Goal: Task Accomplishment & Management: Manage account settings

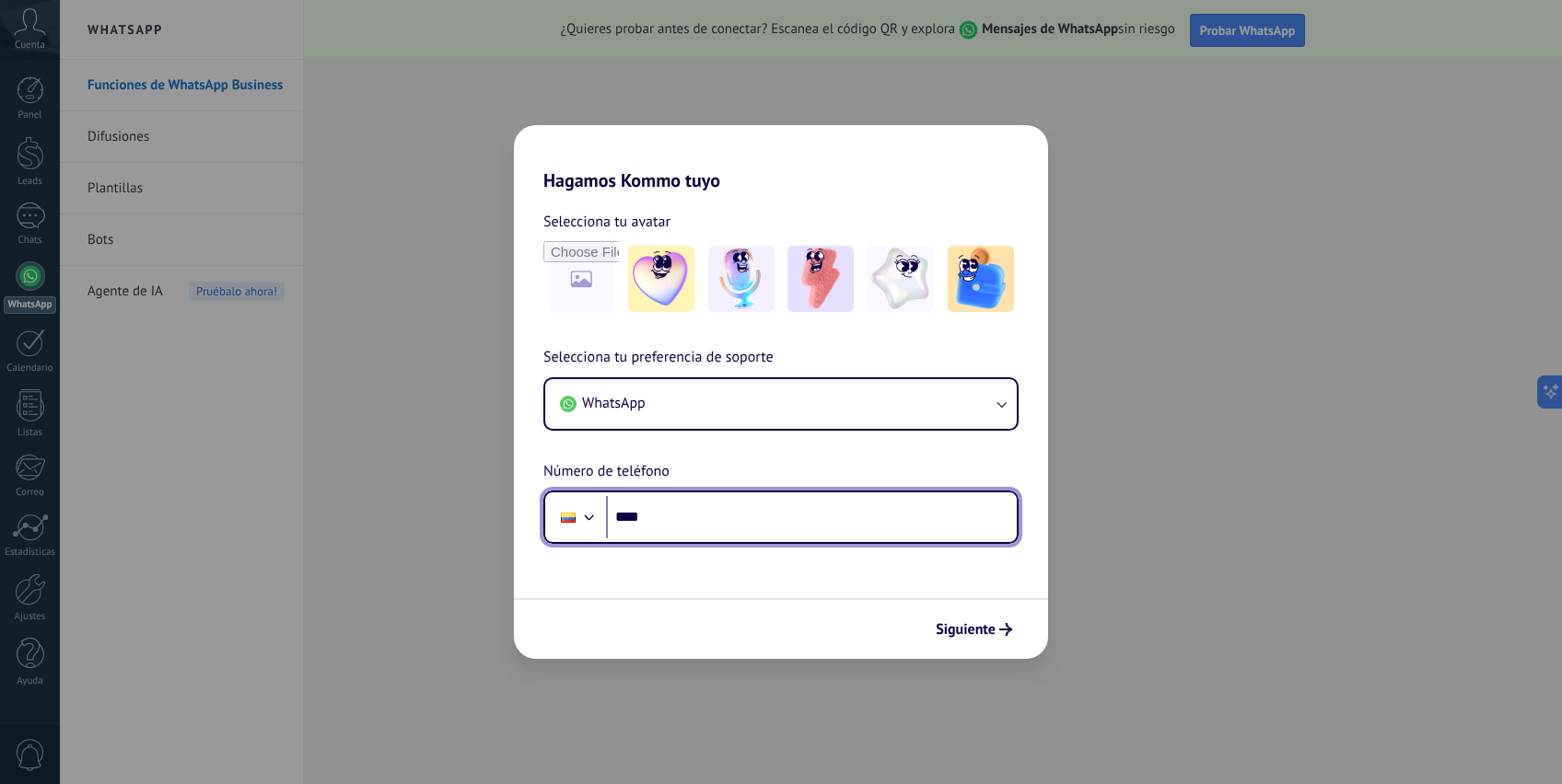
click at [629, 515] on input "****" at bounding box center [811, 517] width 411 height 42
type input "**********"
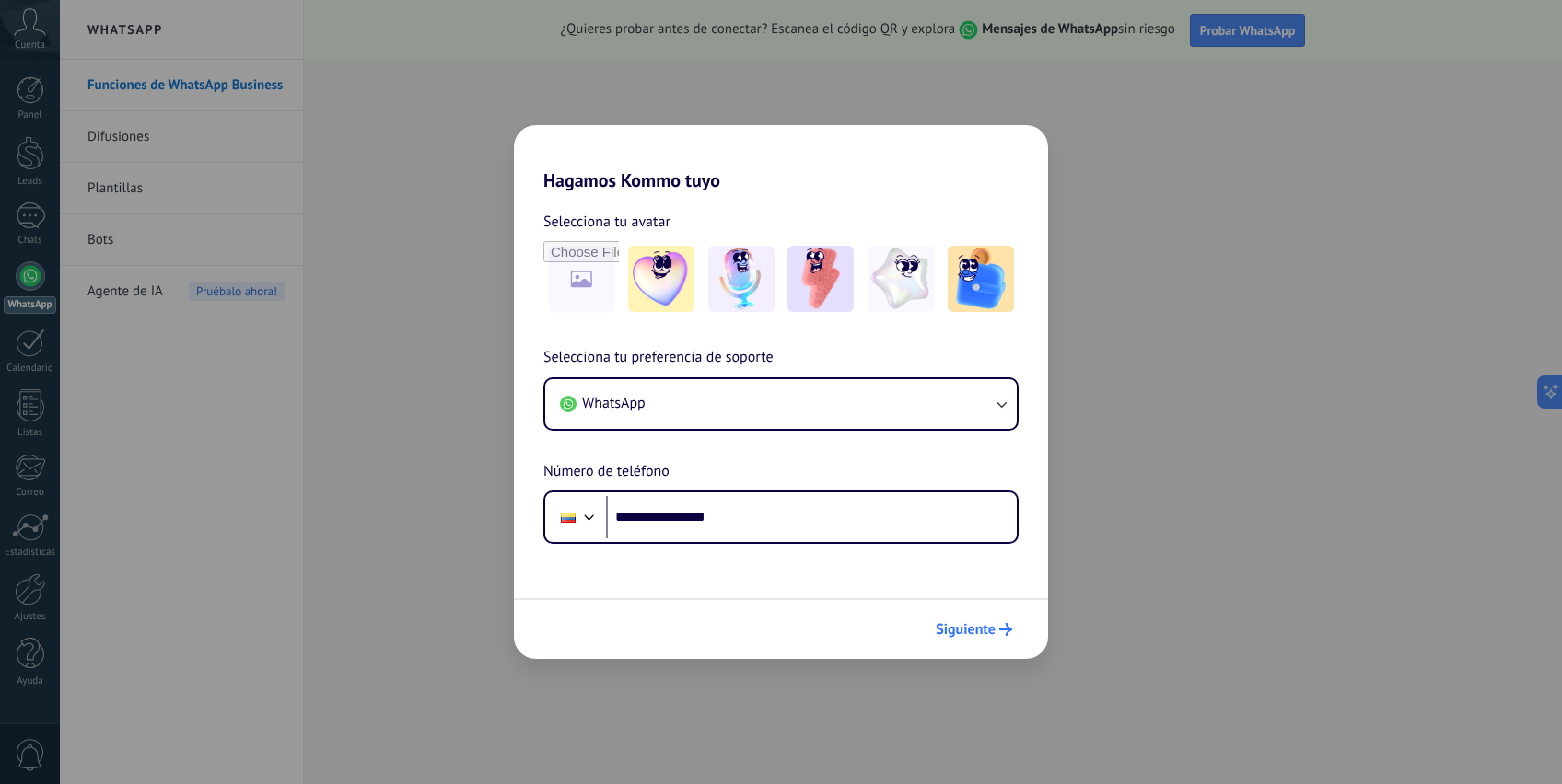
click at [959, 623] on span "Siguiente" at bounding box center [965, 628] width 60 height 12
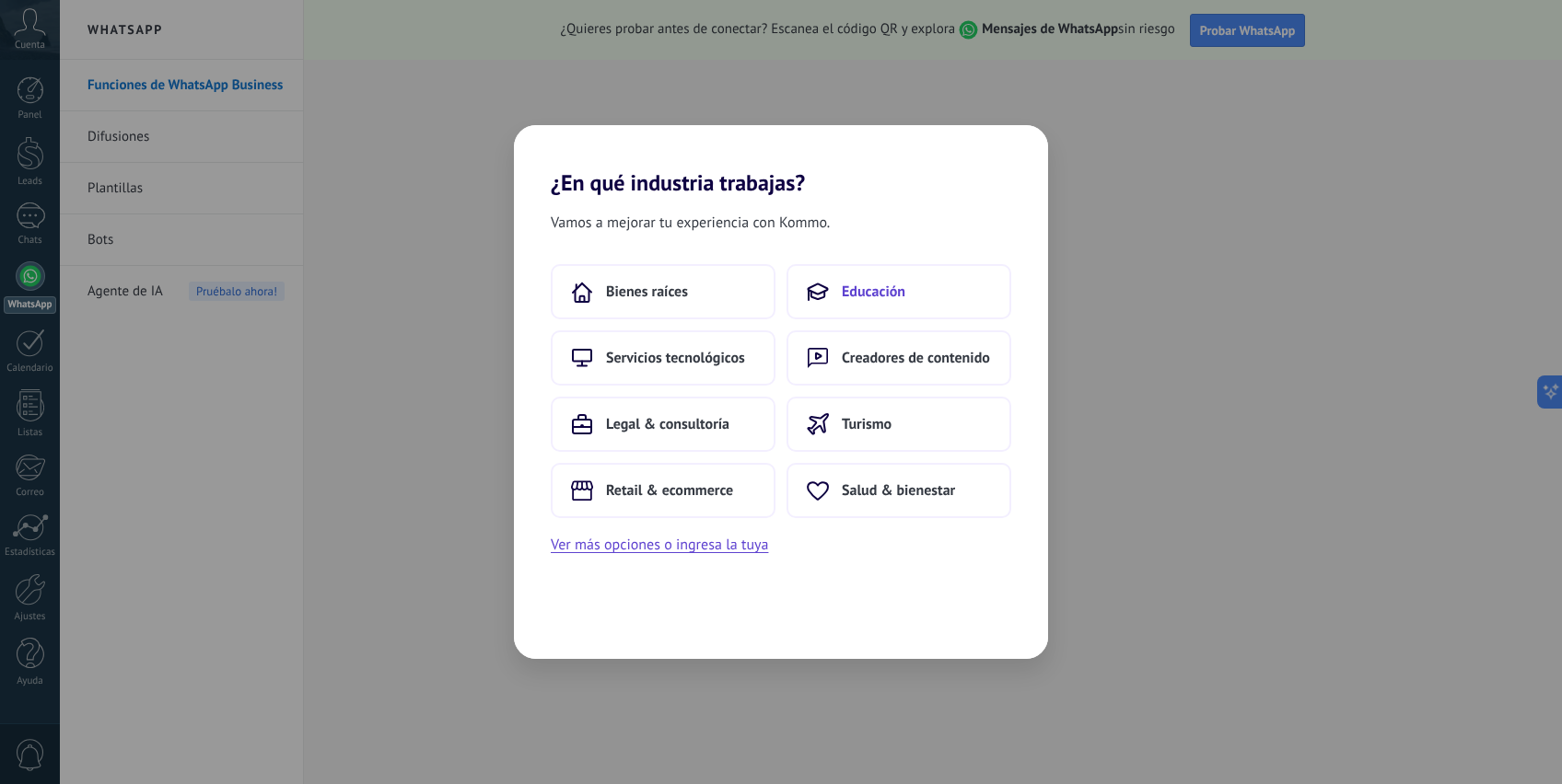
click at [837, 285] on button "Educación" at bounding box center [898, 292] width 225 height 55
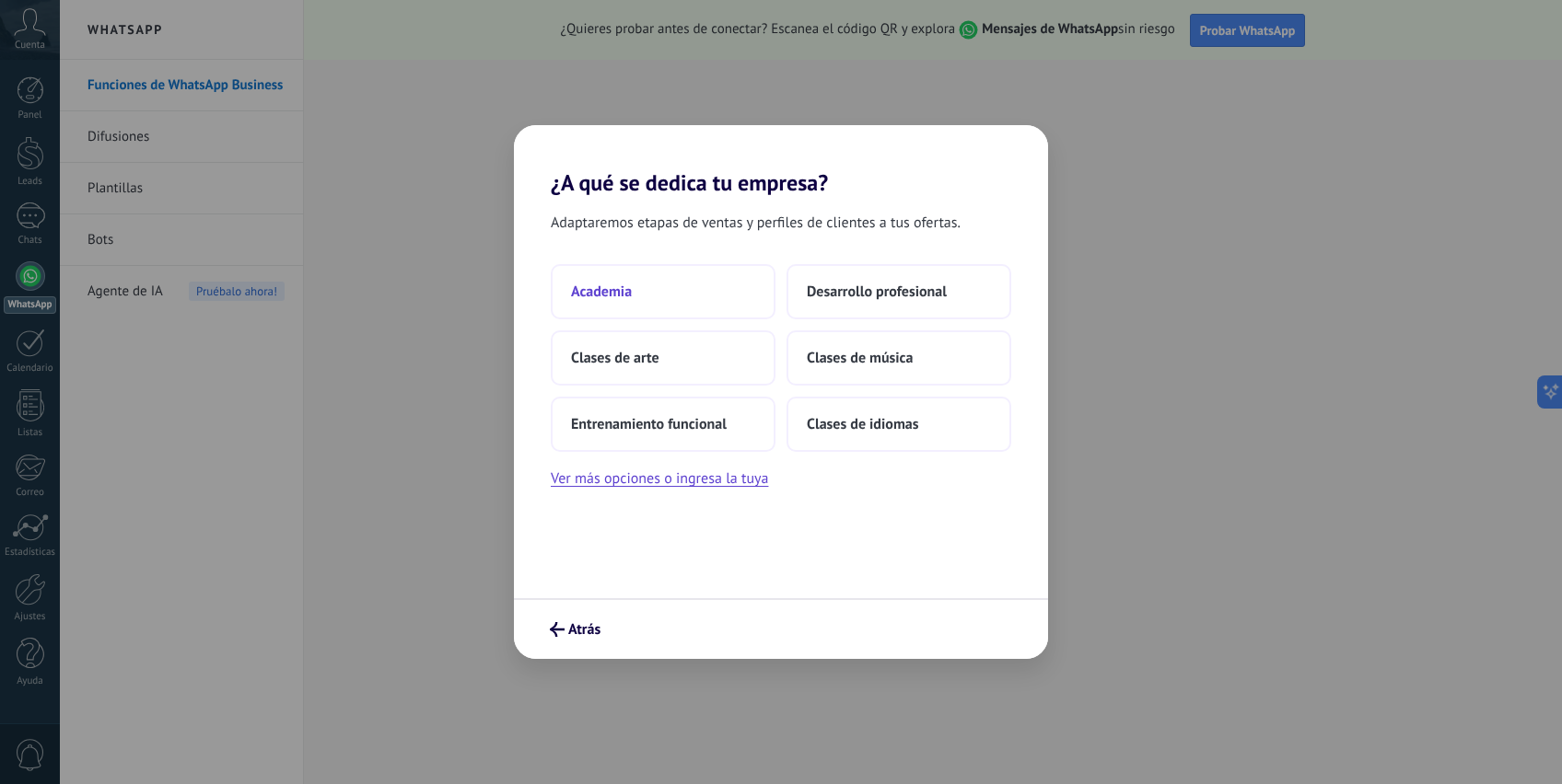
click at [711, 304] on button "Academia" at bounding box center [662, 292] width 225 height 55
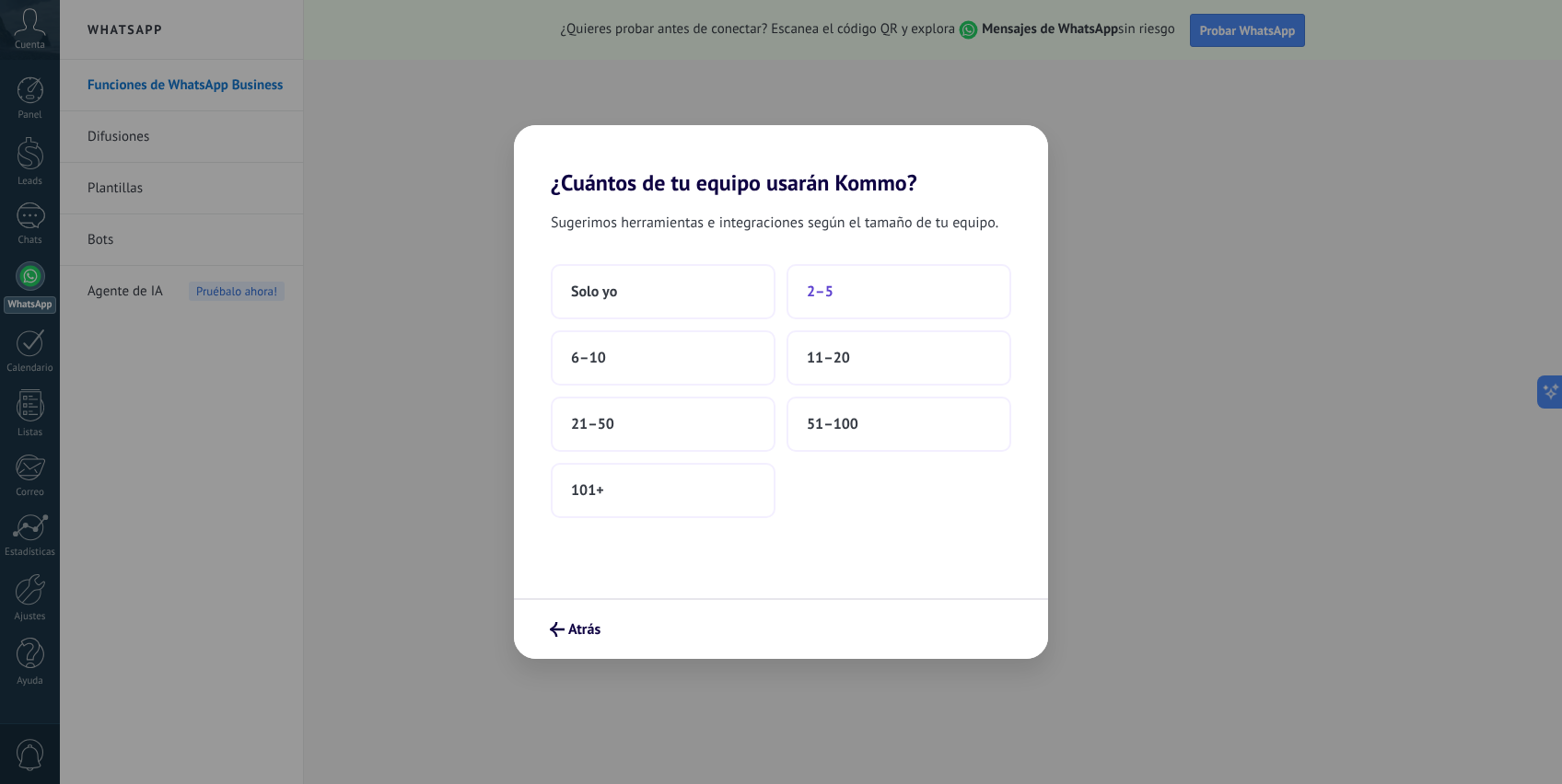
click at [808, 286] on span "2–5" at bounding box center [820, 291] width 27 height 18
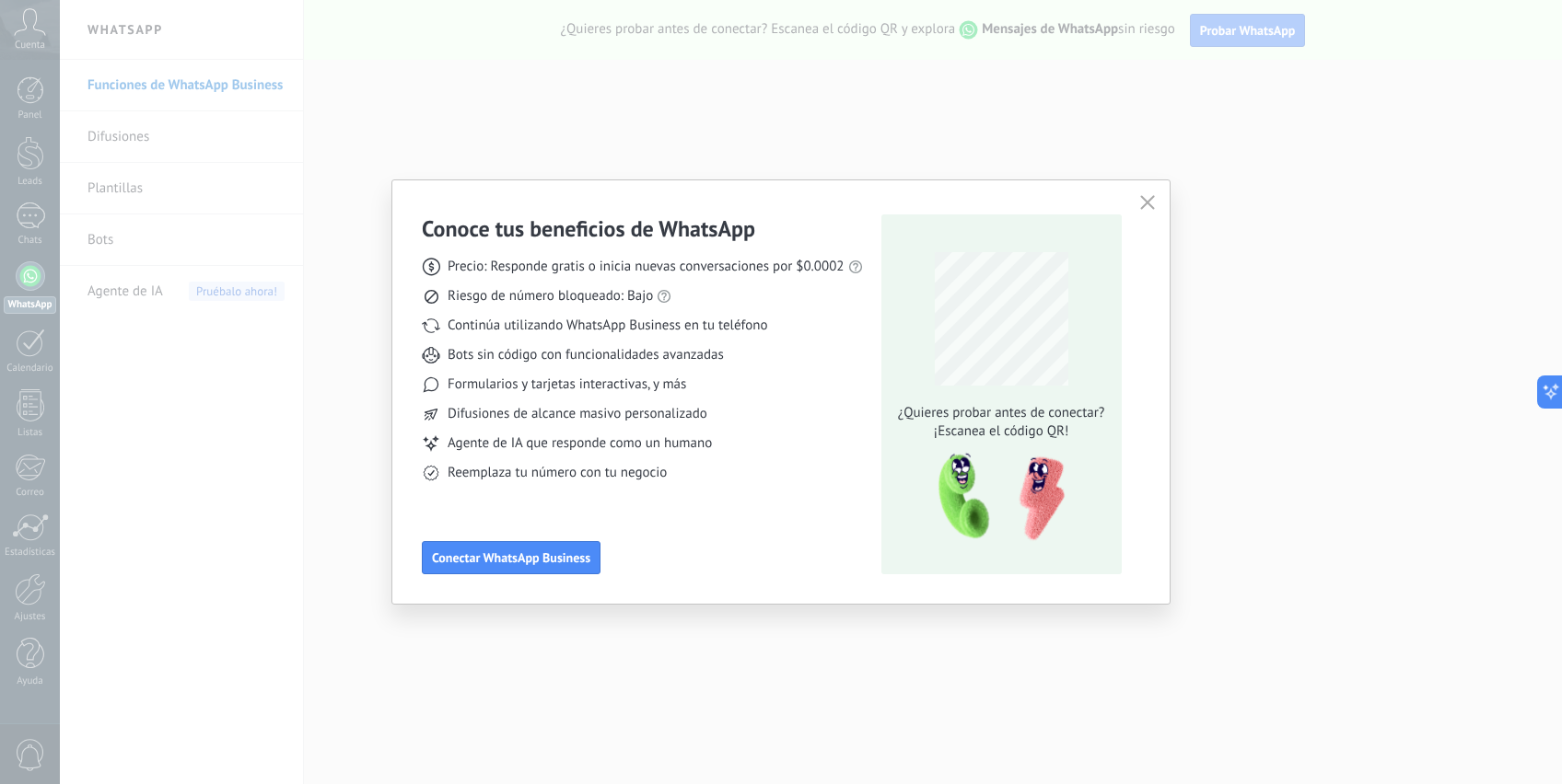
click at [1148, 203] on icon "button" at bounding box center [1146, 201] width 14 height 14
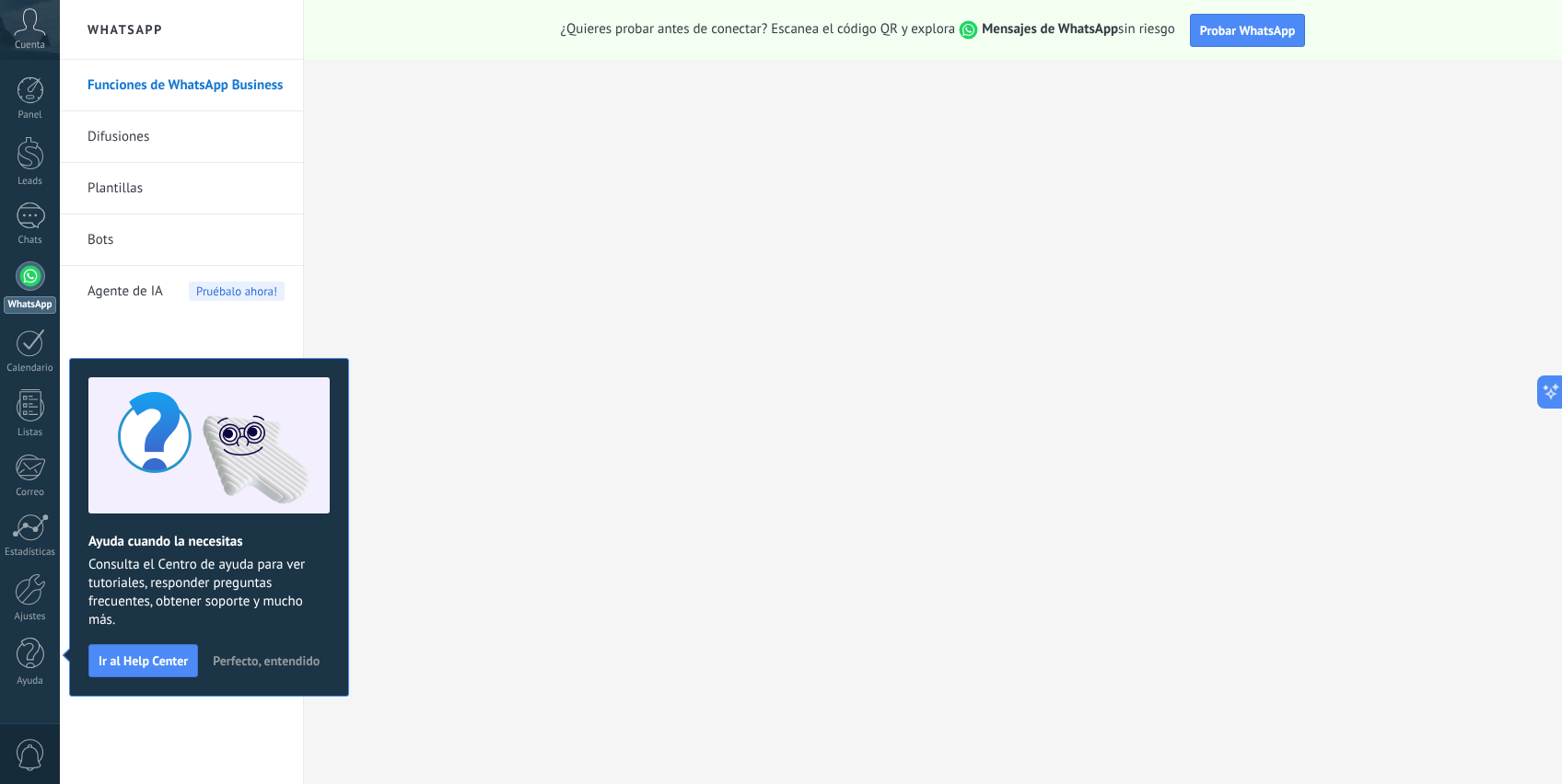
click at [272, 342] on div "Funciones de WhatsApp Business Difusiones Plantillas Bots Agente de IA Pruébalo…" at bounding box center [182, 422] width 243 height 724
click at [250, 654] on span "Perfecto, entendido" at bounding box center [267, 660] width 107 height 12
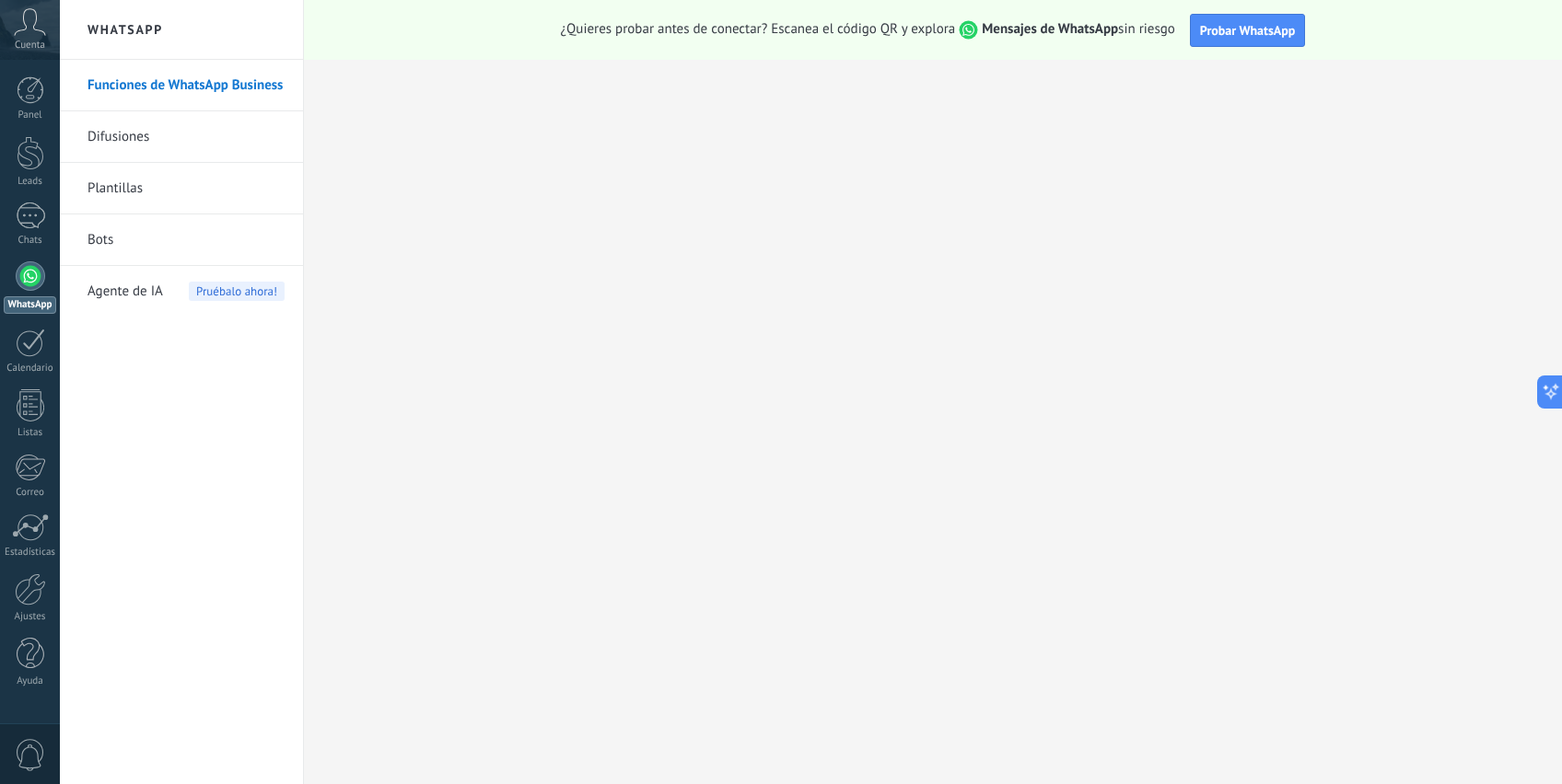
click at [106, 235] on link "Bots" at bounding box center [186, 241] width 197 height 52
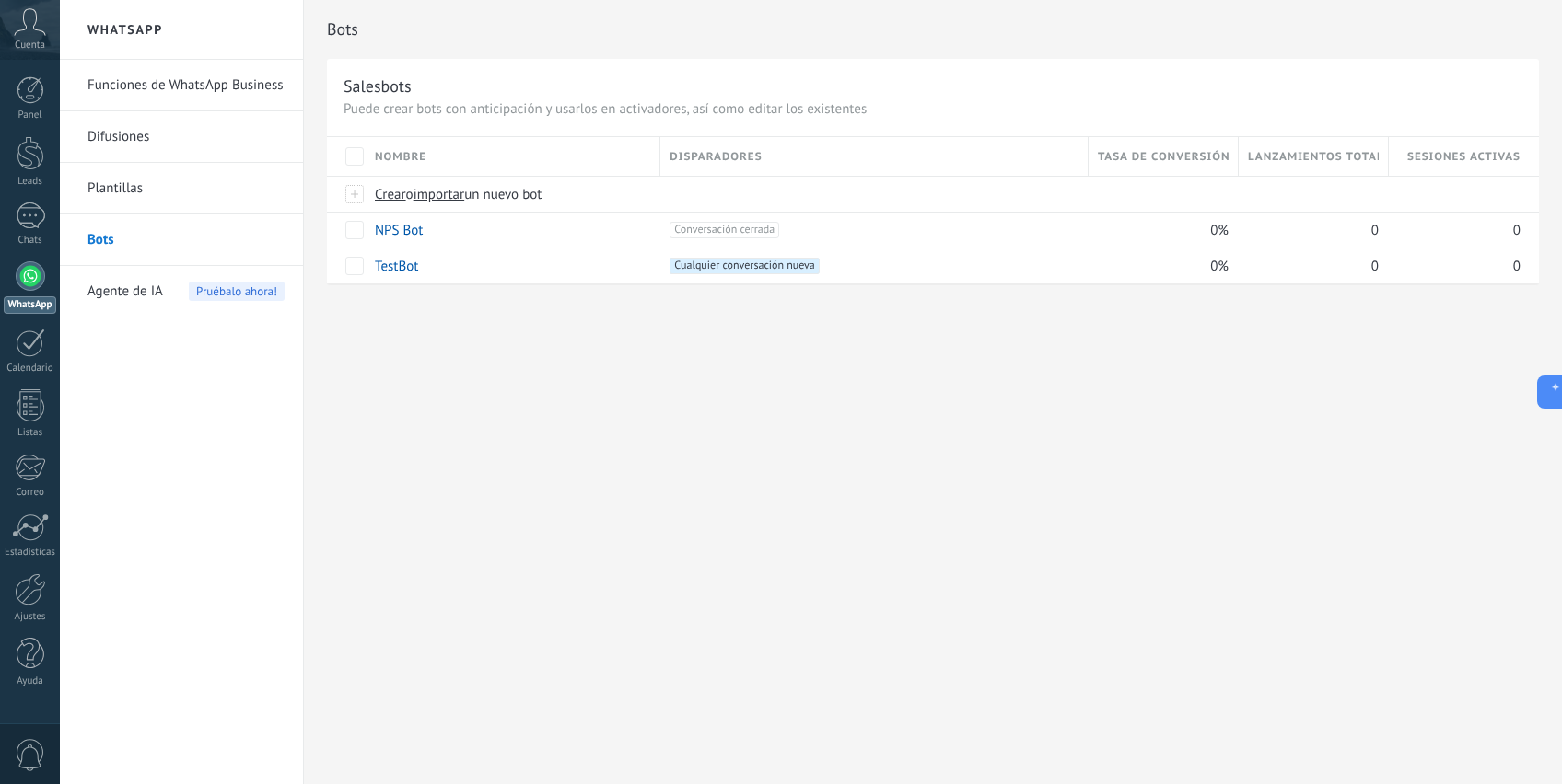
click at [113, 291] on span "Agente de IA" at bounding box center [125, 292] width 75 height 52
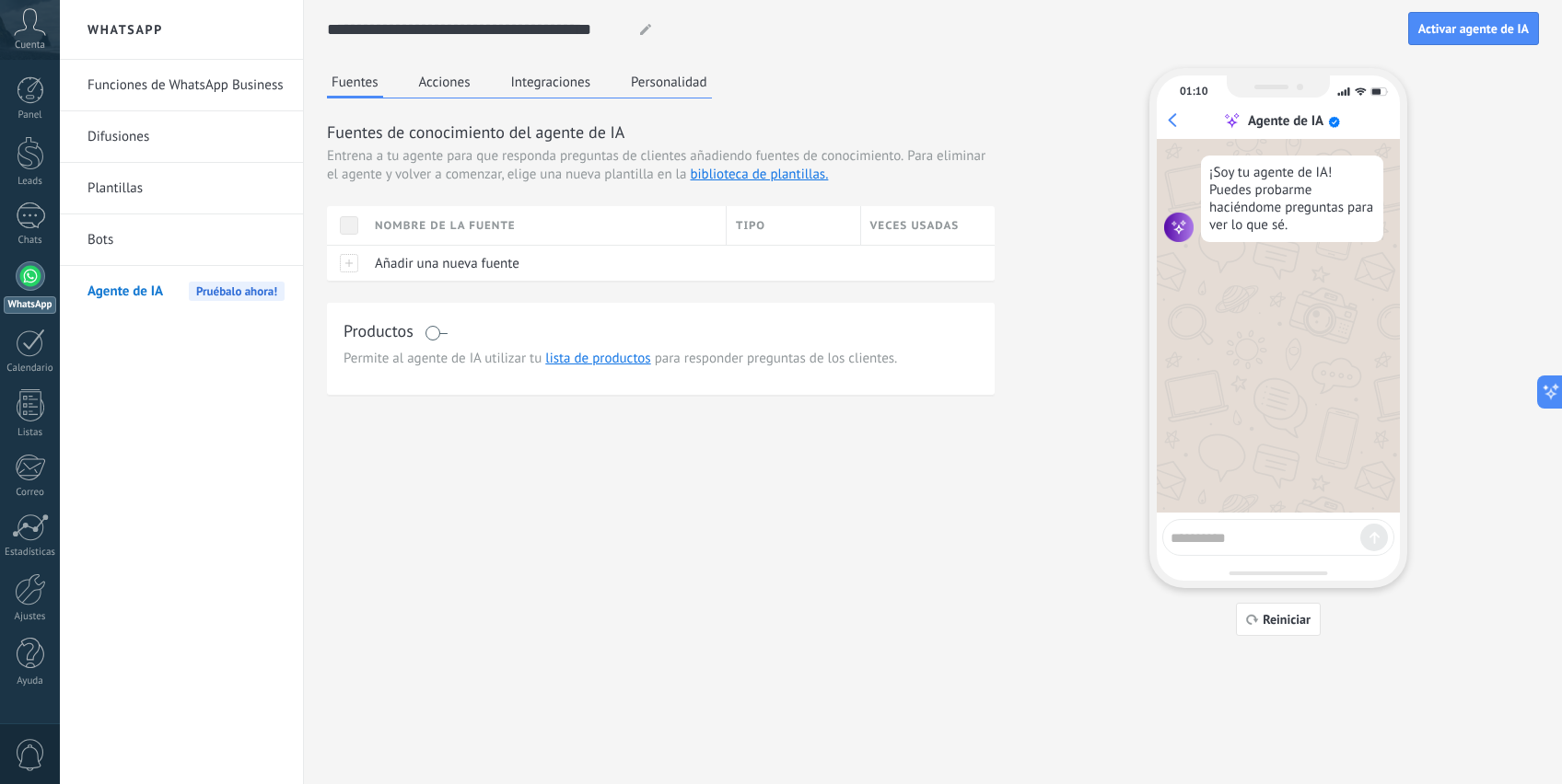
click at [452, 88] on button "Acciones" at bounding box center [445, 81] width 61 height 28
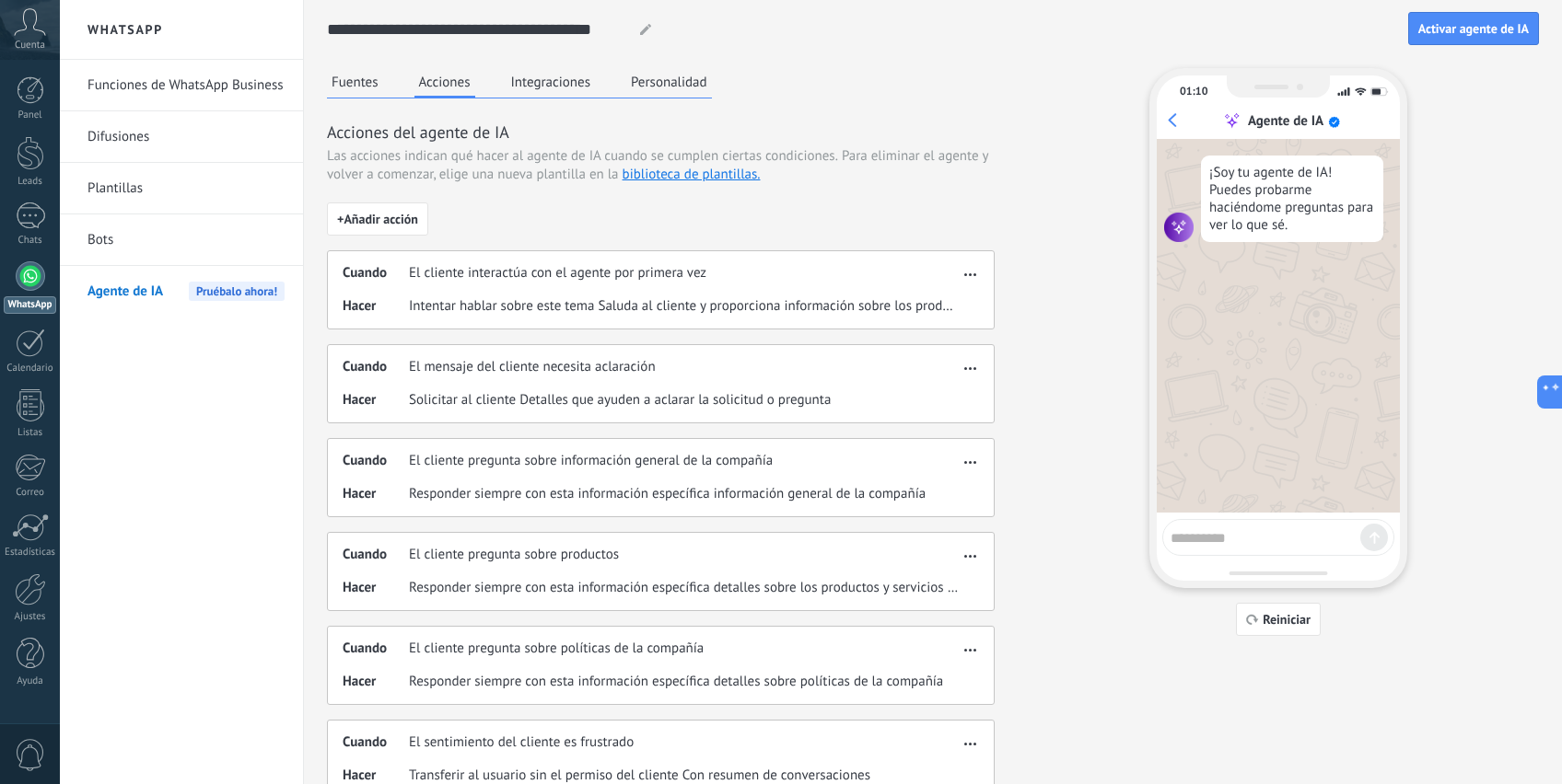
click at [537, 77] on button "Integraciones" at bounding box center [550, 81] width 89 height 28
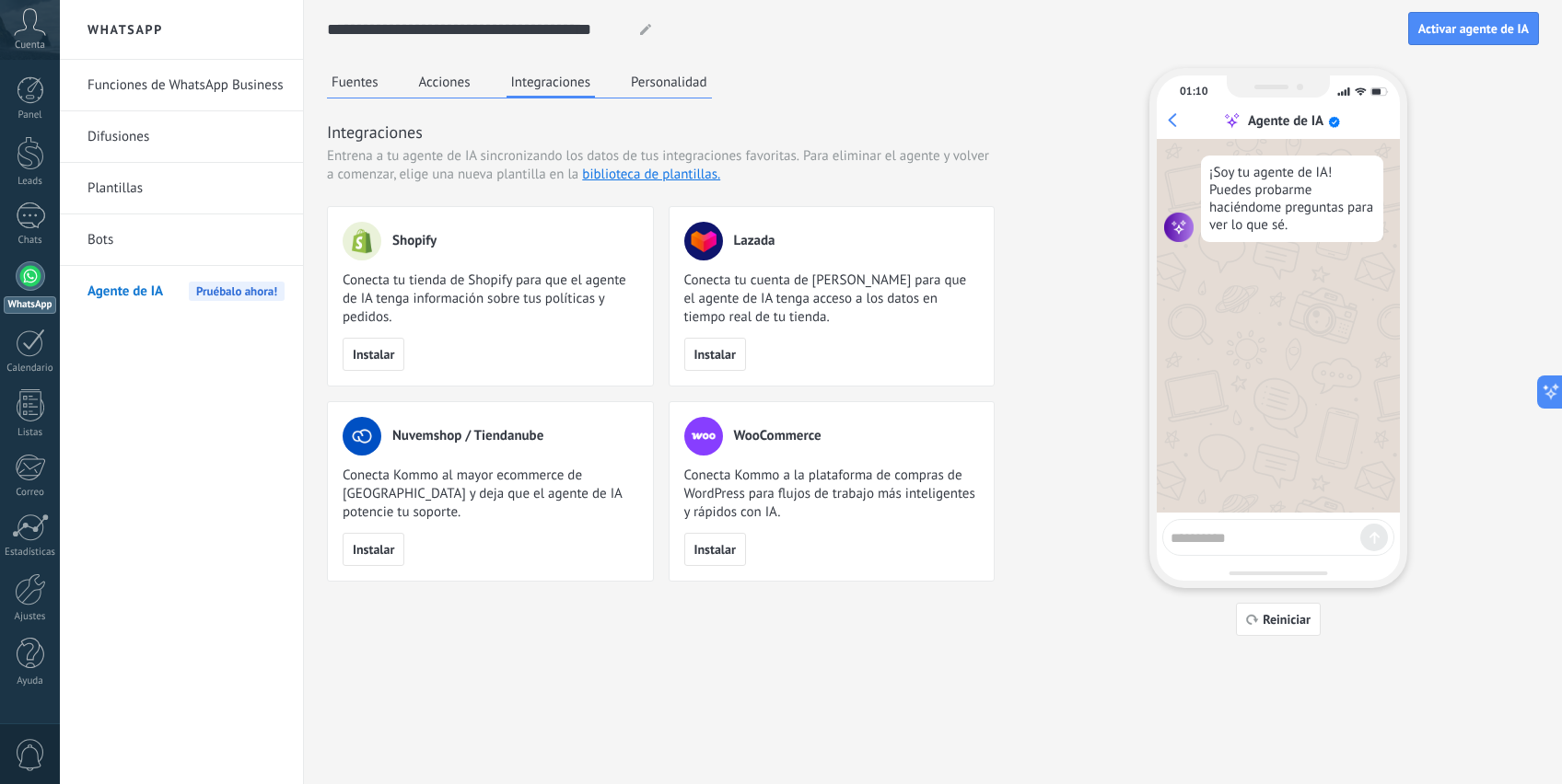
click at [653, 74] on button "Personalidad" at bounding box center [669, 81] width 86 height 28
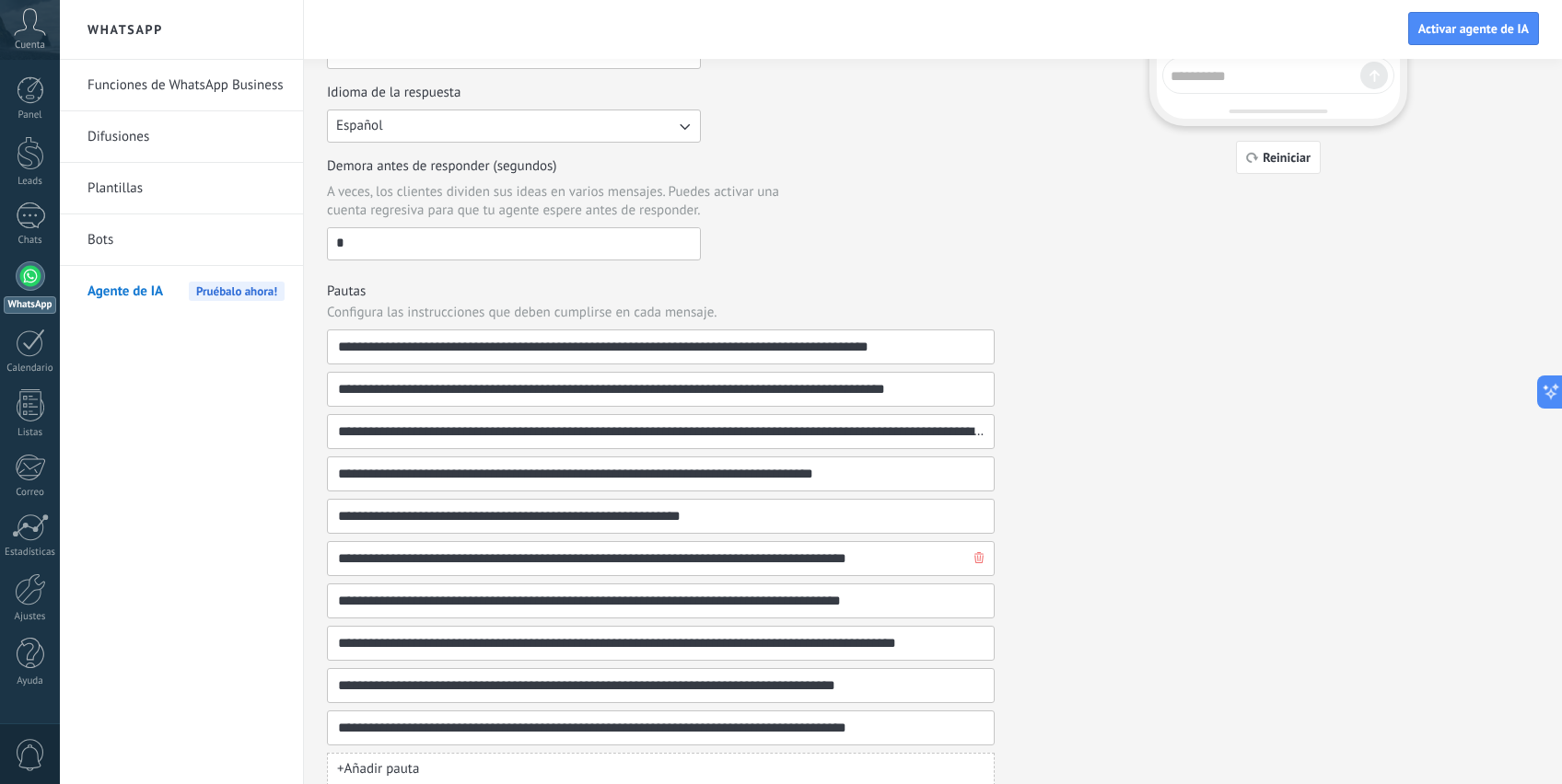
scroll to position [485, 0]
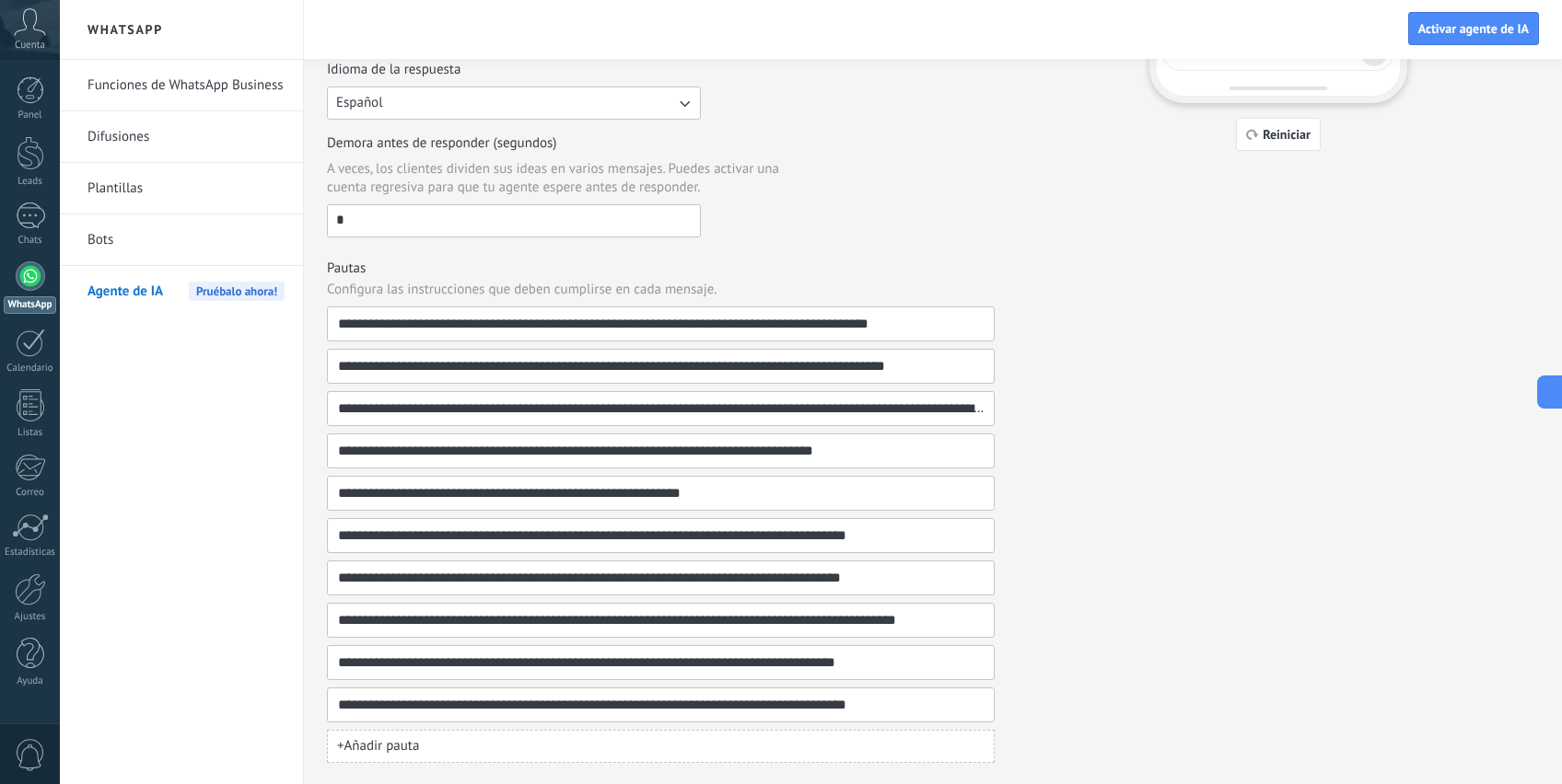
click at [496, 754] on button "+ Añadir pauta" at bounding box center [660, 746] width 668 height 33
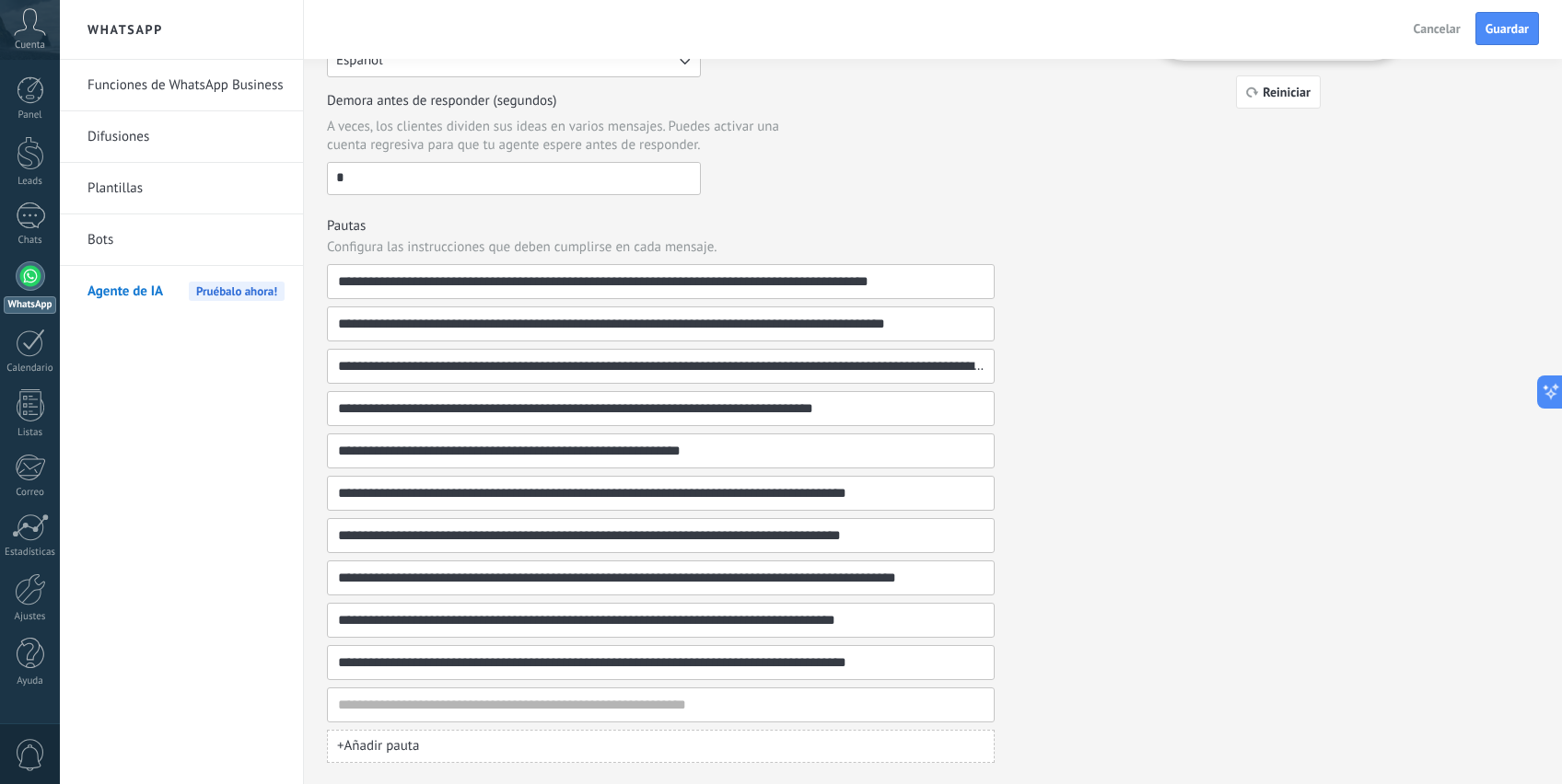
click at [993, 430] on div "**********" at bounding box center [660, 514] width 668 height 498
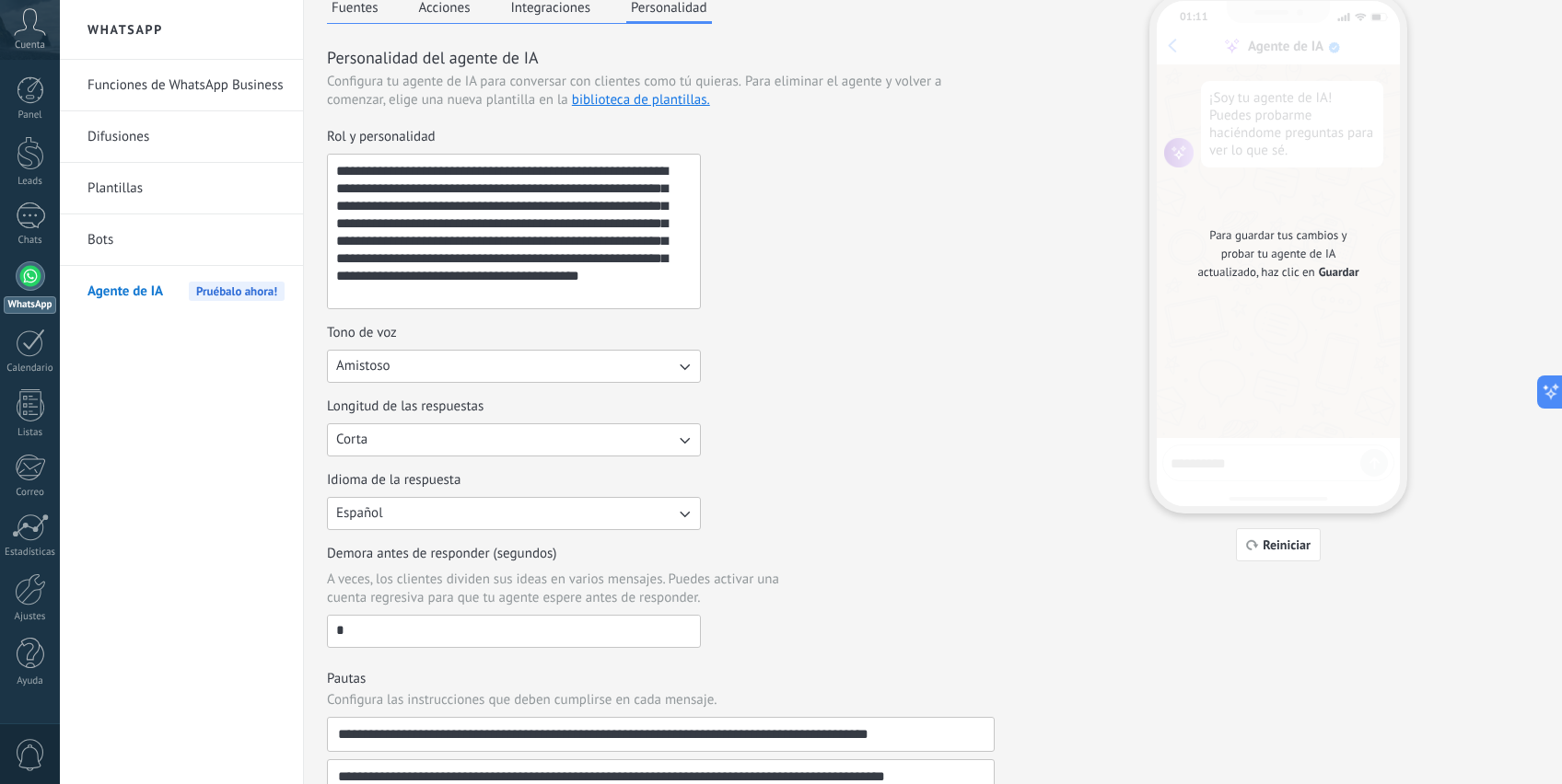
scroll to position [0, 0]
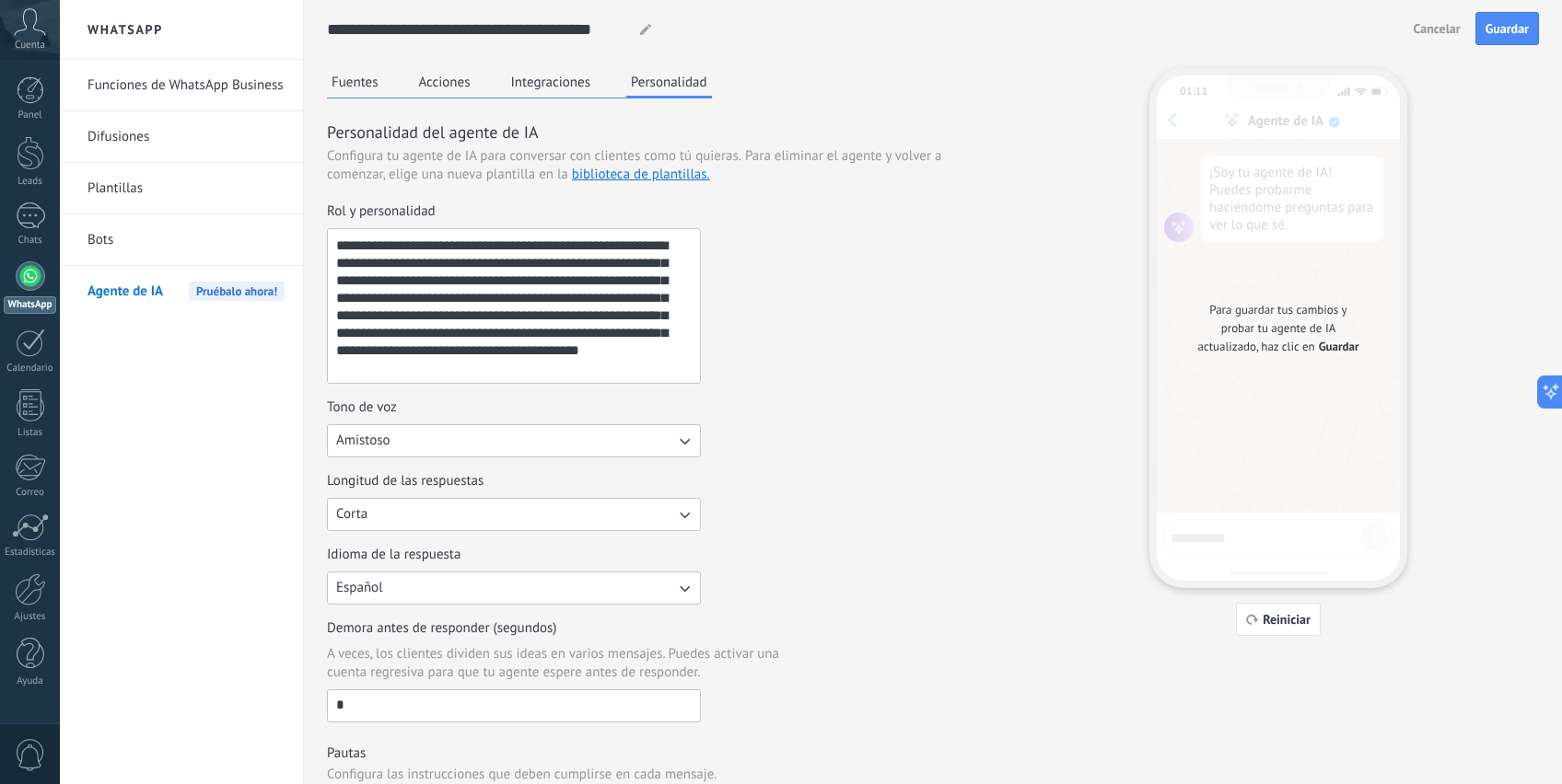
click at [1216, 542] on div "Para guardar tus cambios y probar tu agente de IA actualizado, haz clic en Guar…" at bounding box center [1278, 328] width 243 height 505
click at [558, 80] on button "Integraciones" at bounding box center [550, 81] width 89 height 28
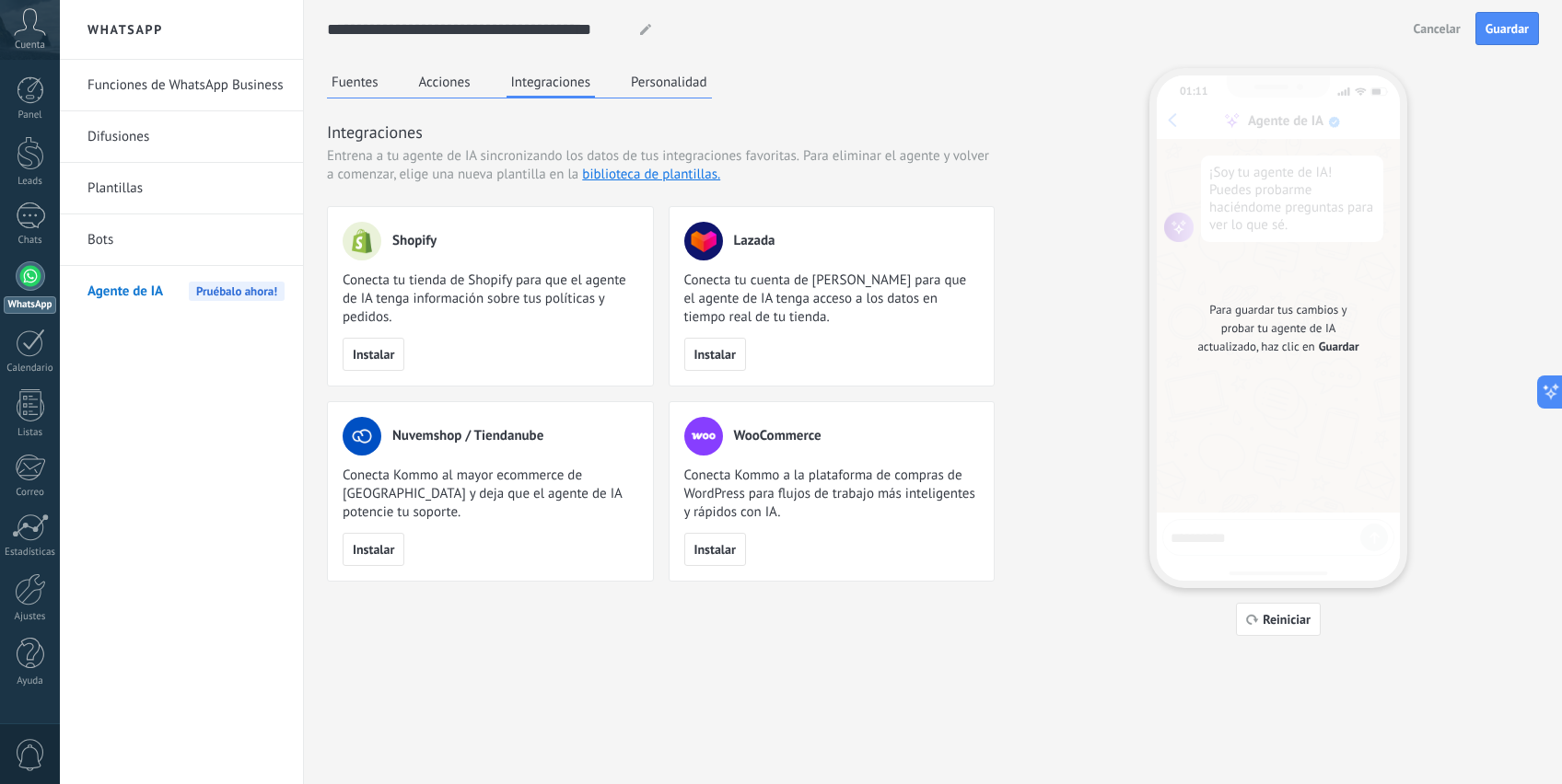
click at [447, 81] on button "Acciones" at bounding box center [445, 81] width 61 height 28
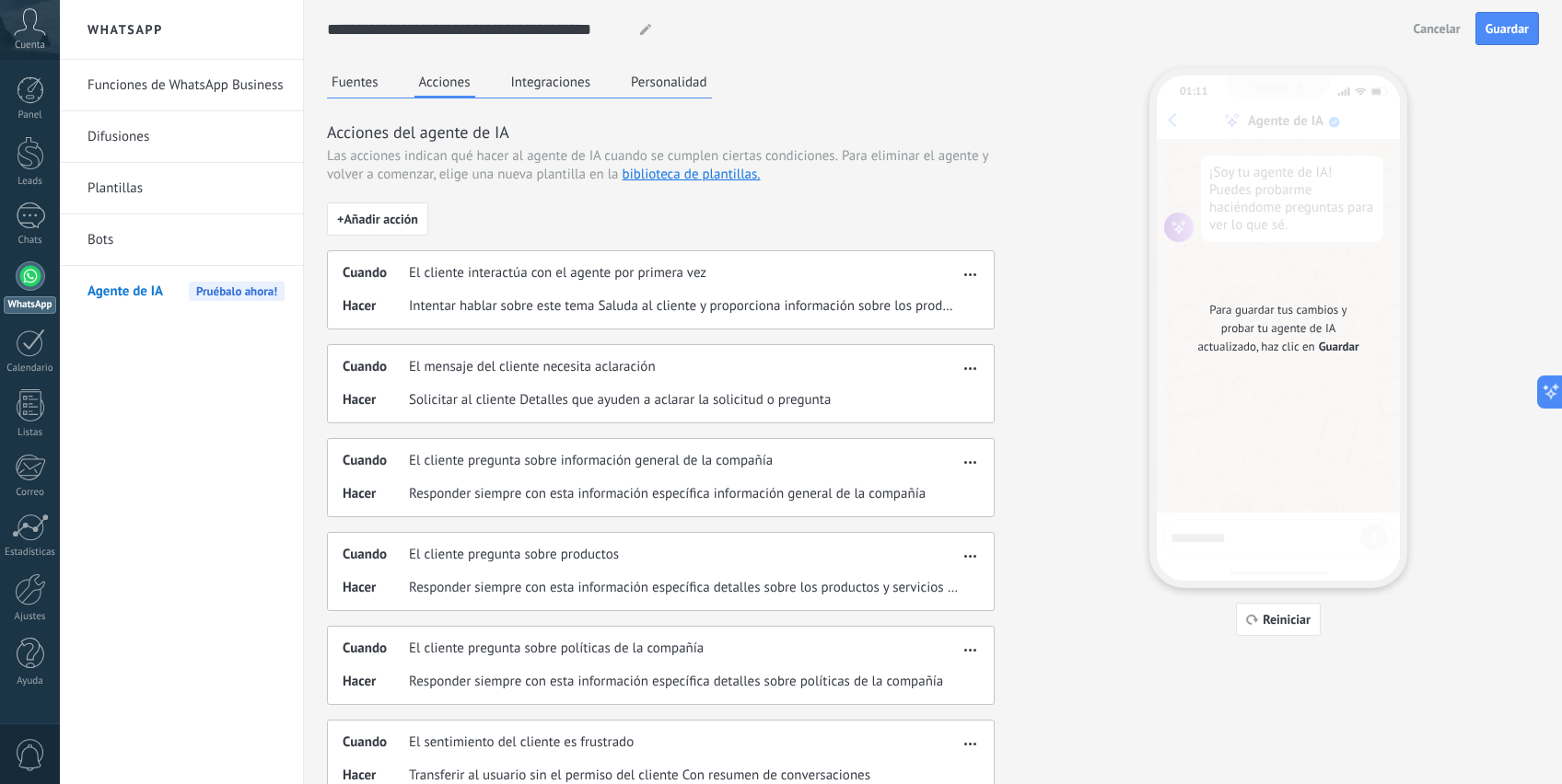
click at [375, 84] on button "Fuentes" at bounding box center [354, 81] width 56 height 28
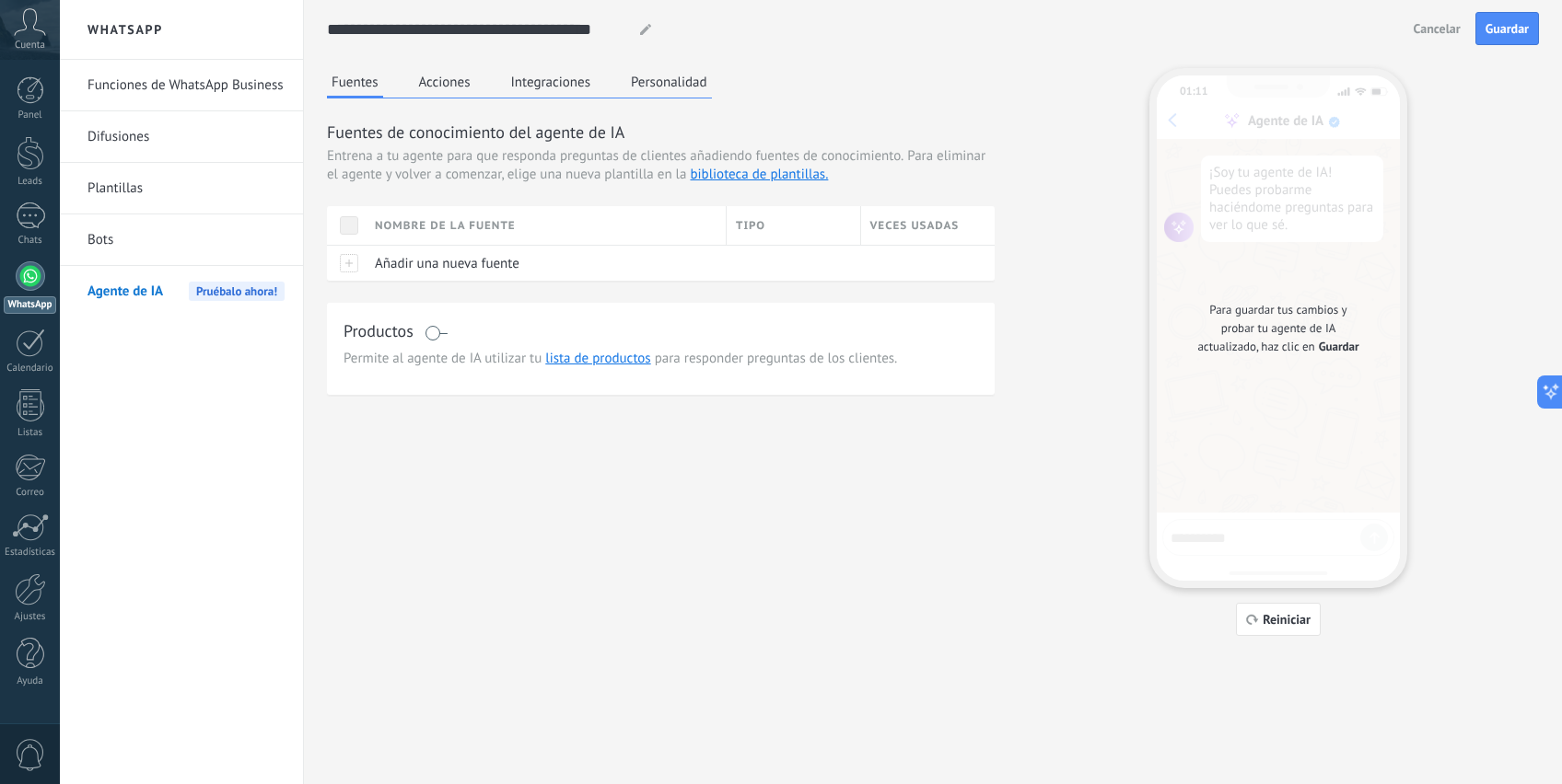
click at [150, 231] on link "Bots" at bounding box center [186, 241] width 197 height 52
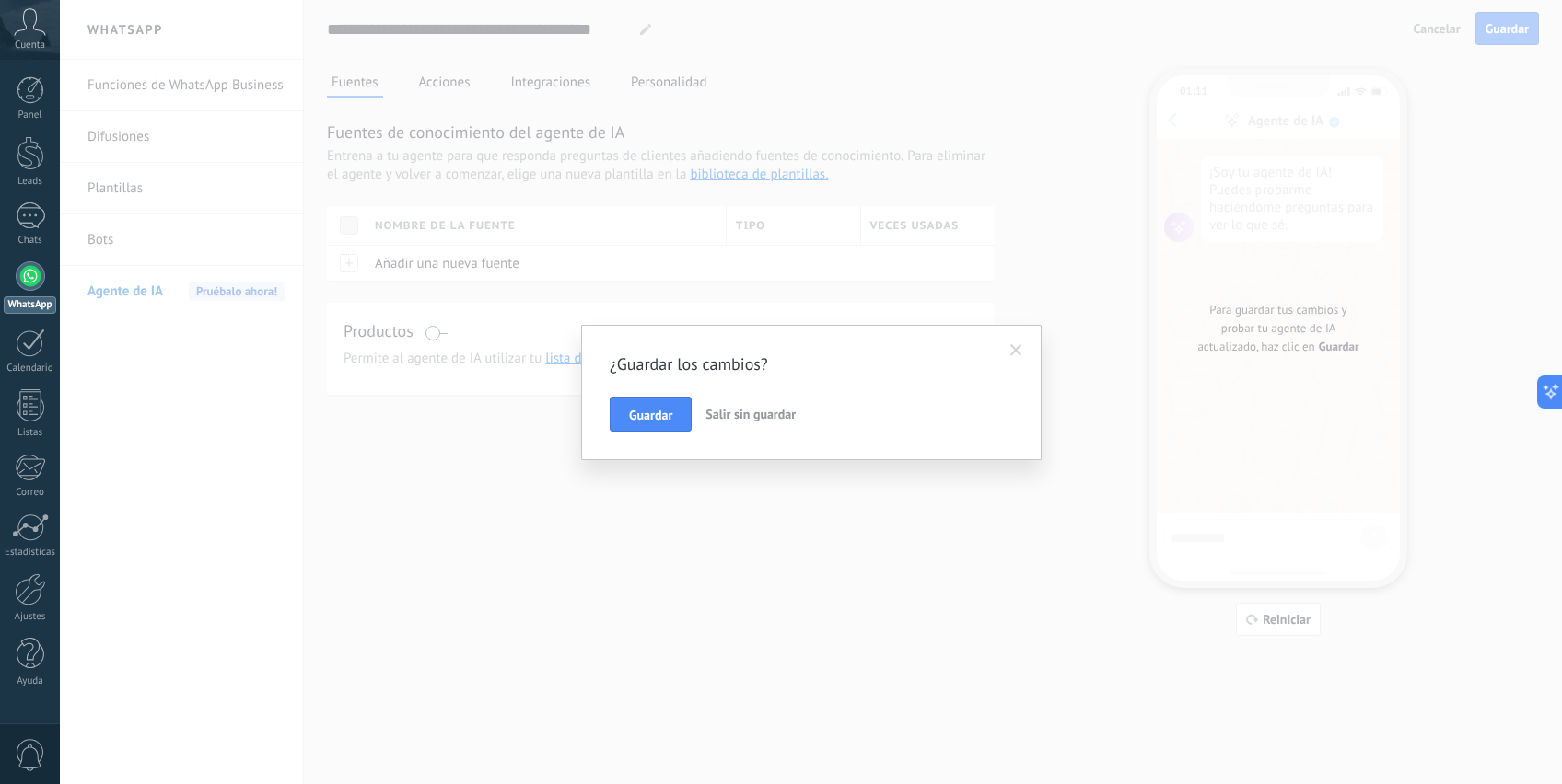
click at [747, 417] on span "Salir sin guardar" at bounding box center [750, 413] width 90 height 16
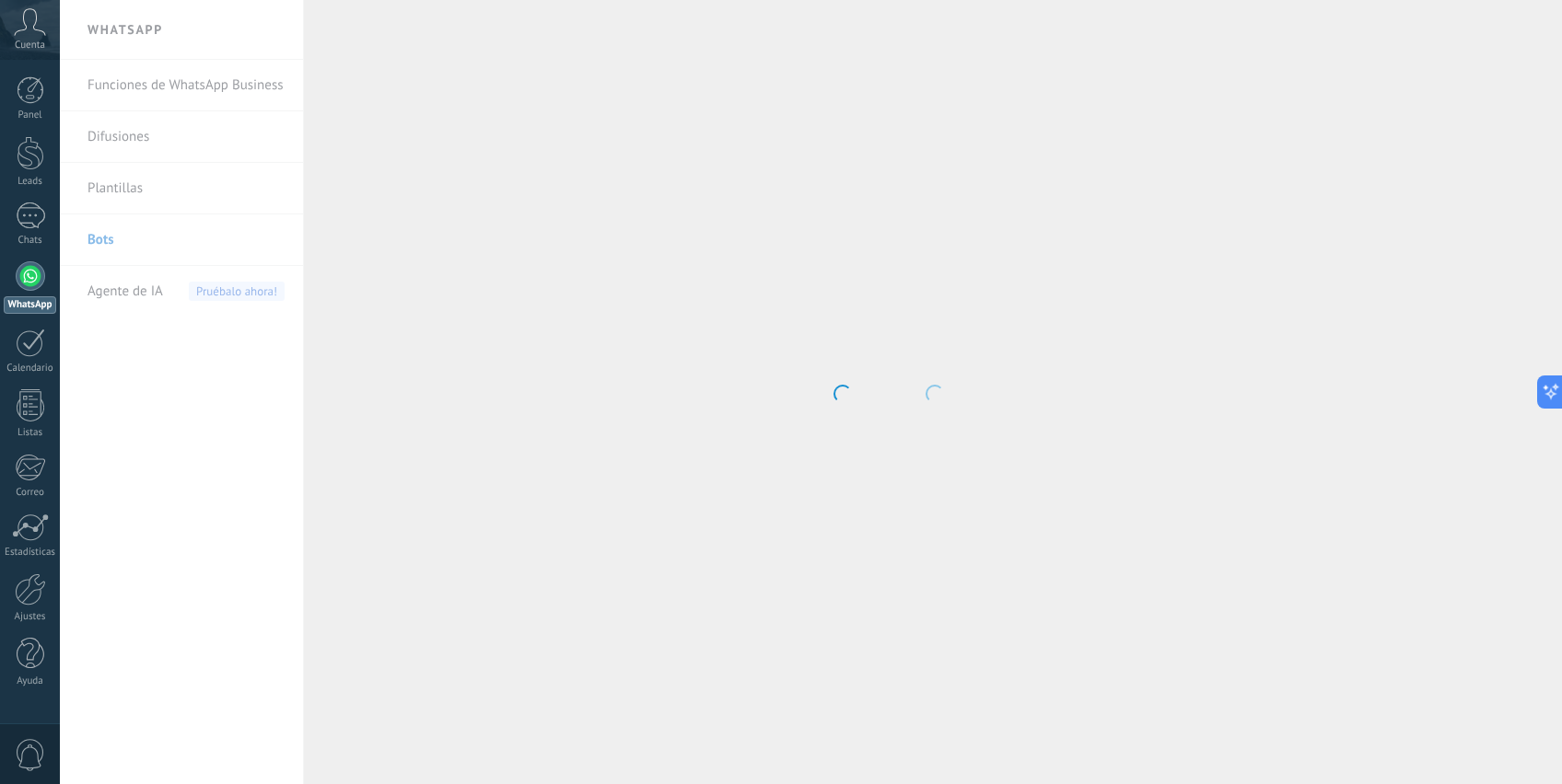
click at [107, 244] on body ".abccls-1,.abccls-2{fill-rule:evenodd}.abccls-2{fill:#fff} .abfcls-1{fill:none}…" at bounding box center [781, 392] width 1562 height 784
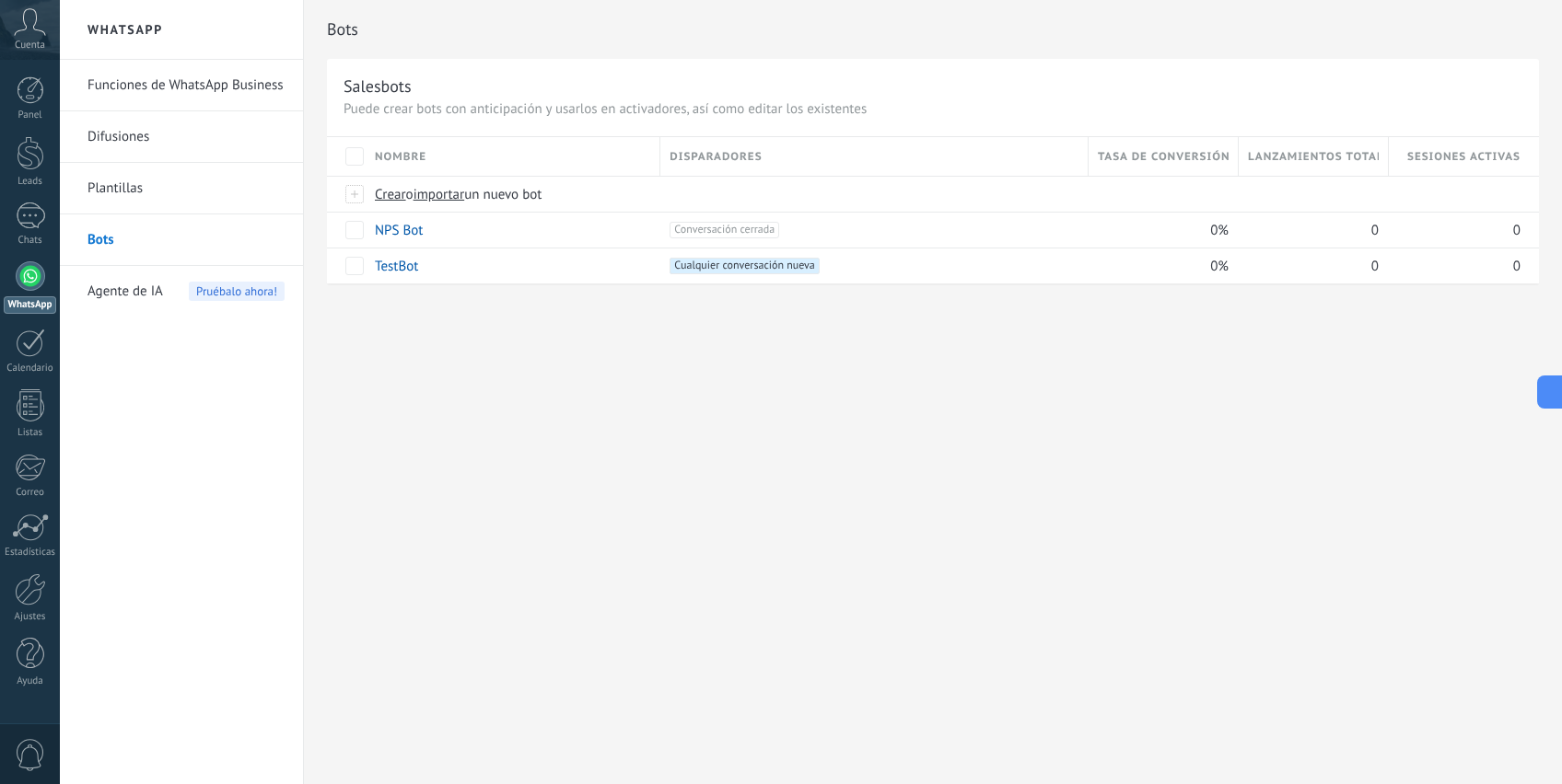
click at [121, 286] on span "Agente de IA" at bounding box center [125, 292] width 75 height 52
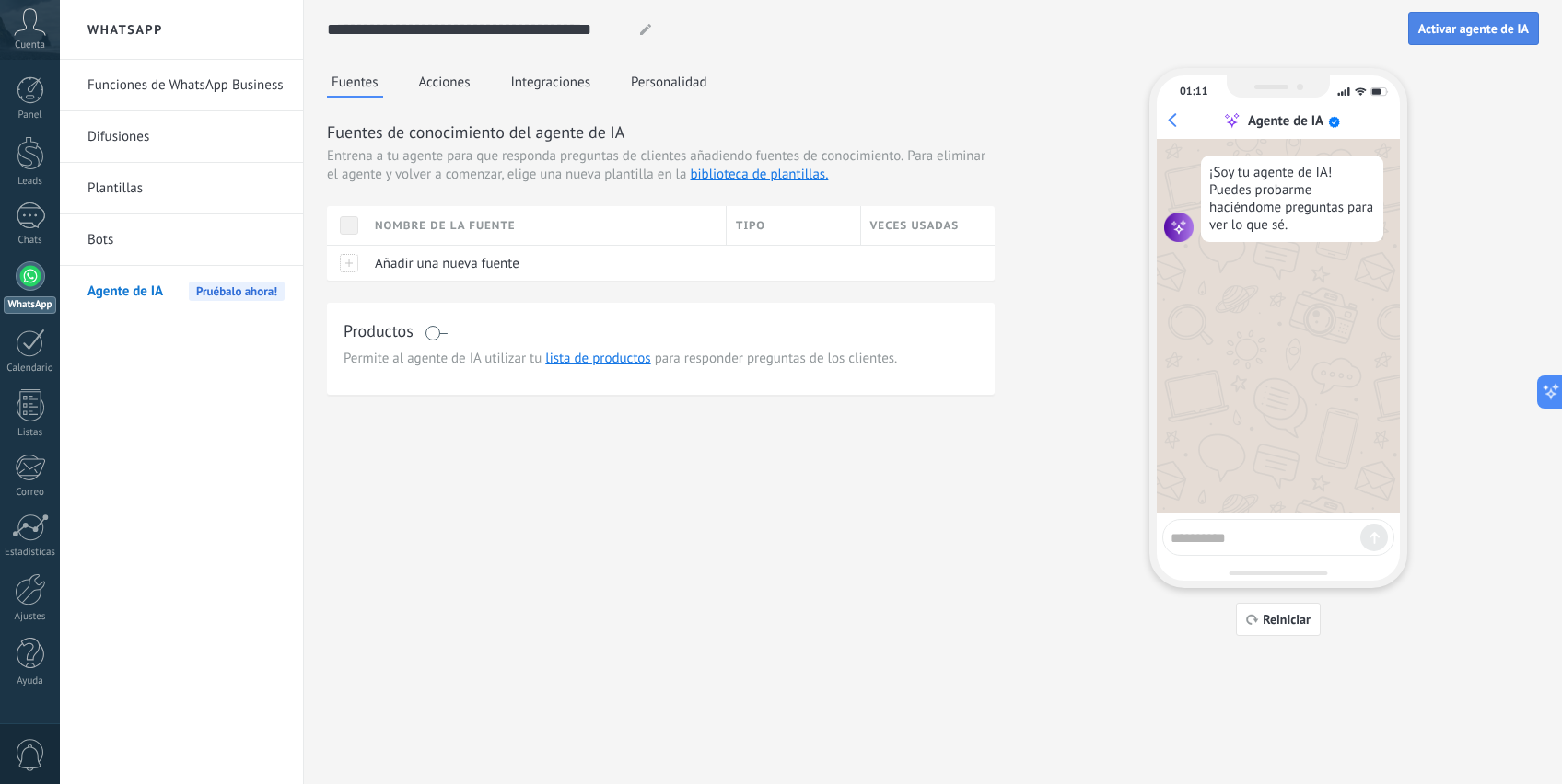
click at [1453, 31] on span "Activar agente de IA" at bounding box center [1473, 28] width 111 height 12
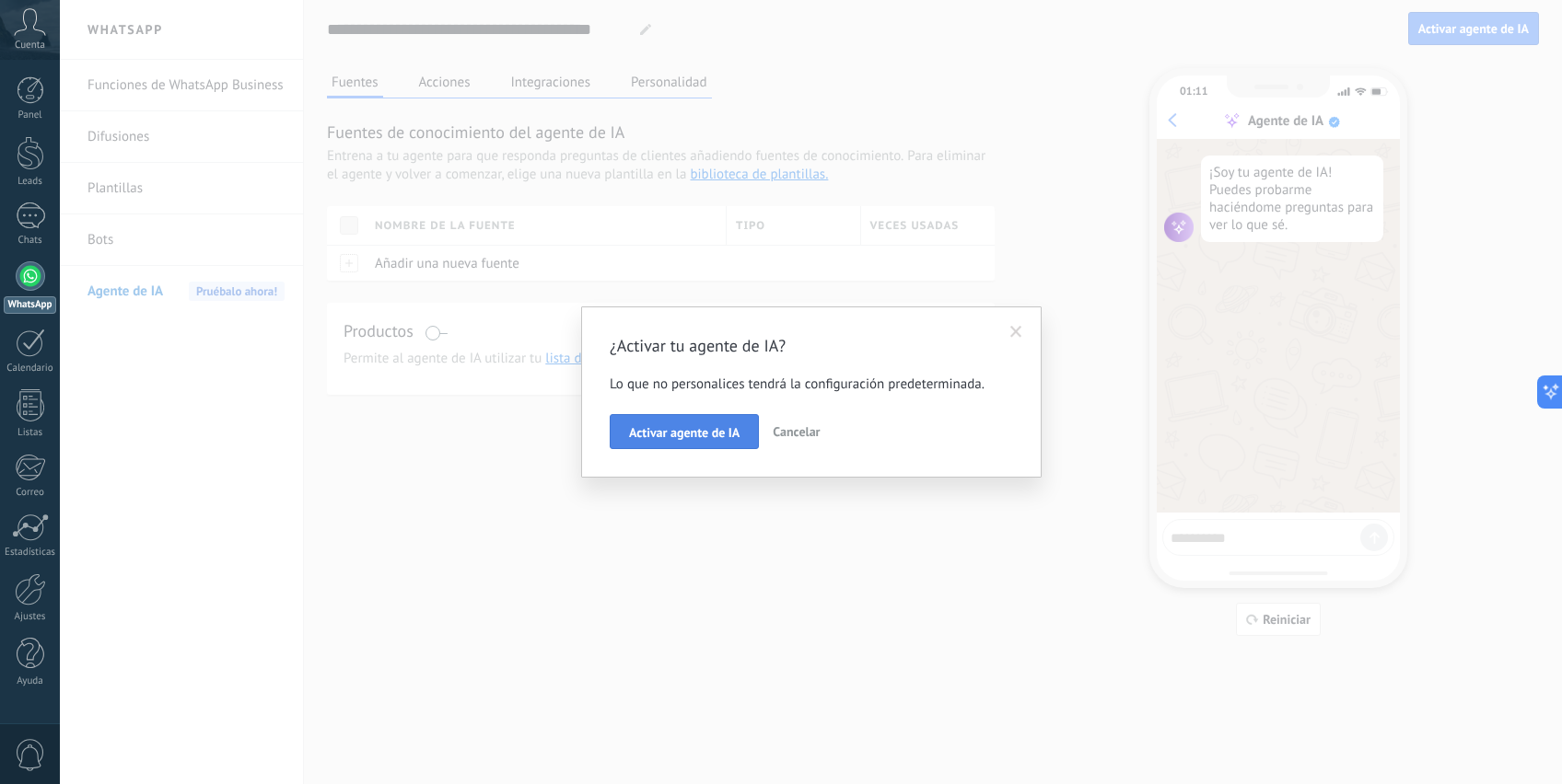
click at [755, 430] on button "Activar agente de IA" at bounding box center [684, 432] width 149 height 35
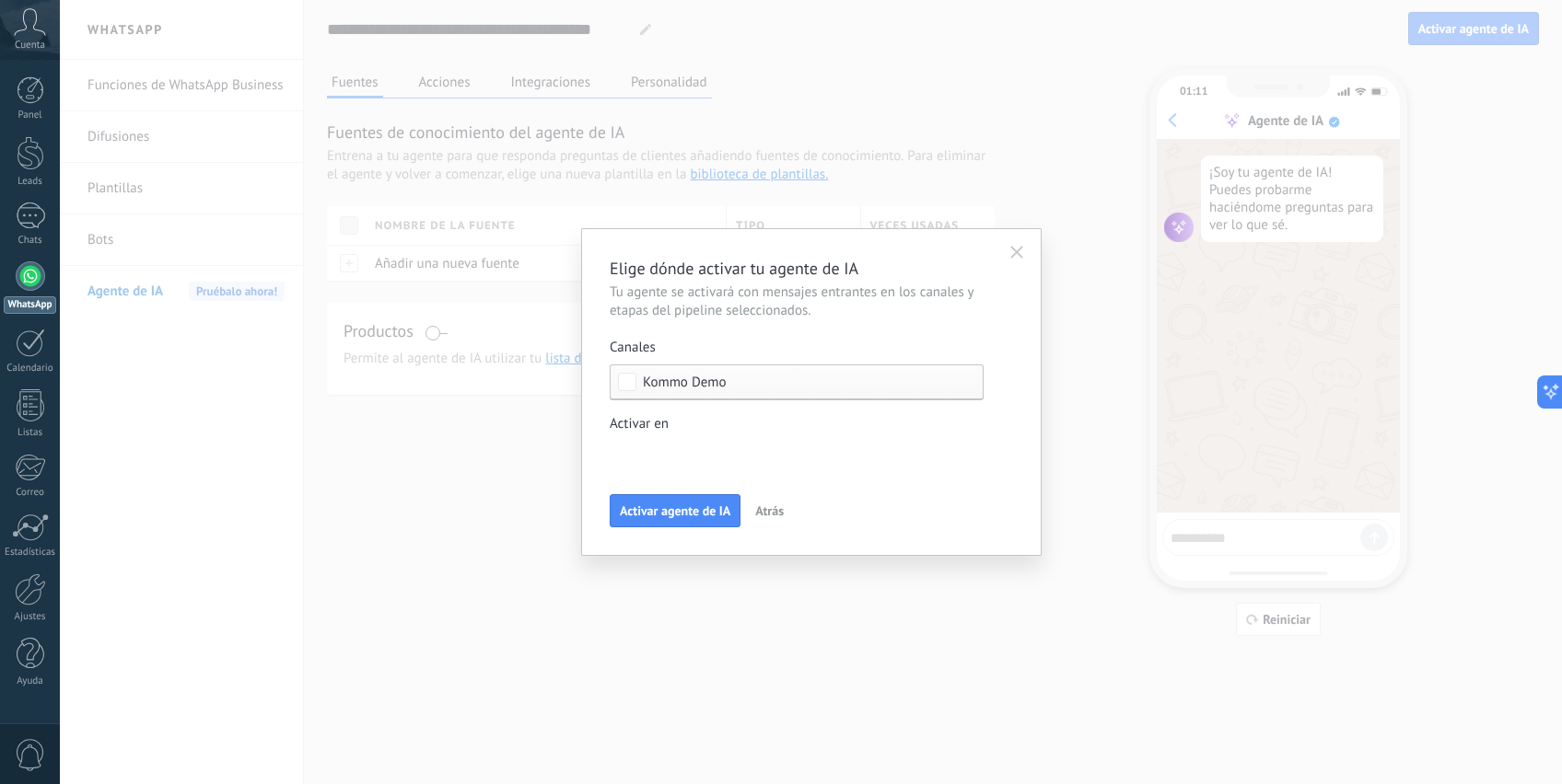
click at [0, 0] on div "Incoming leads Contacto inicial Negociación Debate contractual Discusión de con…" at bounding box center [0, 0] width 0 height 0
click at [1016, 245] on div at bounding box center [811, 392] width 1502 height 784
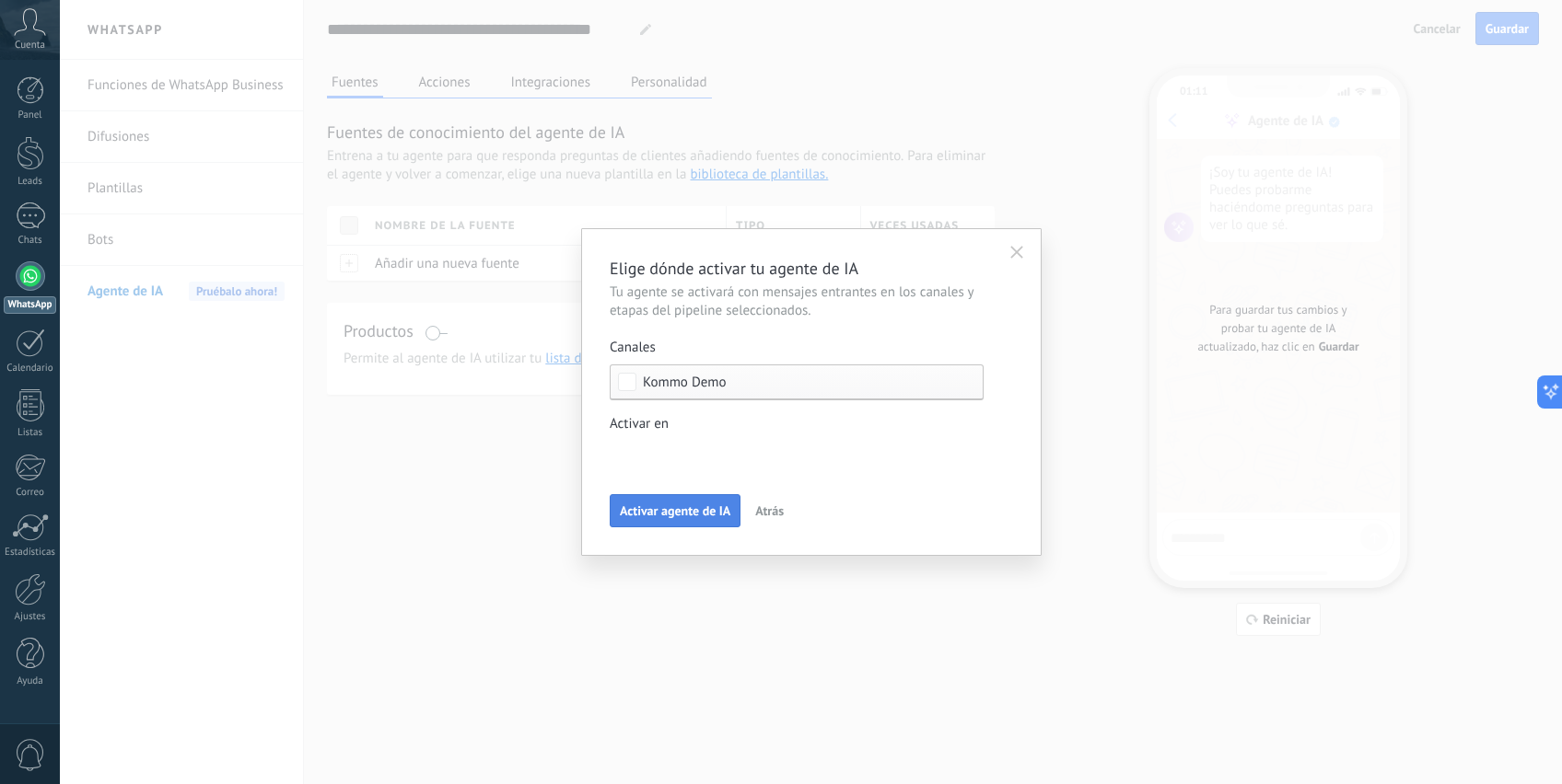
click at [711, 518] on span "Activar agente de IA" at bounding box center [675, 510] width 111 height 12
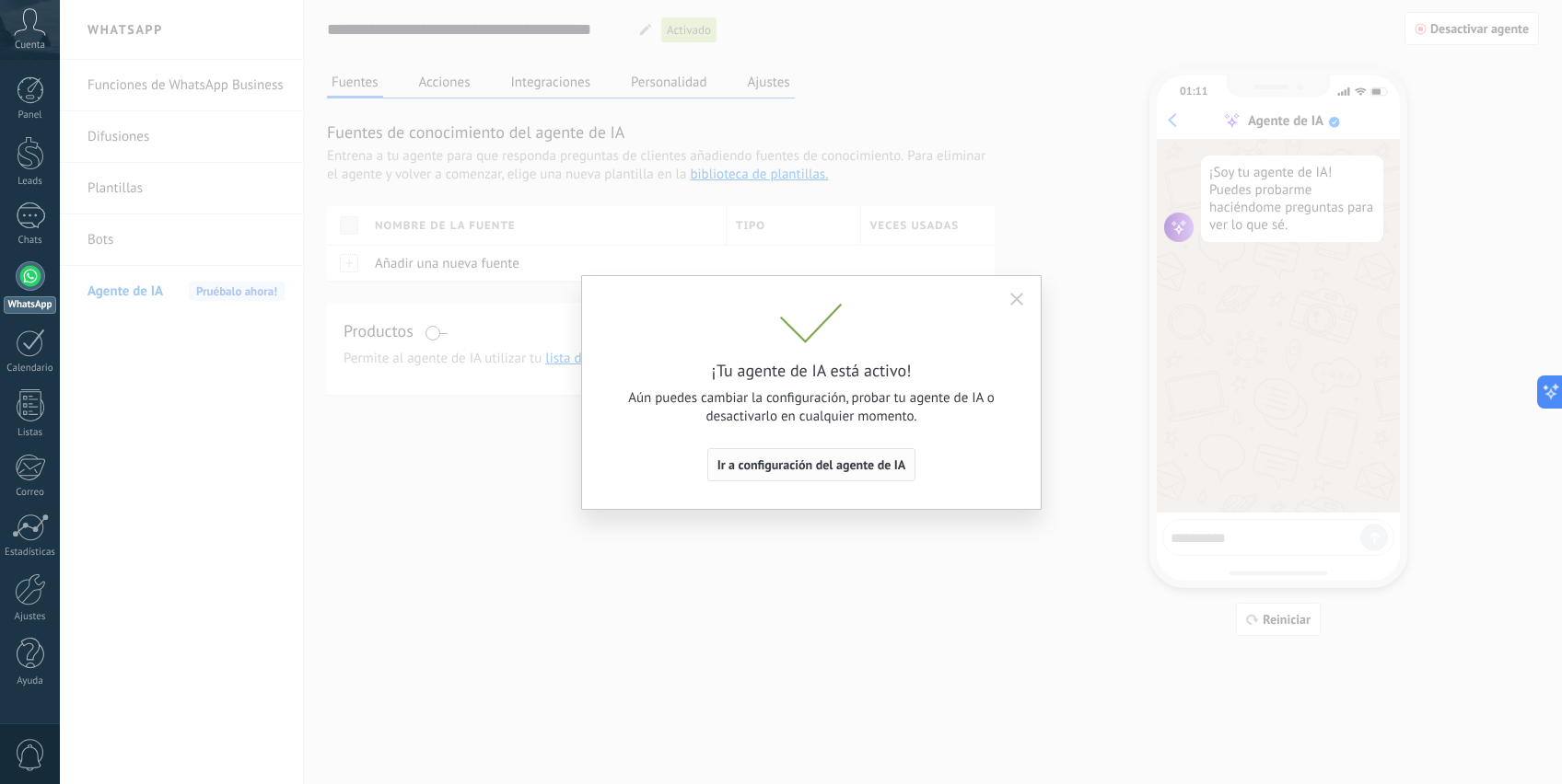
click at [841, 468] on span "Ir a configuración del agente de IA" at bounding box center [812, 464] width 189 height 12
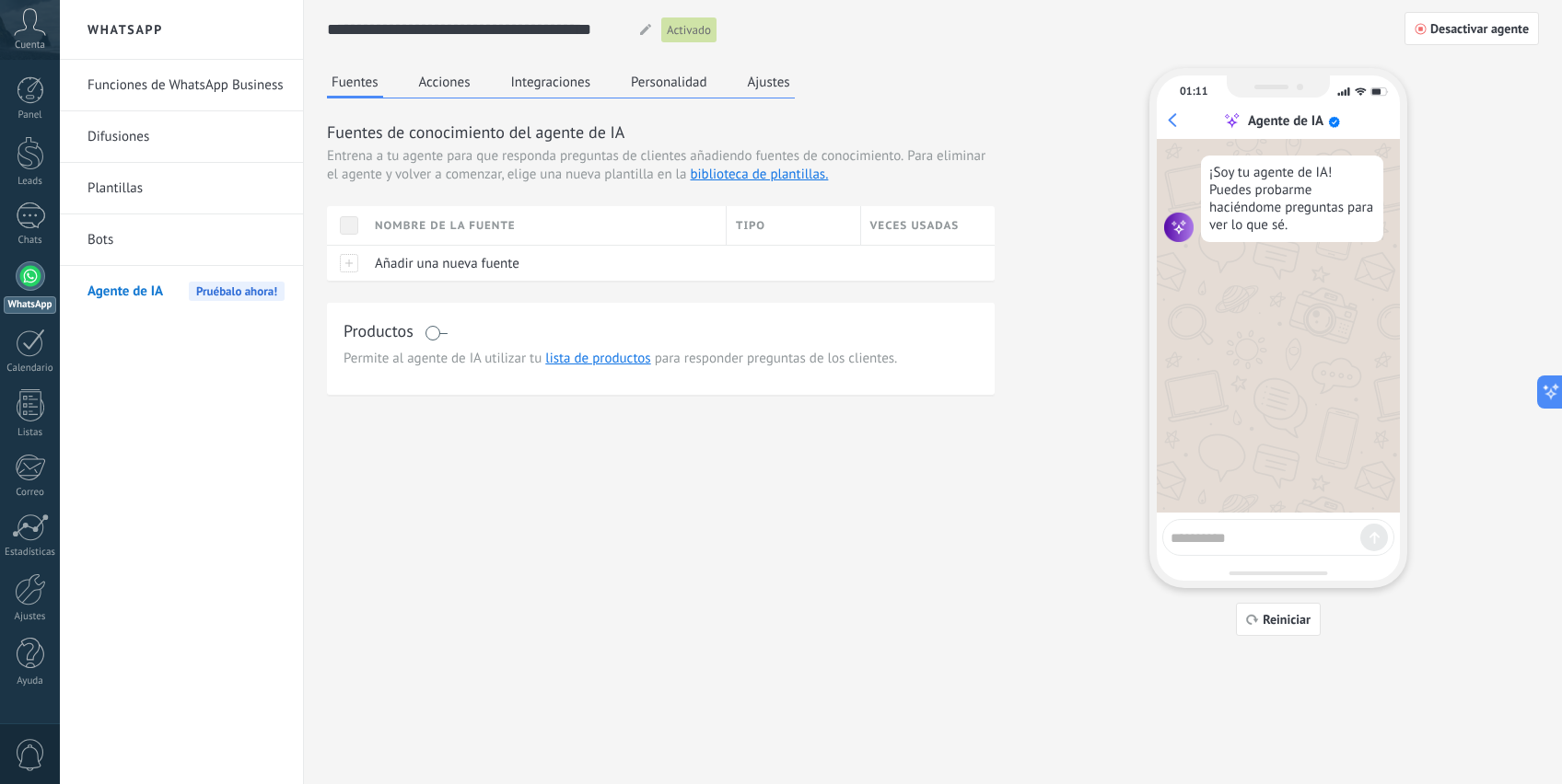
click at [1208, 533] on textarea at bounding box center [1265, 535] width 190 height 23
type textarea "****"
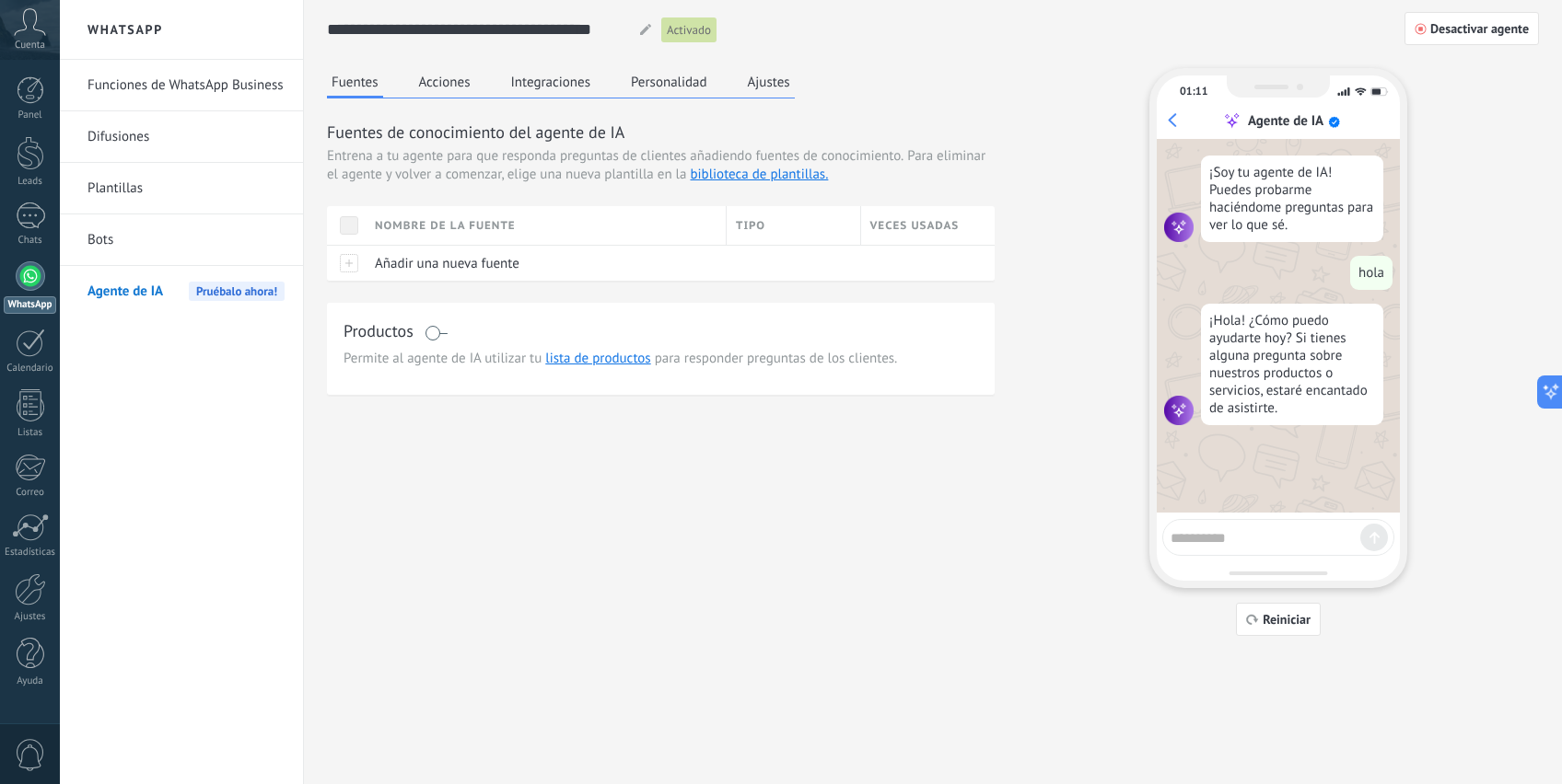
click at [1238, 526] on textarea at bounding box center [1265, 535] width 190 height 23
type textarea "**********"
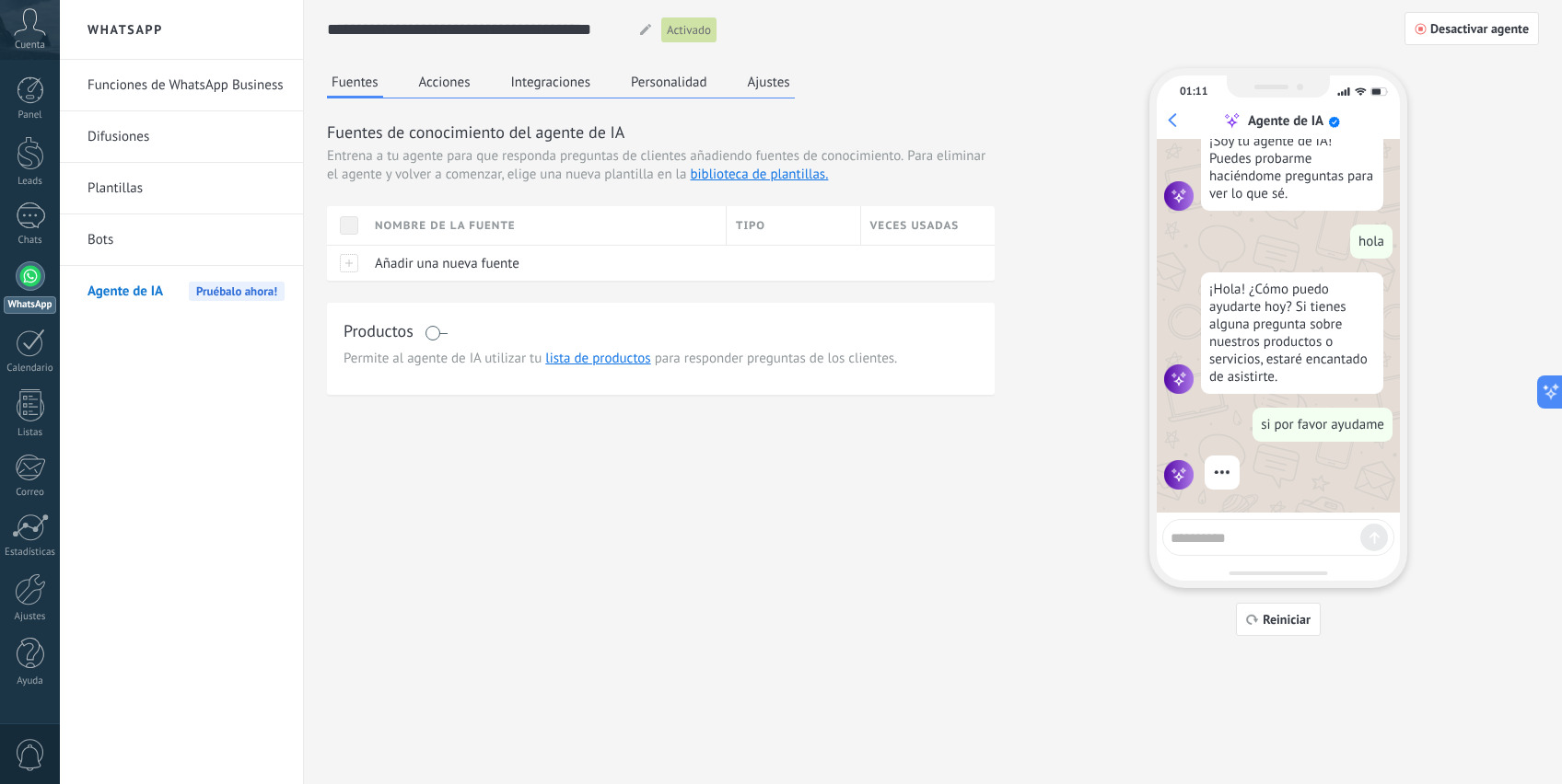
scroll to position [55, 0]
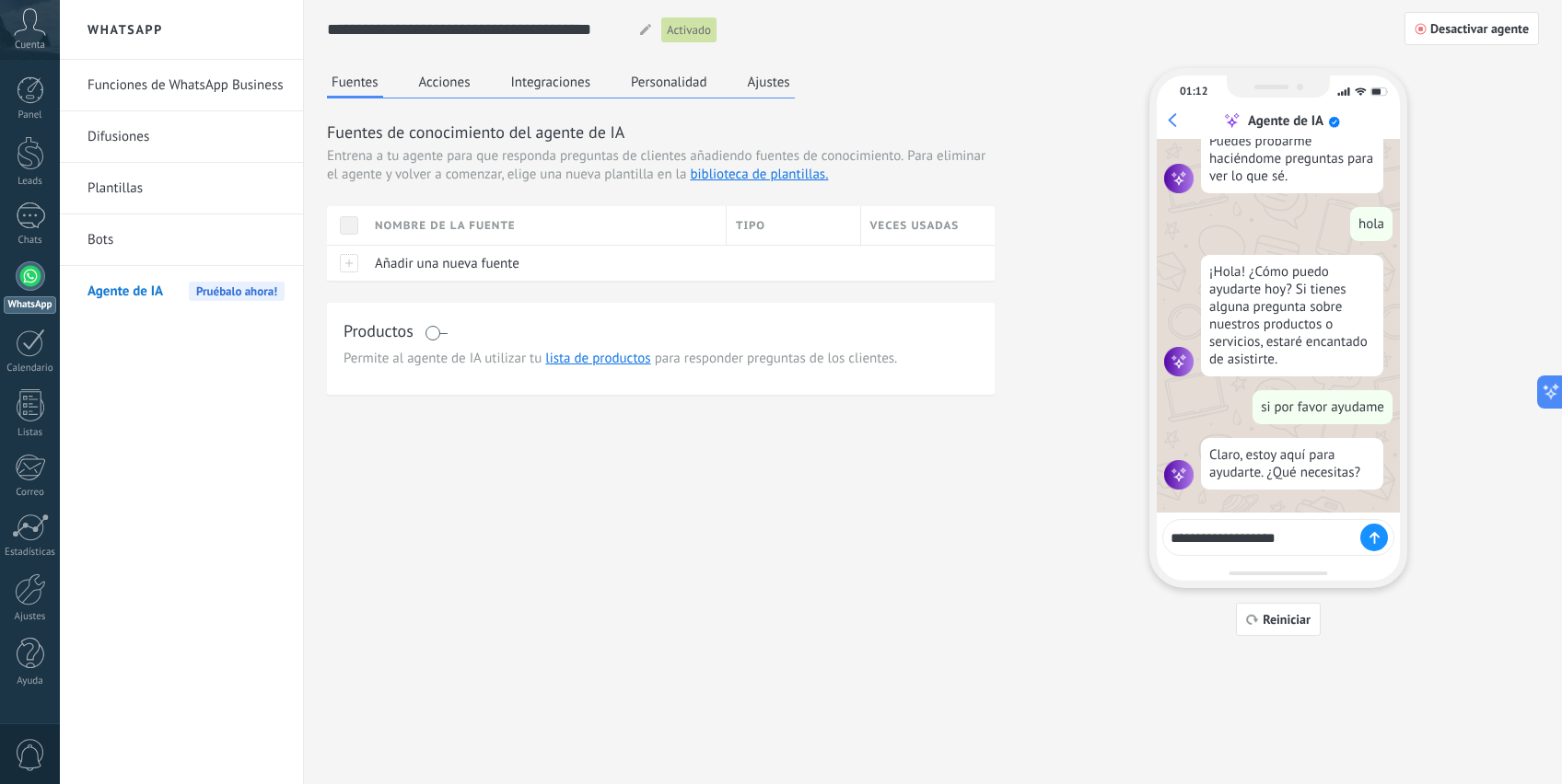
type textarea "**********"
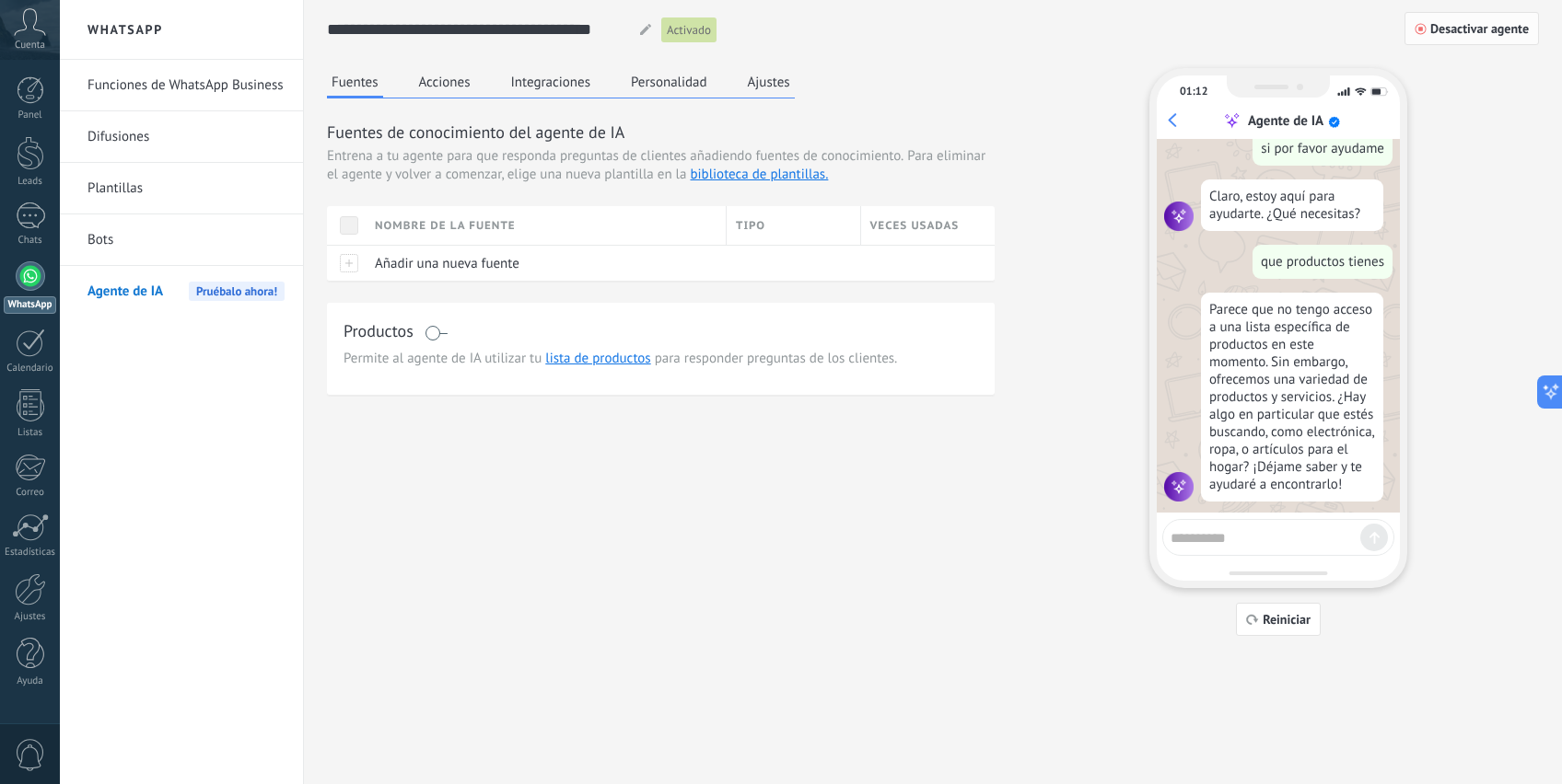
scroll to position [331, 0]
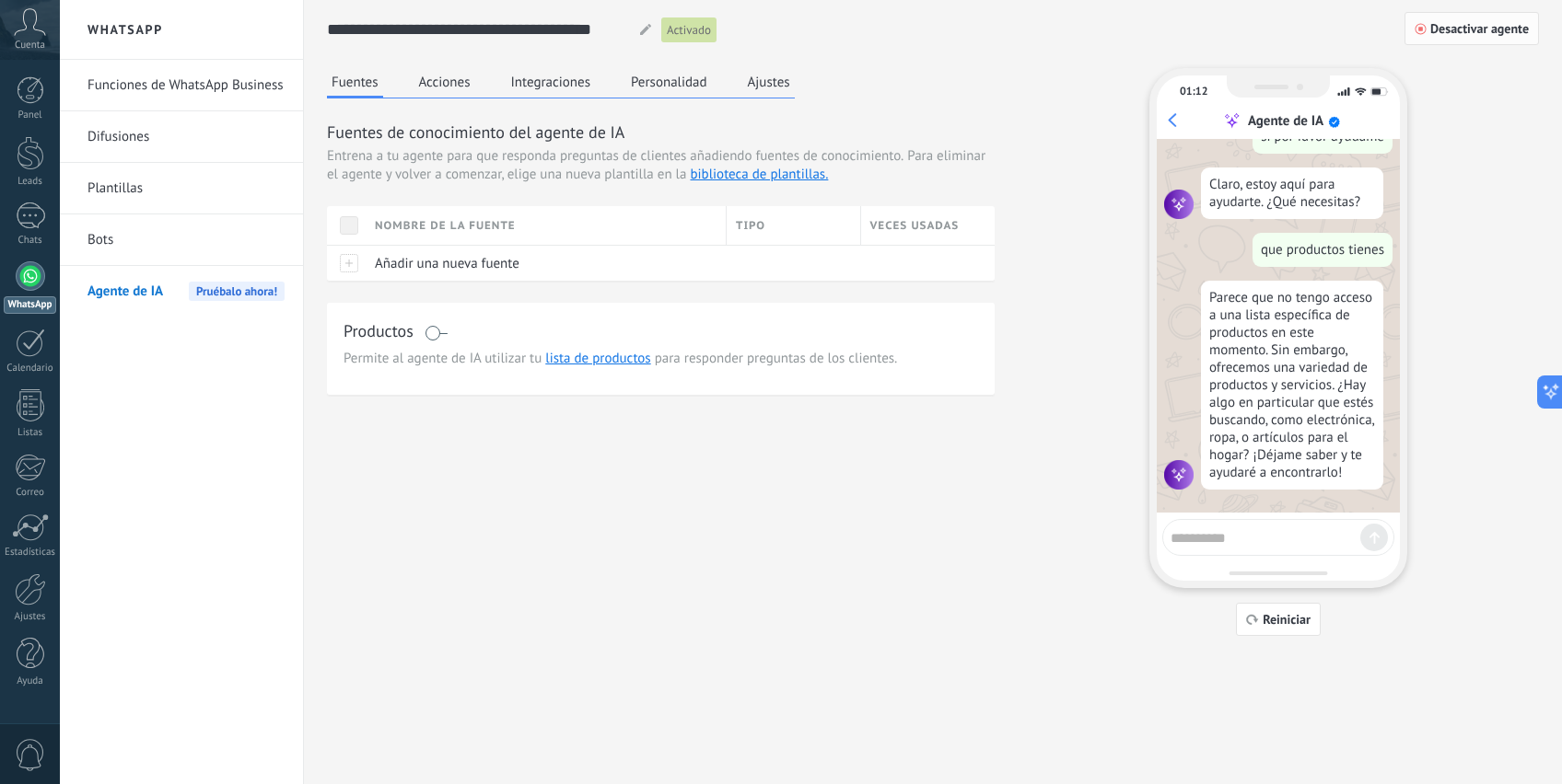
click at [1458, 33] on span "Desactivar agente" at bounding box center [1479, 28] width 98 height 12
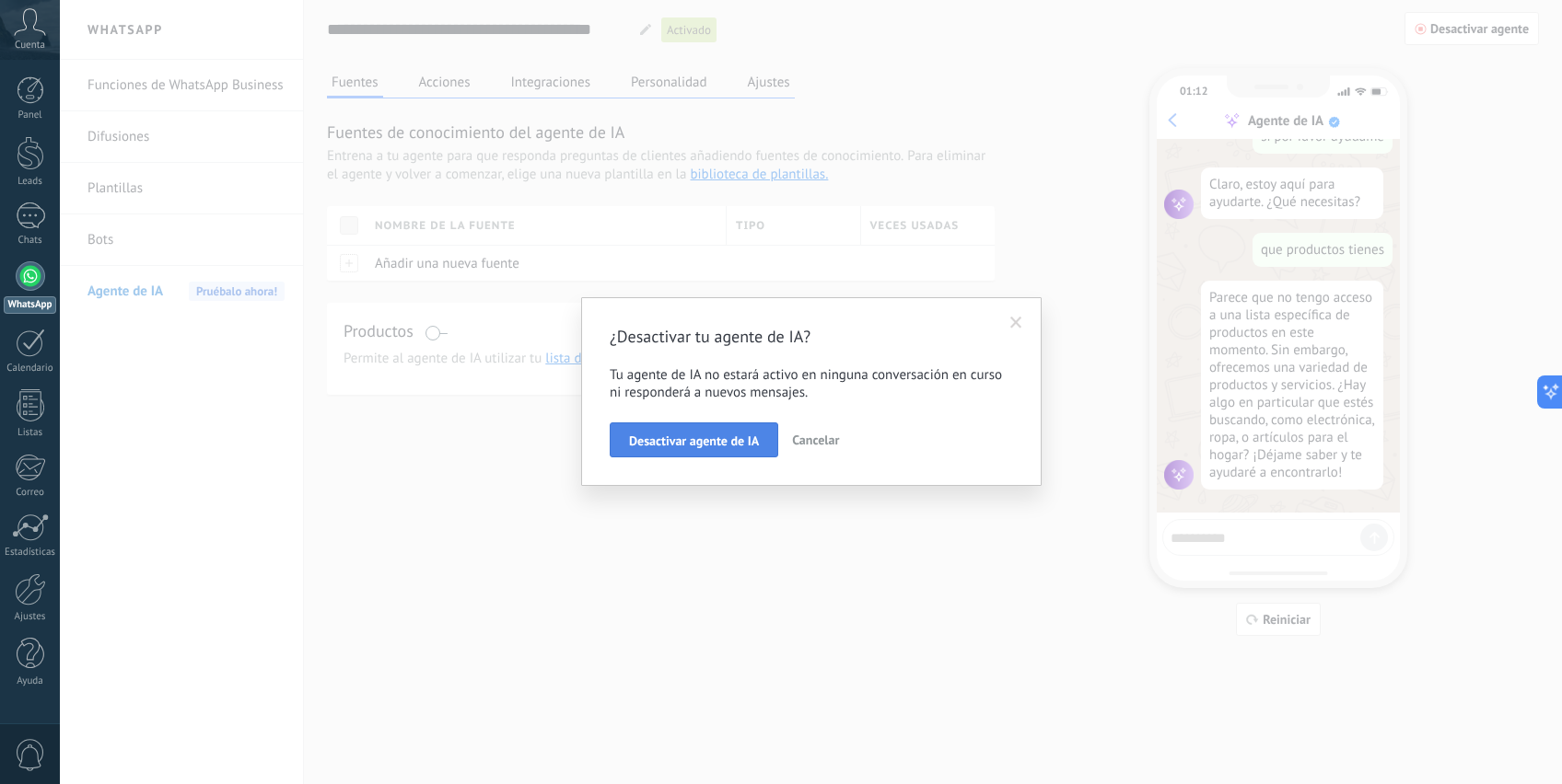
click at [734, 444] on span "Desactivar agente de IA" at bounding box center [694, 440] width 130 height 12
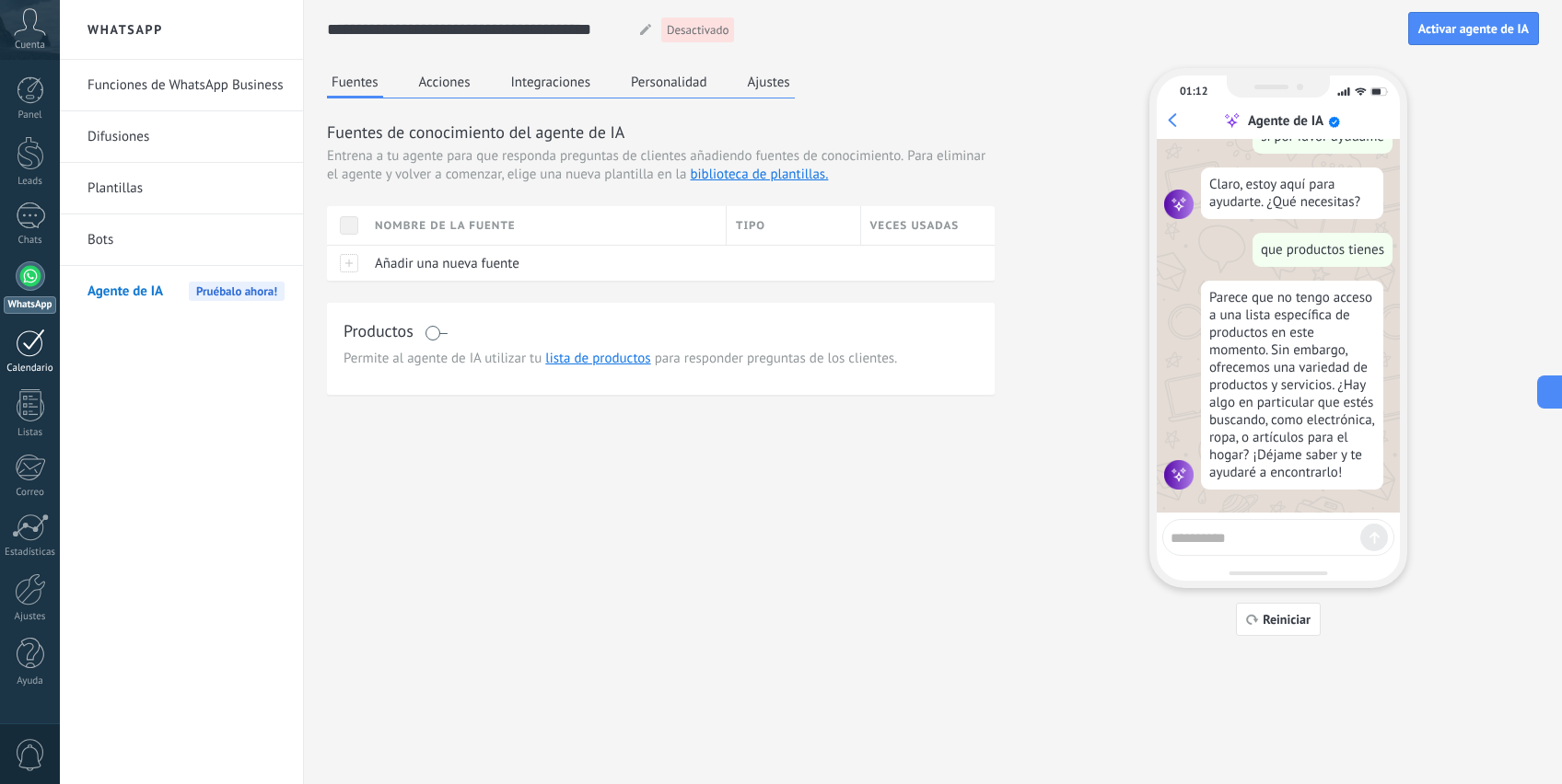
click at [32, 350] on div at bounding box center [30, 343] width 30 height 29
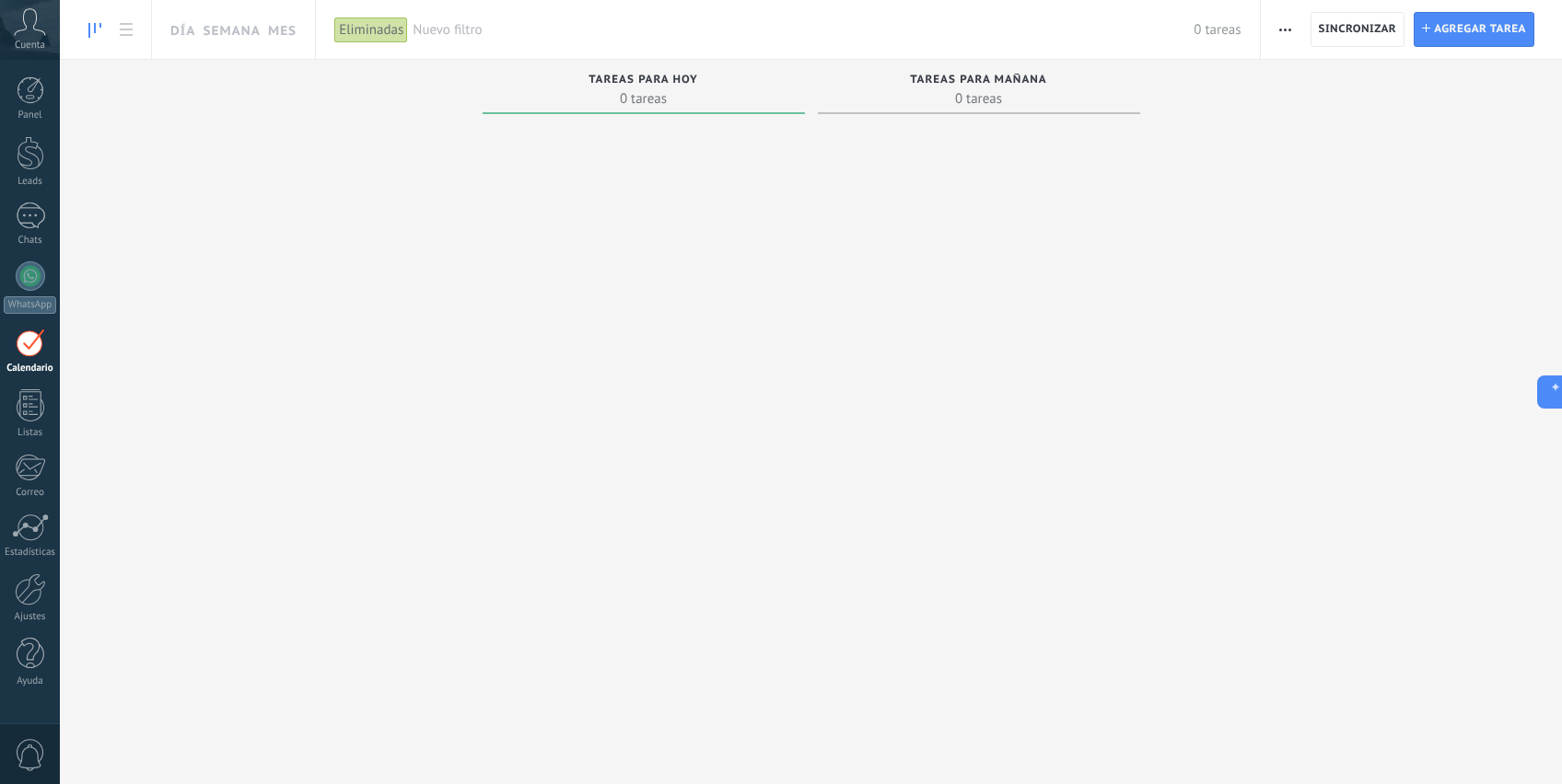
click at [37, 347] on div at bounding box center [30, 343] width 30 height 29
click at [31, 339] on div at bounding box center [30, 343] width 30 height 29
click at [38, 285] on div at bounding box center [30, 276] width 30 height 30
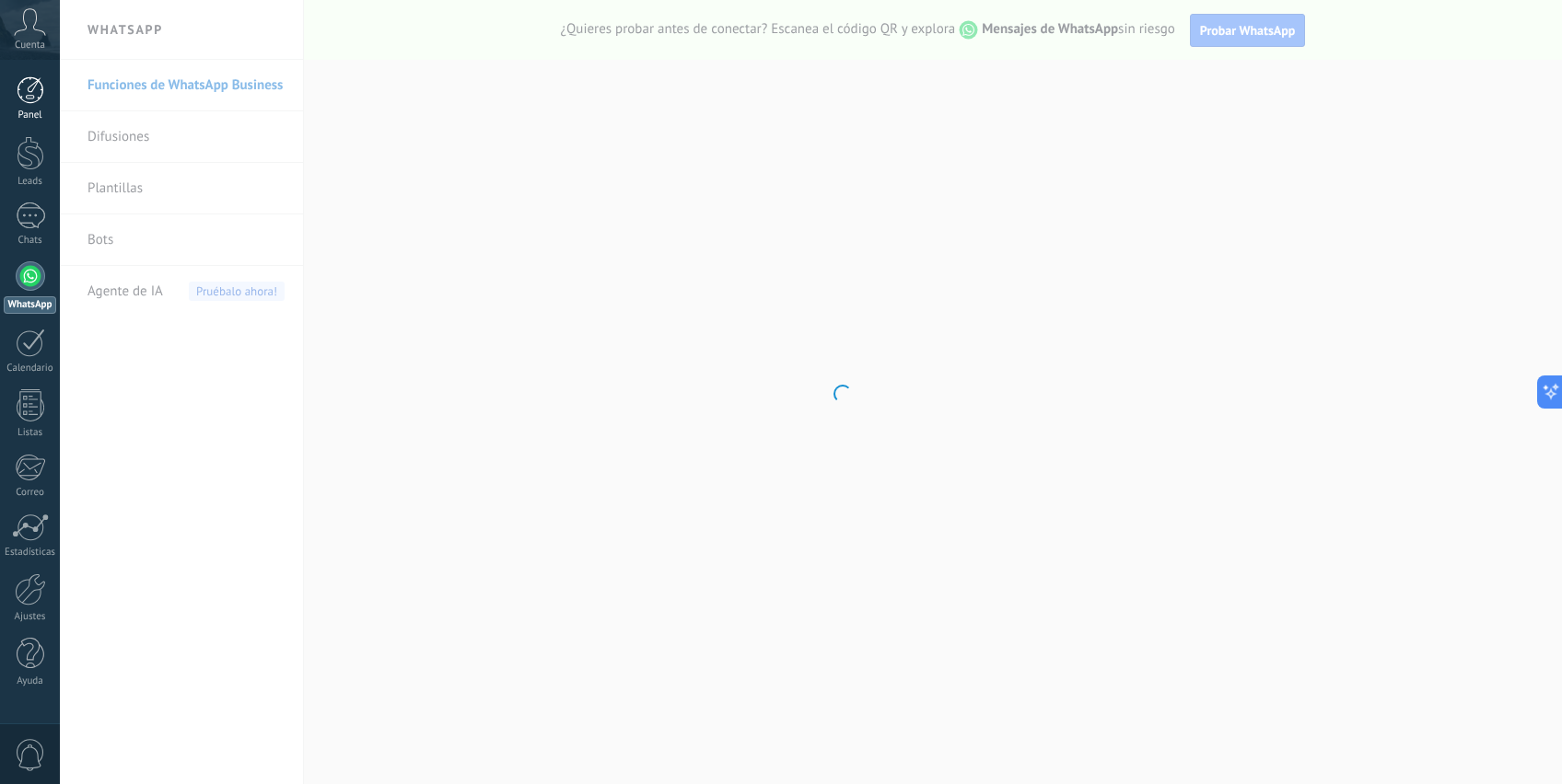
click at [38, 89] on div at bounding box center [30, 90] width 28 height 28
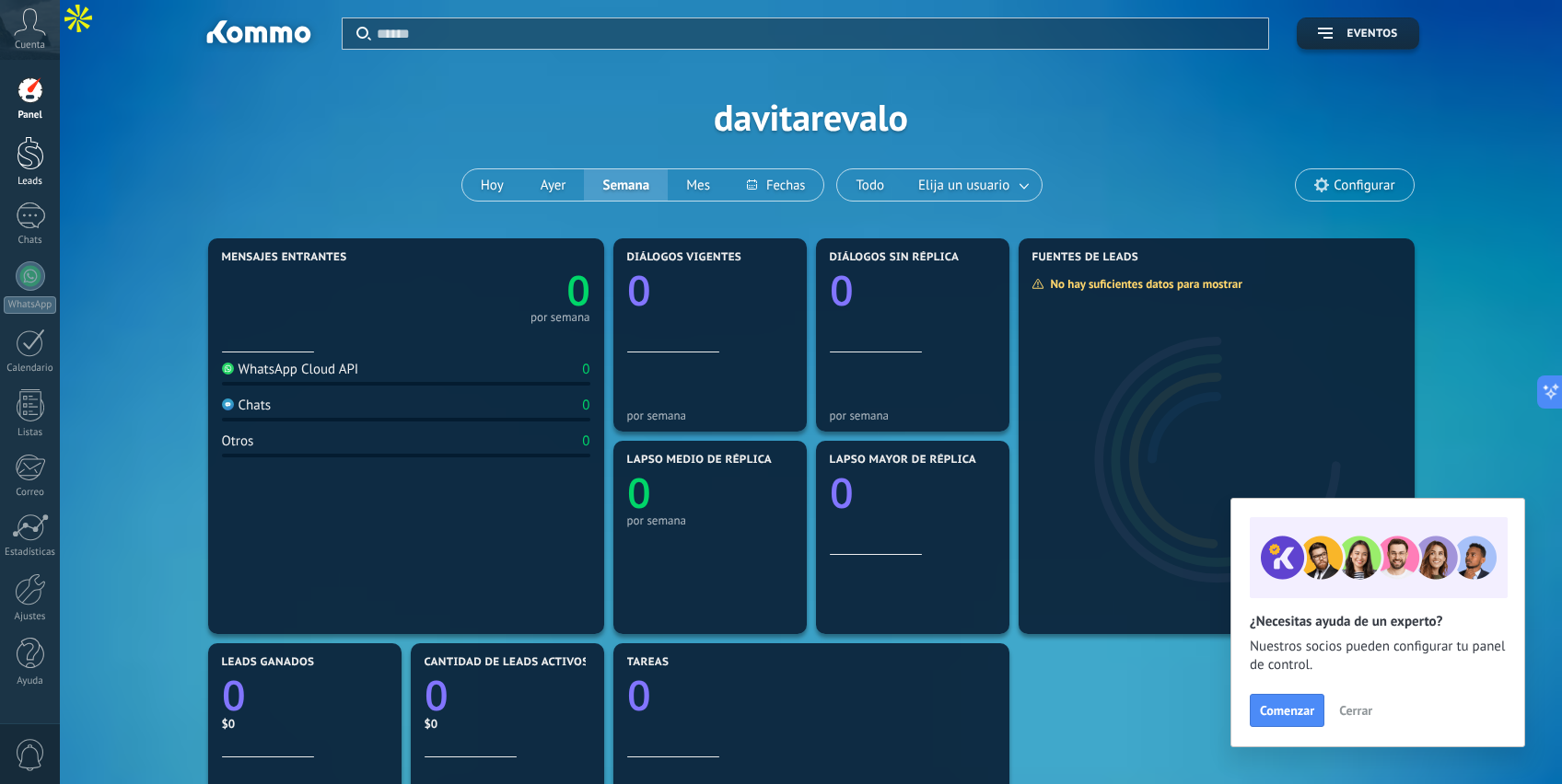
click at [23, 170] on link "Leads" at bounding box center [30, 162] width 60 height 52
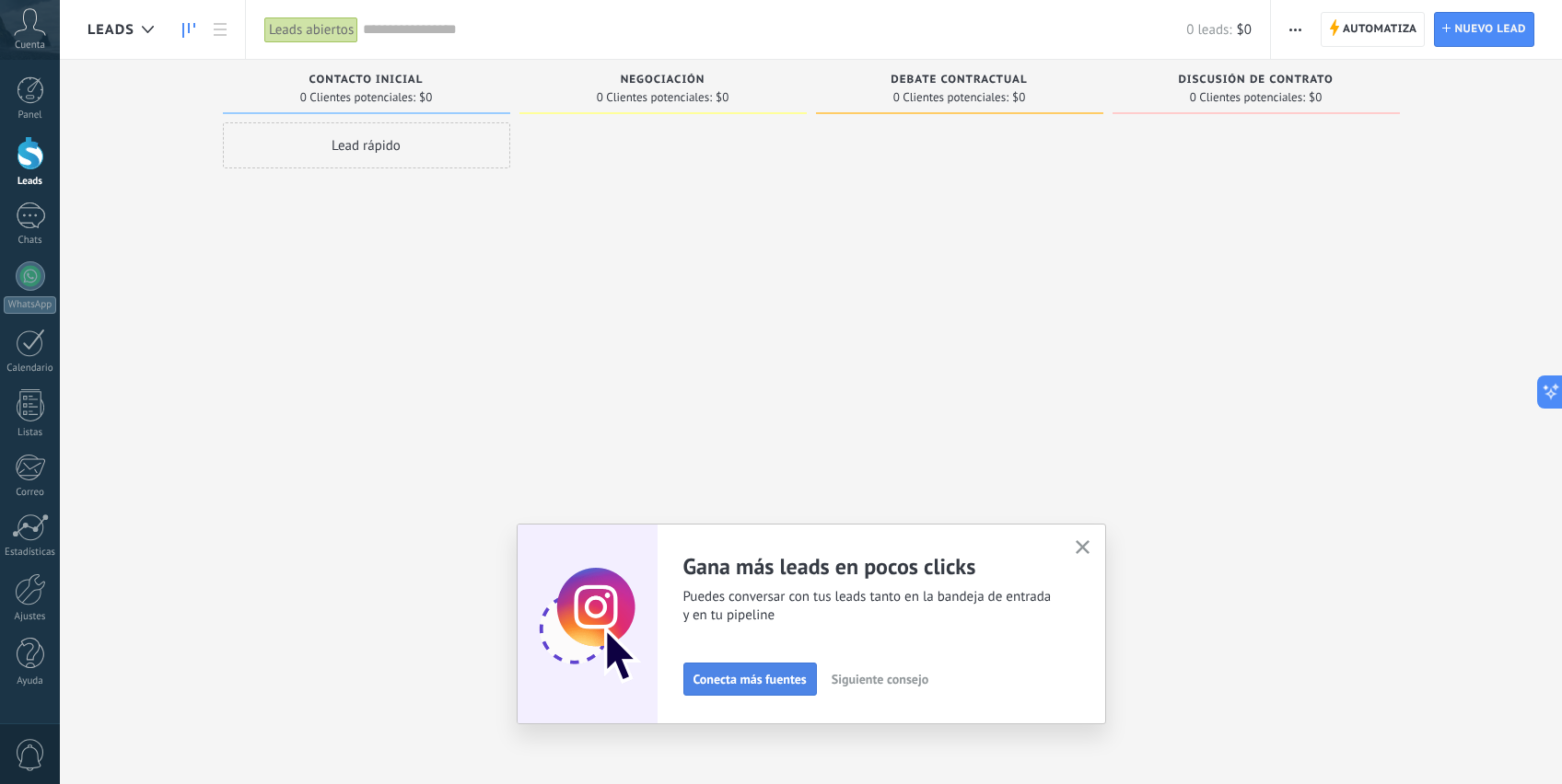
click at [787, 679] on span "Conecta más fuentes" at bounding box center [750, 679] width 114 height 12
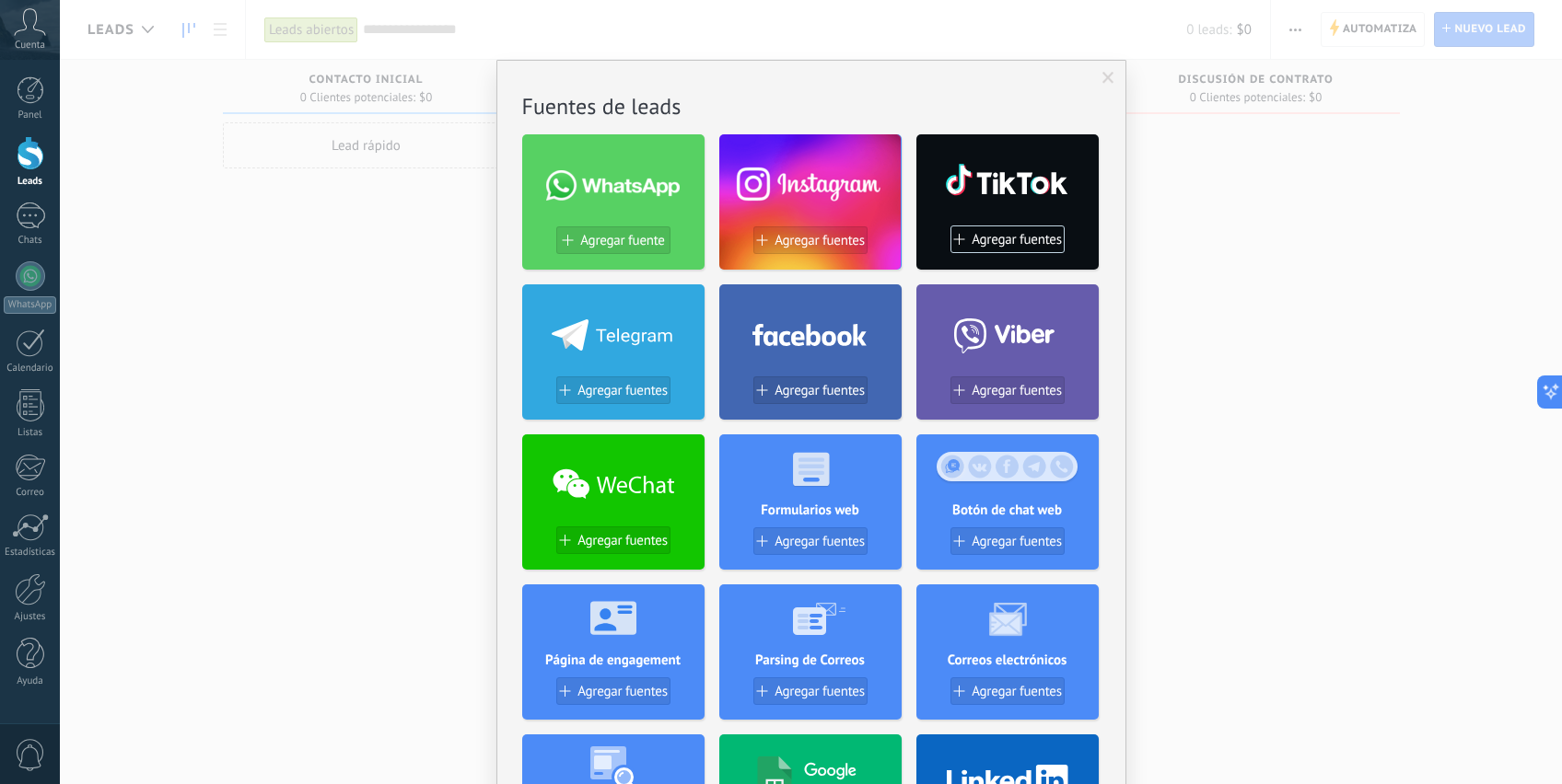
click at [813, 185] on div at bounding box center [810, 180] width 182 height 79
click at [813, 242] on span "Agregar fuentes" at bounding box center [820, 241] width 90 height 15
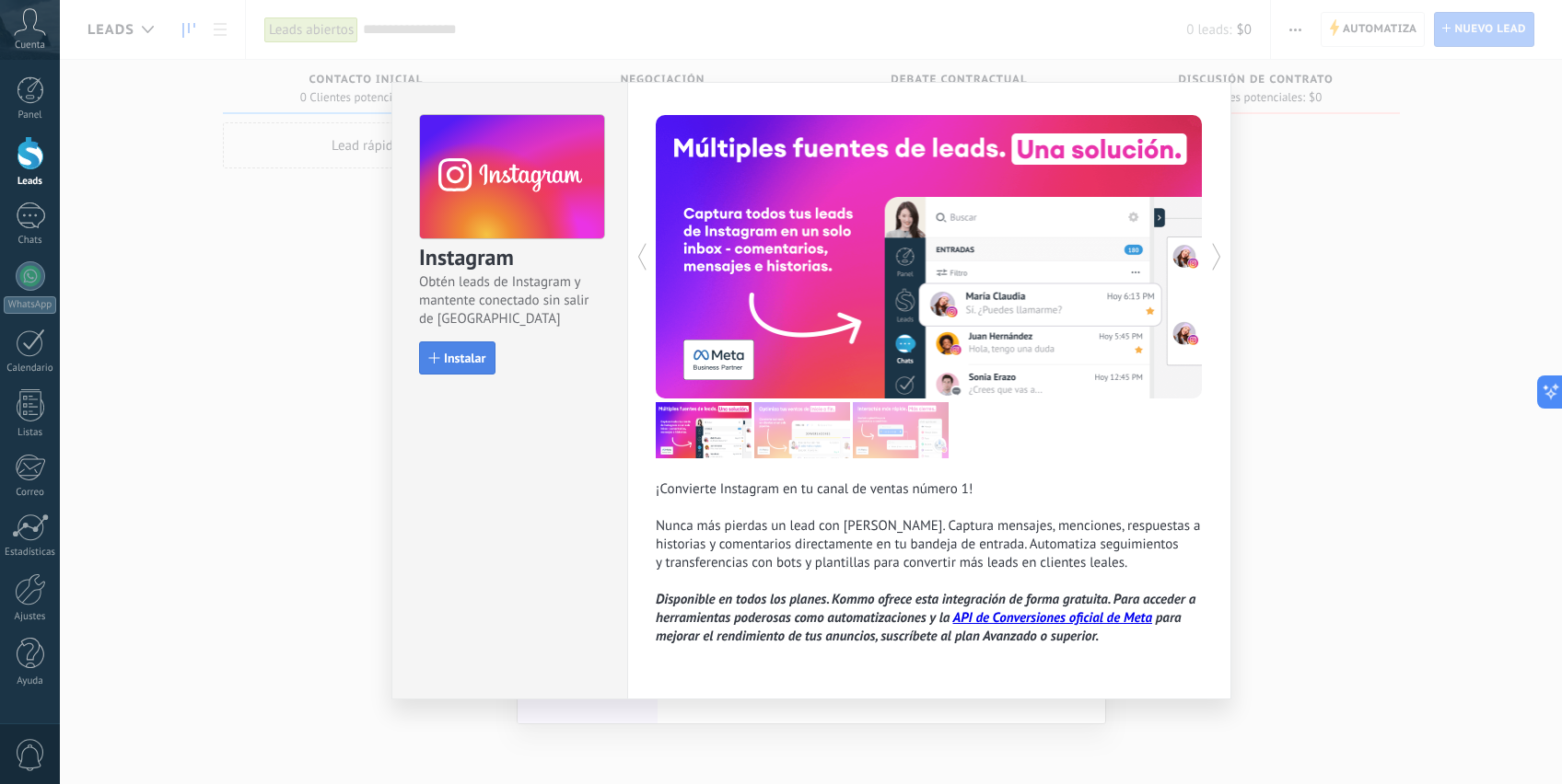
click at [468, 363] on span "Instalar" at bounding box center [464, 357] width 41 height 12
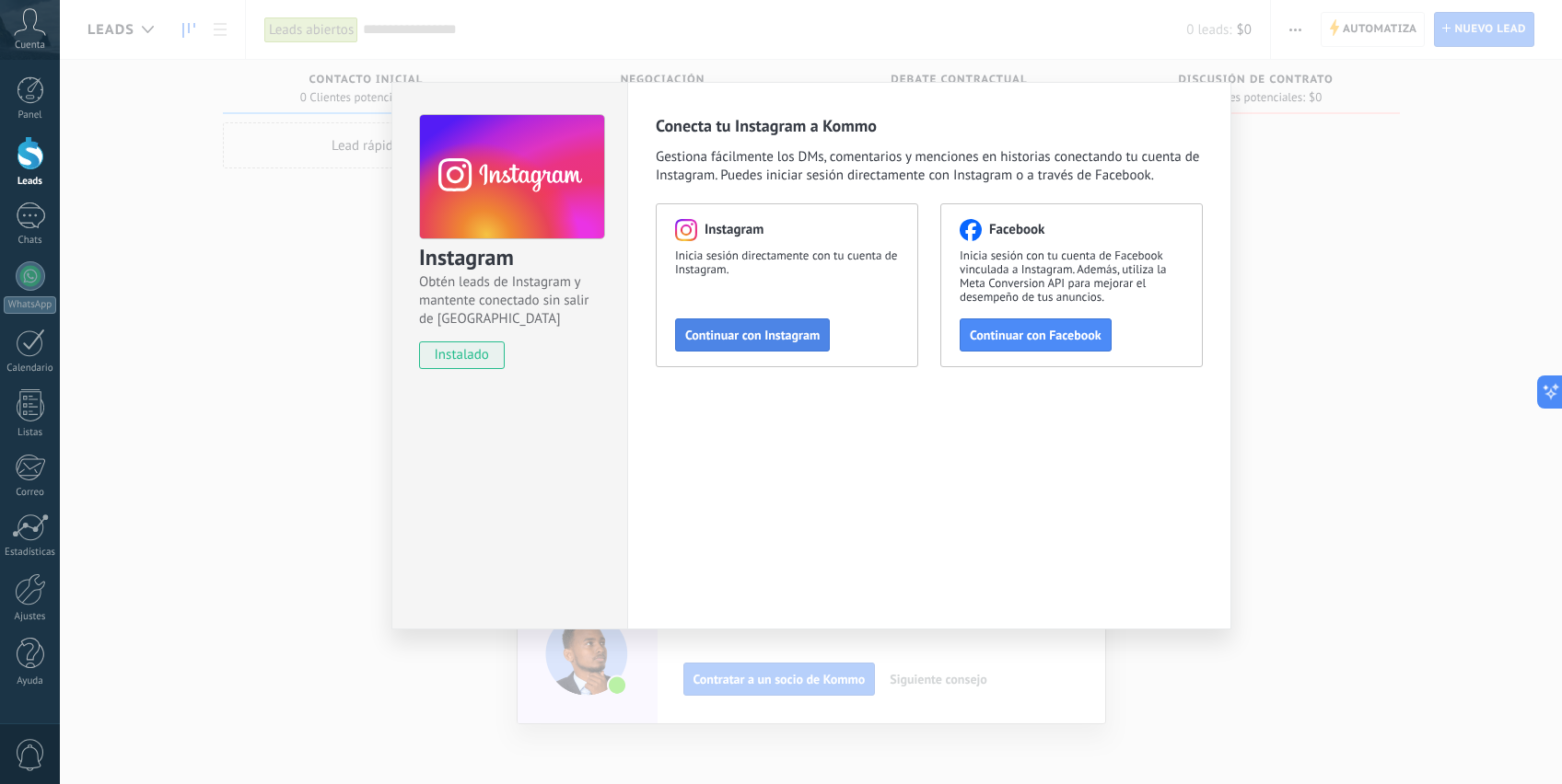
click at [775, 332] on span "Continuar con Instagram" at bounding box center [752, 334] width 135 height 12
click at [1298, 116] on div "Instagram Obtén leads de Instagram y mantente conectado sin salir de Kommo inst…" at bounding box center [811, 392] width 1502 height 784
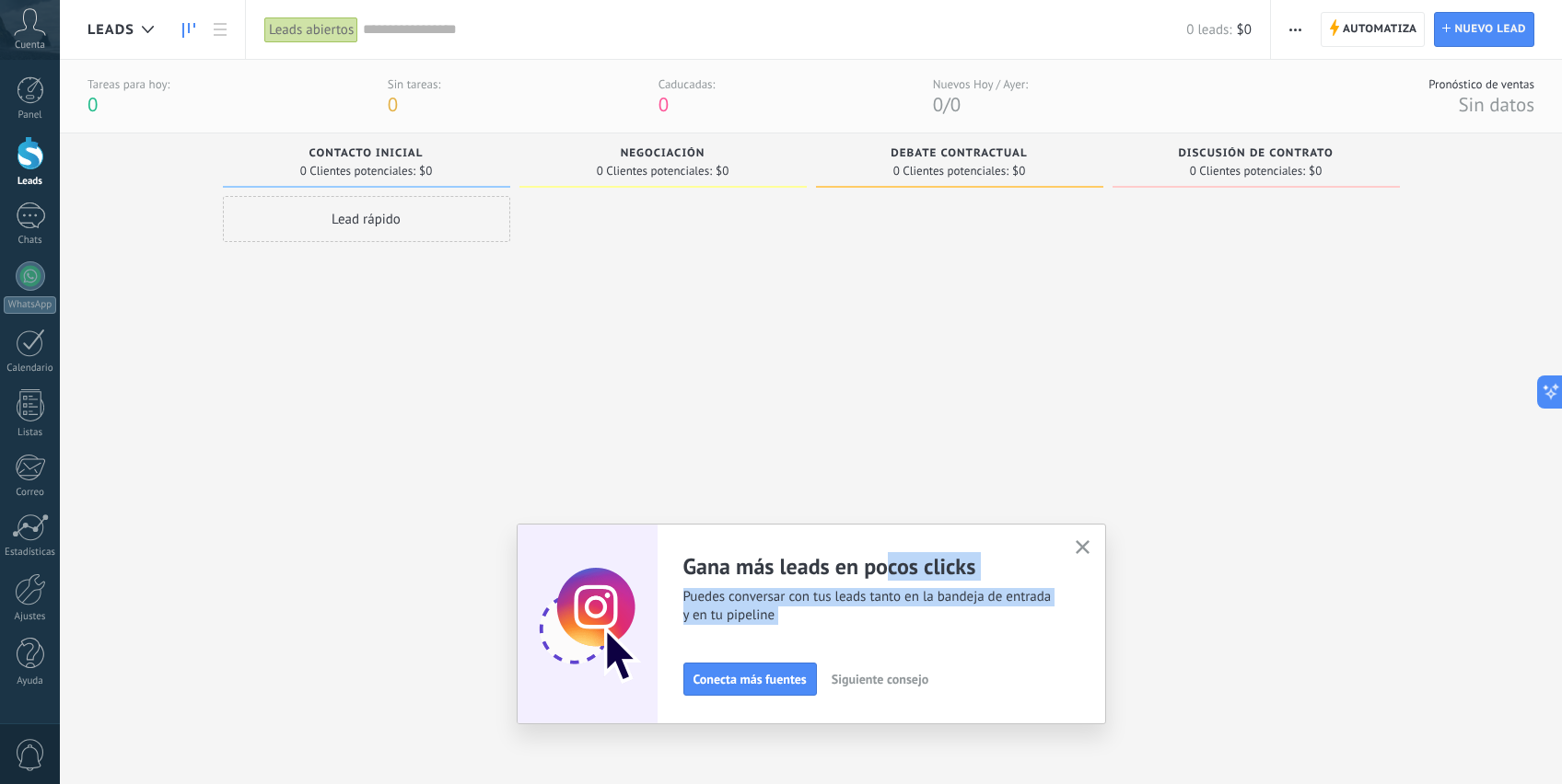
drag, startPoint x: 892, startPoint y: 567, endPoint x: 890, endPoint y: 673, distance: 106.0
click at [906, 670] on div "Gana más leads en pocos clicks Puedes conversar con tus leads tanto en la bande…" at bounding box center [880, 624] width 394 height 143
click at [890, 673] on span "Siguiente consejo" at bounding box center [879, 679] width 96 height 12
click at [927, 679] on span "Siguiente consejo" at bounding box center [879, 679] width 96 height 12
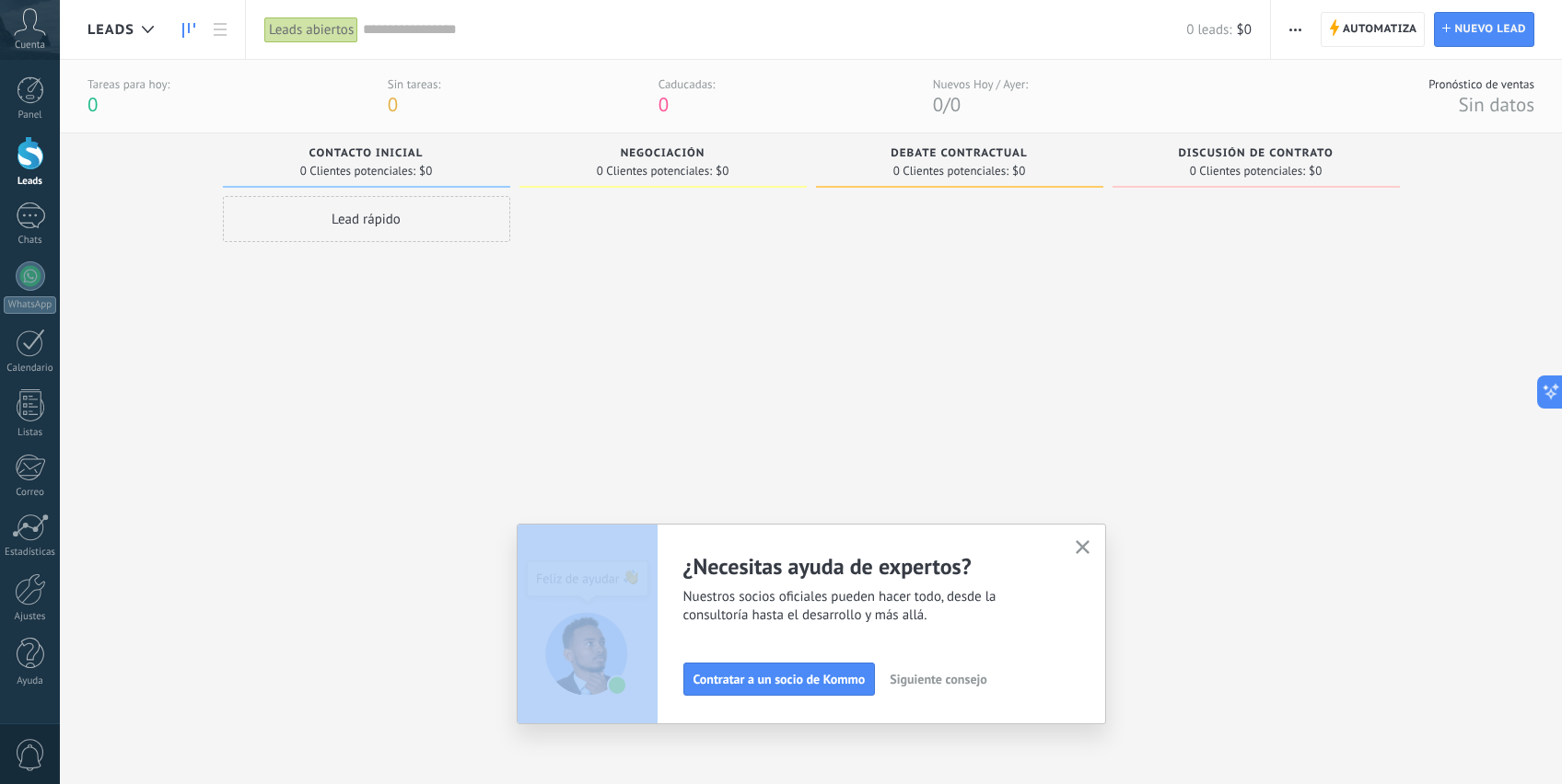
click at [927, 679] on span "Siguiente consejo" at bounding box center [937, 679] width 96 height 12
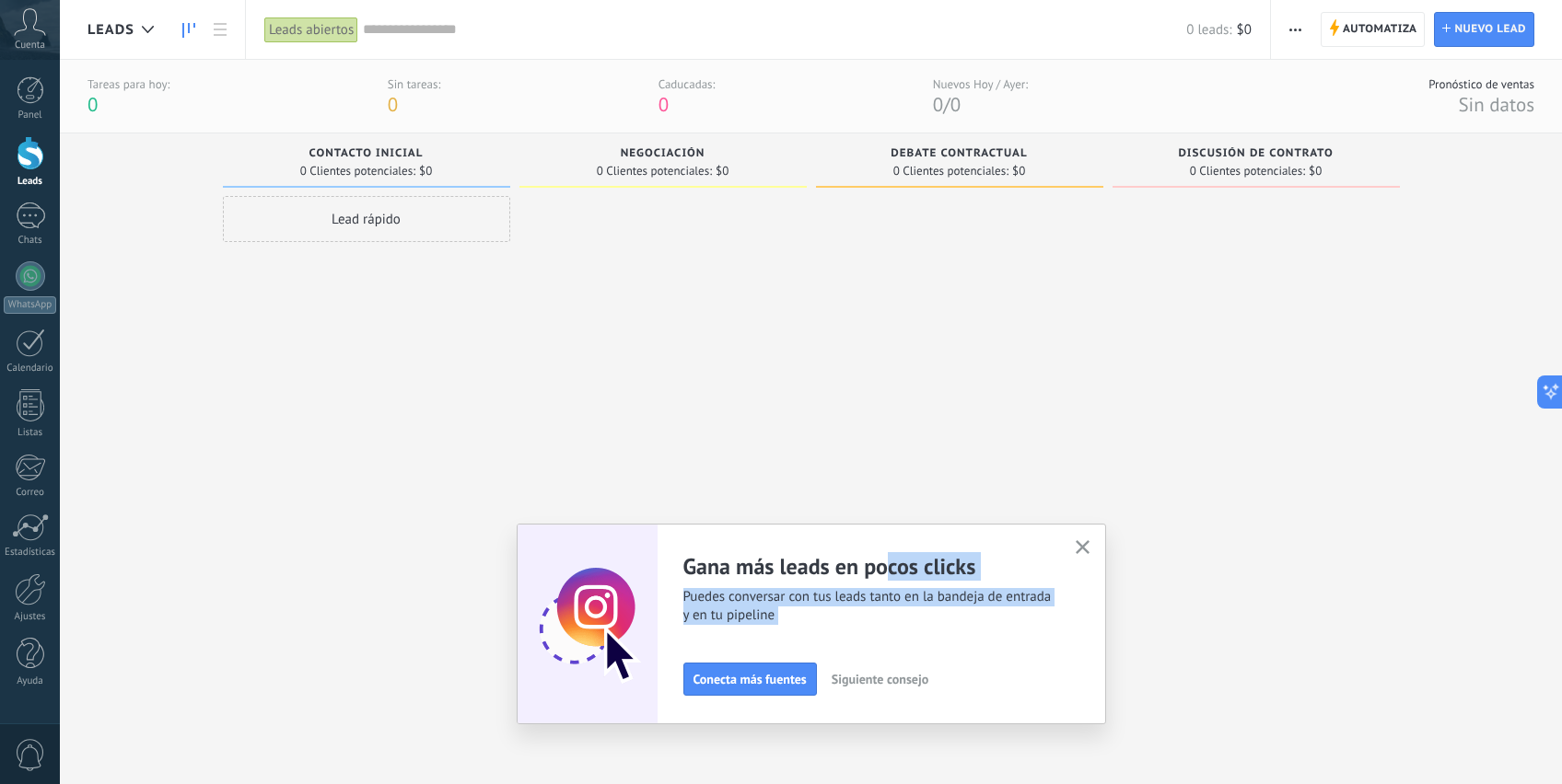
click at [1077, 551] on use "button" at bounding box center [1082, 547] width 13 height 13
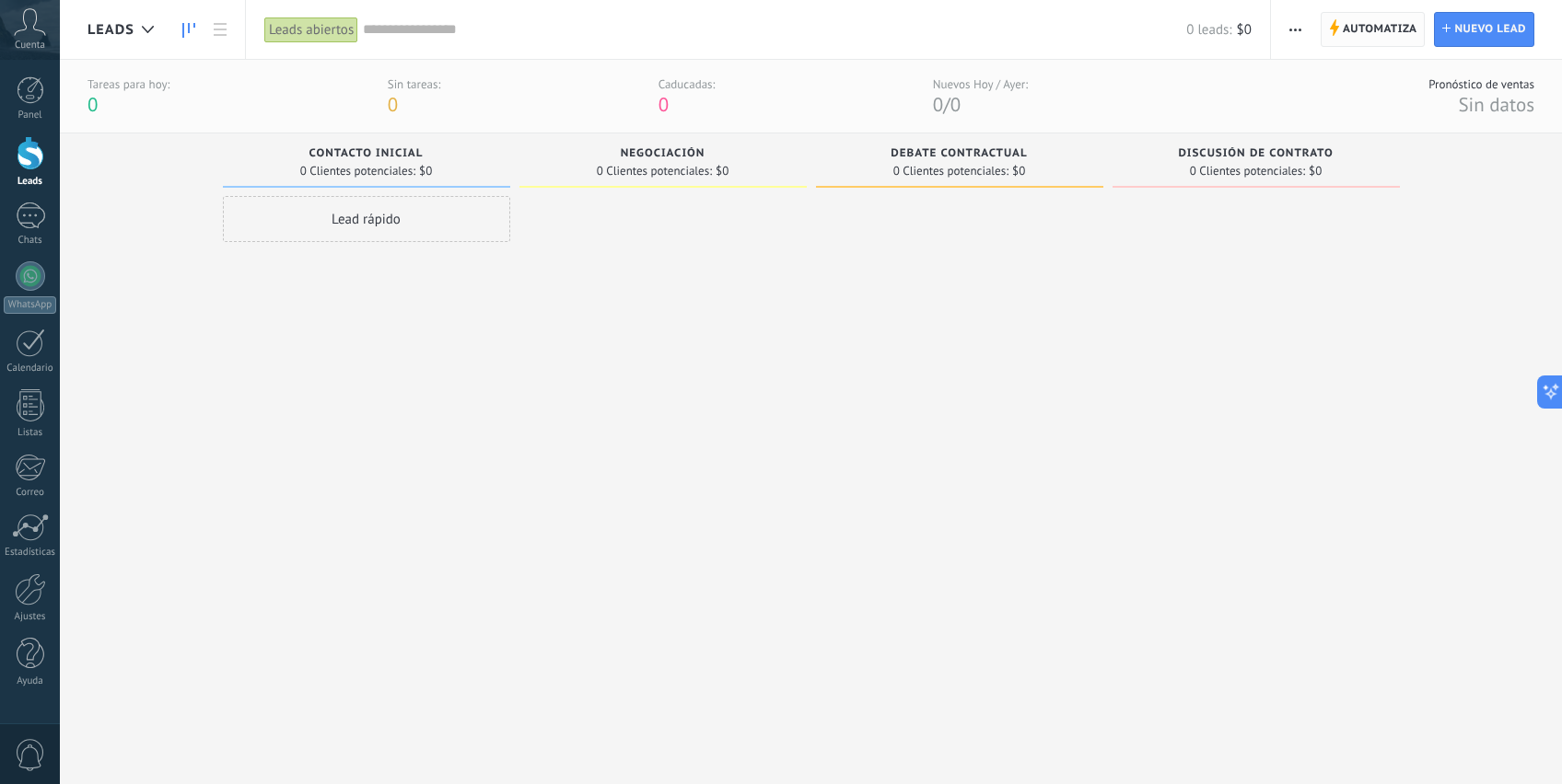
click at [1350, 30] on span "Automatiza" at bounding box center [1380, 29] width 75 height 33
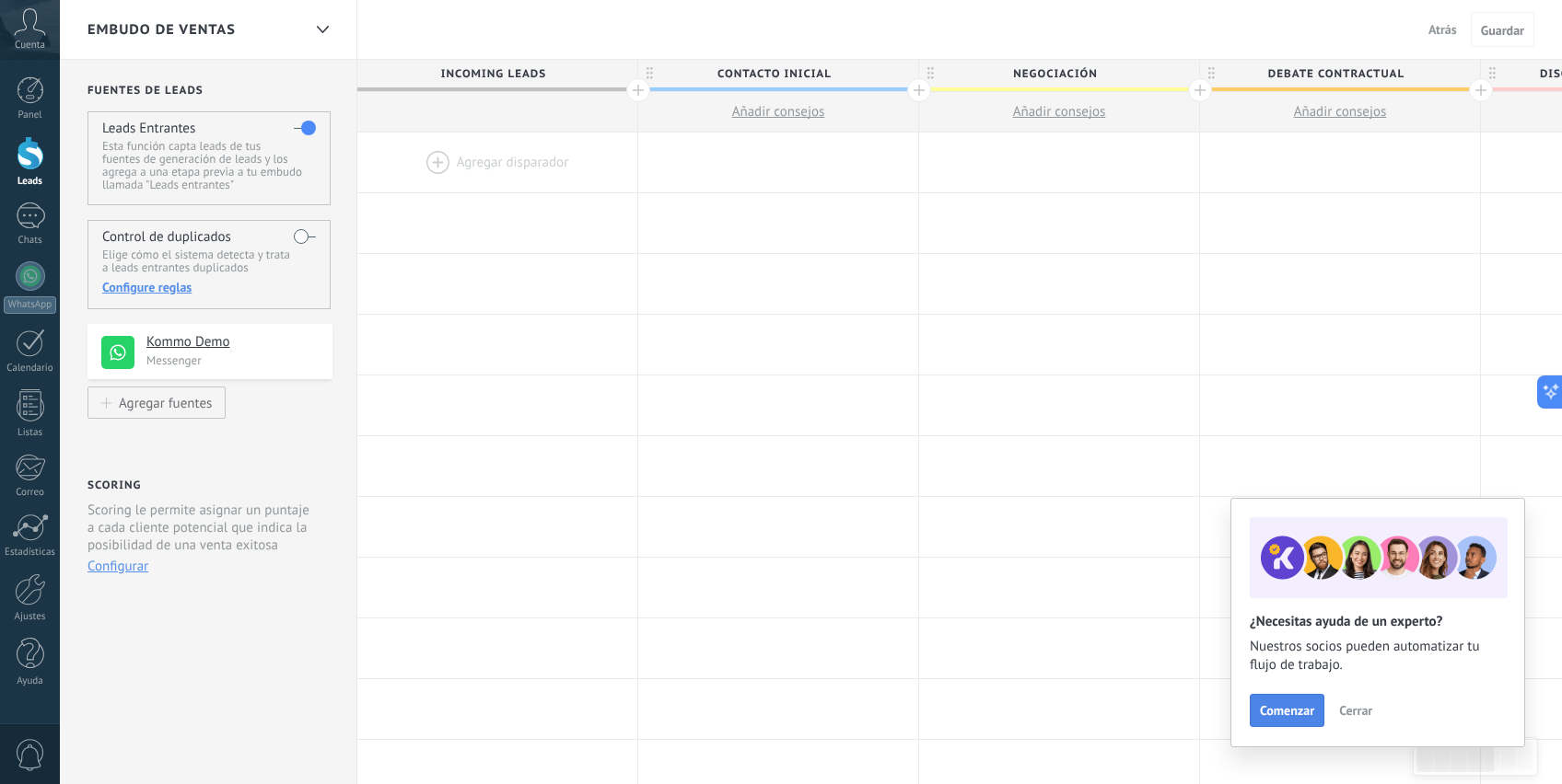
click at [1297, 706] on span "Comenzar" at bounding box center [1286, 710] width 54 height 12
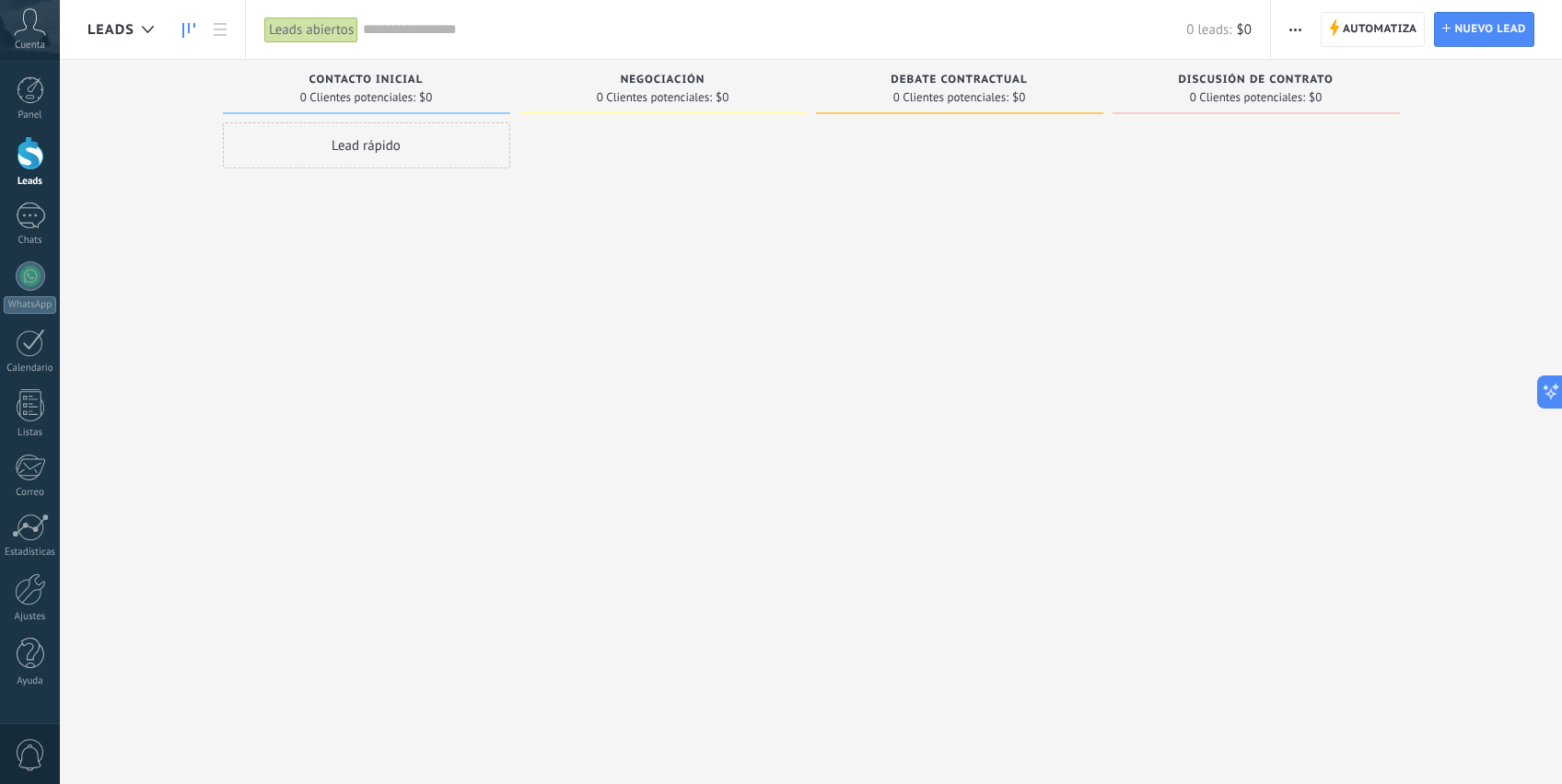
click at [947, 87] on div "Debate contractual" at bounding box center [959, 81] width 268 height 15
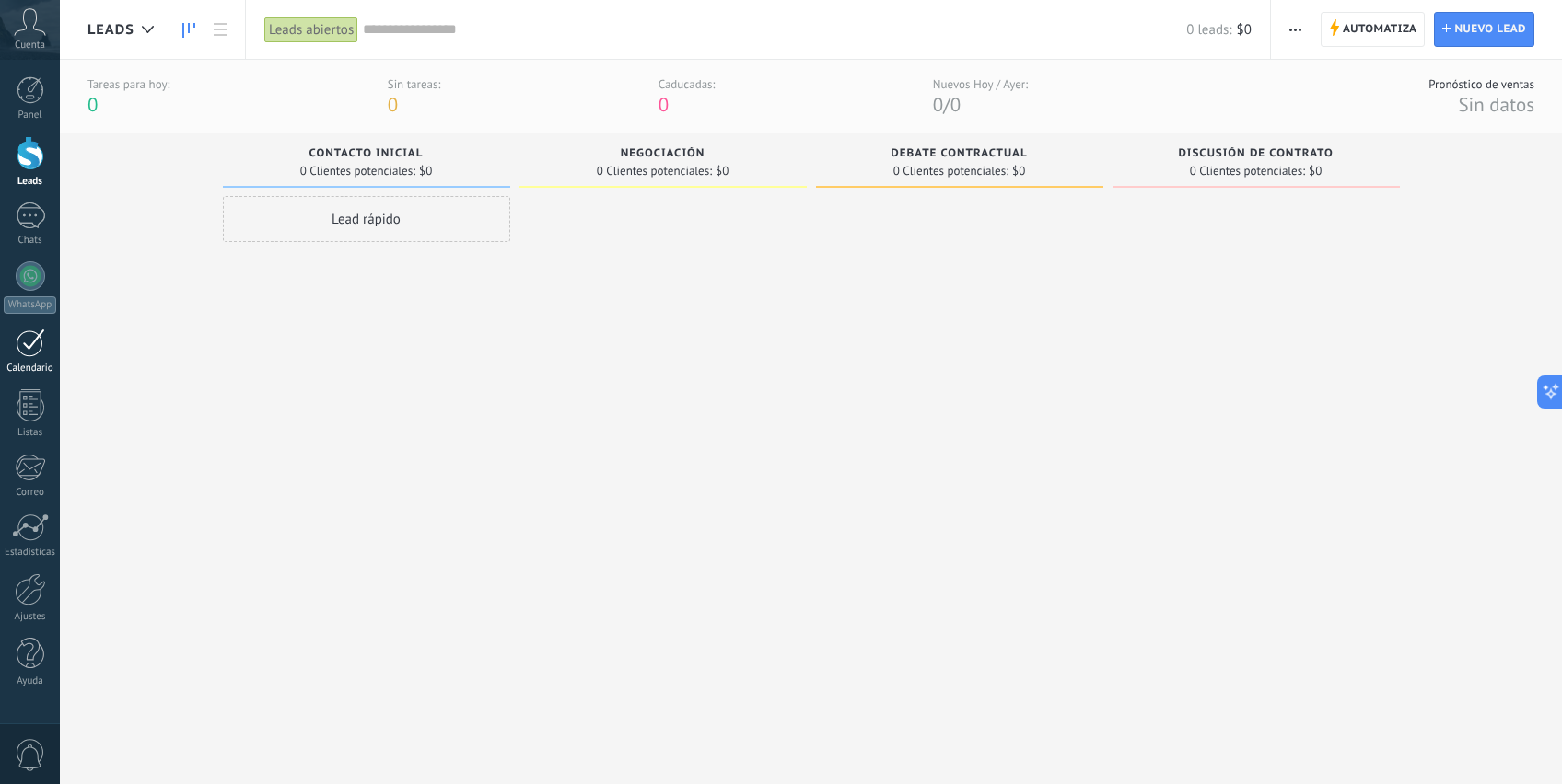
click at [35, 335] on div at bounding box center [30, 343] width 30 height 29
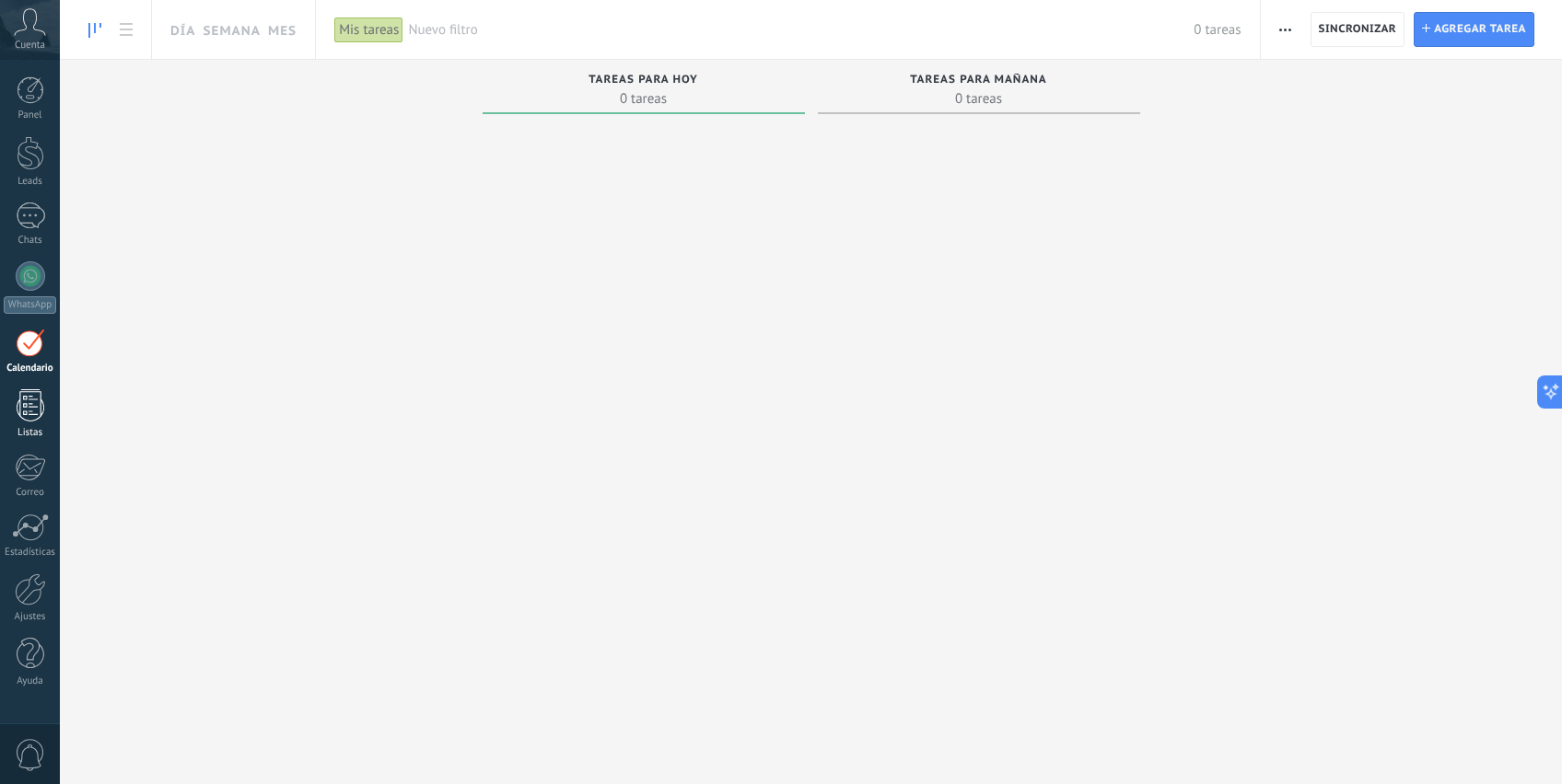
click at [18, 396] on div at bounding box center [30, 406] width 28 height 32
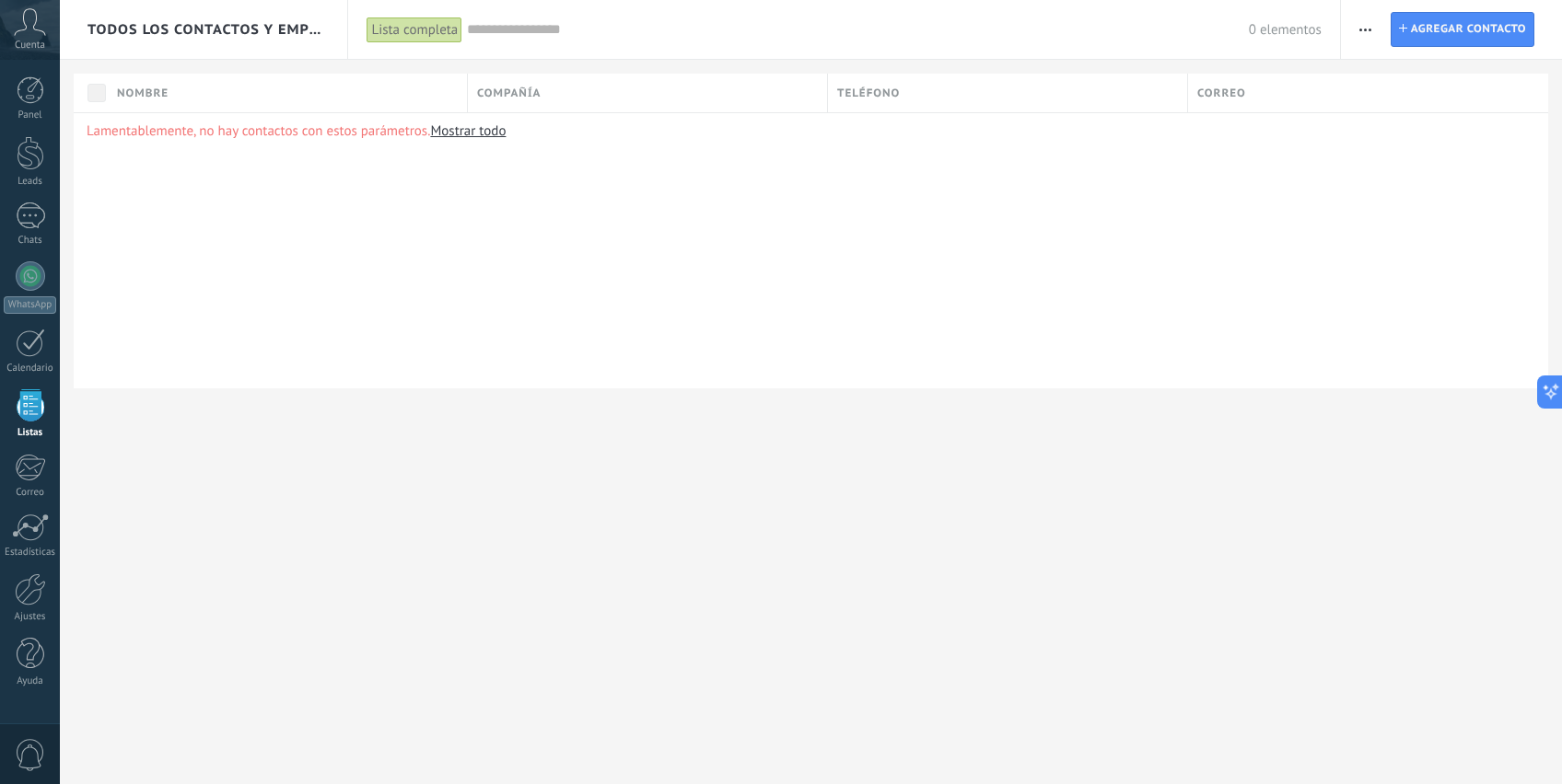
click at [43, 453] on div "Panel Leads Chats WhatsApp Clientes" at bounding box center [30, 391] width 60 height 629
click at [32, 471] on div at bounding box center [30, 467] width 31 height 28
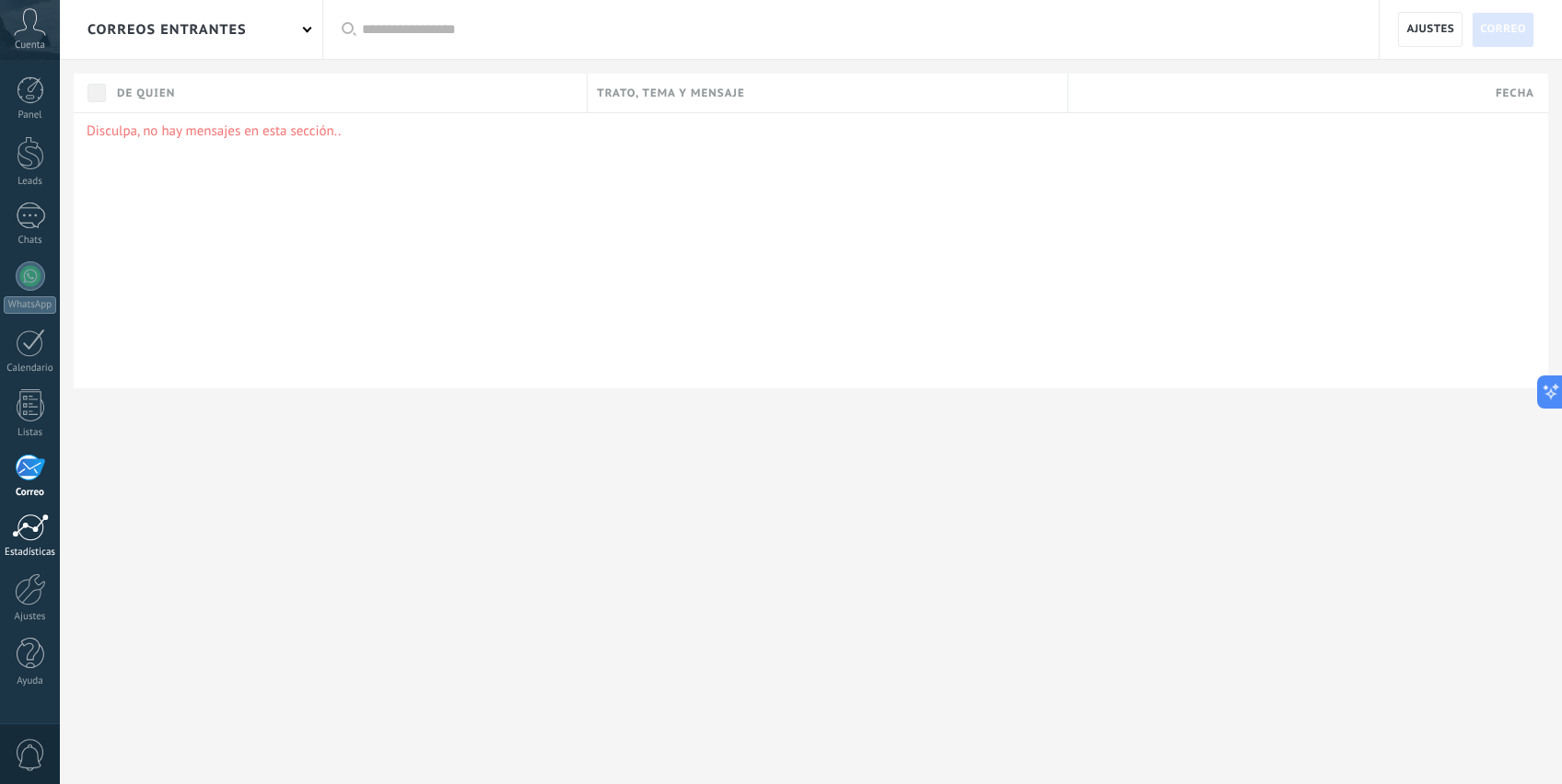
click at [31, 529] on div at bounding box center [31, 527] width 37 height 28
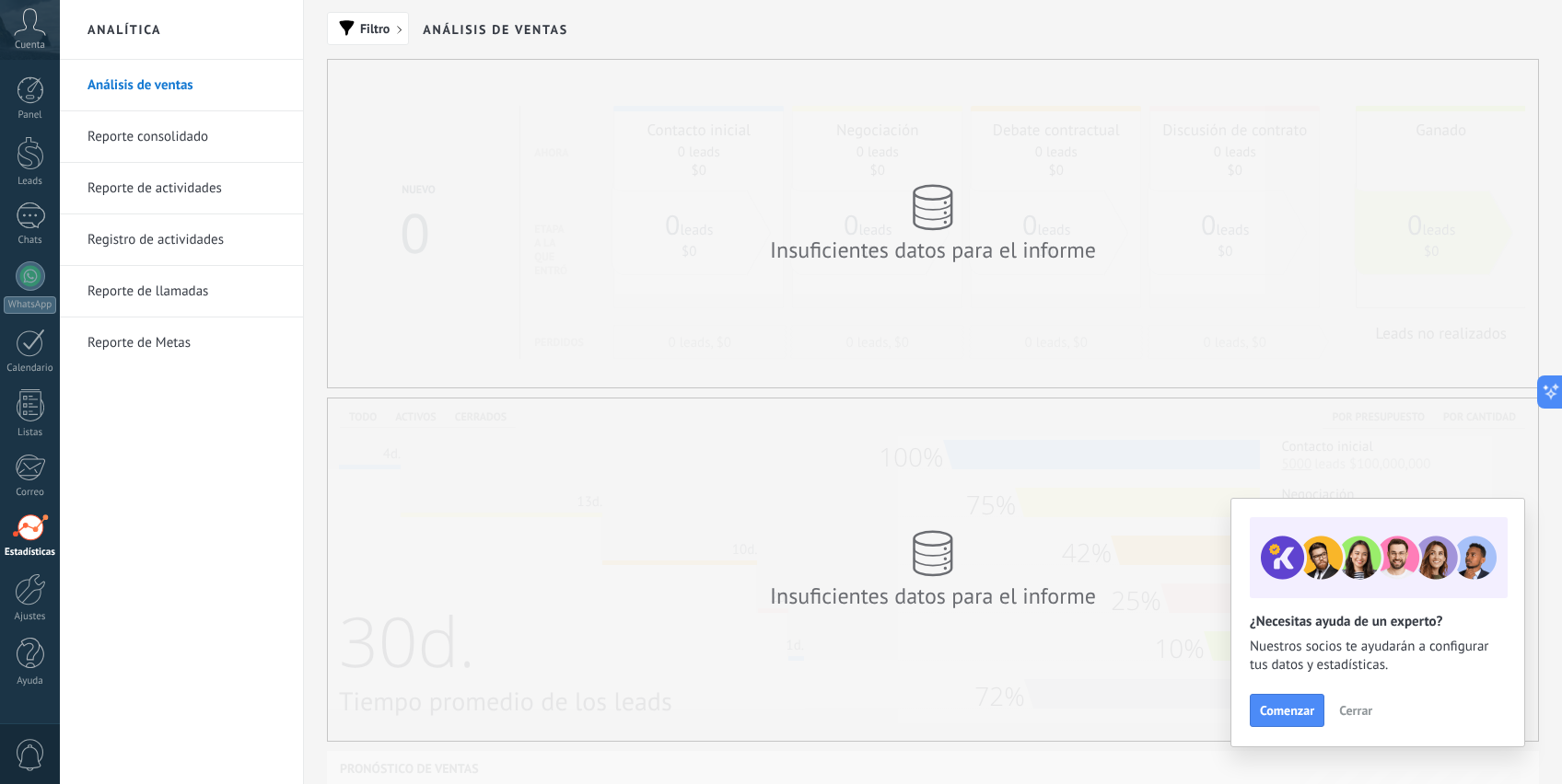
click at [1350, 709] on span "Cerrar" at bounding box center [1355, 710] width 33 height 12
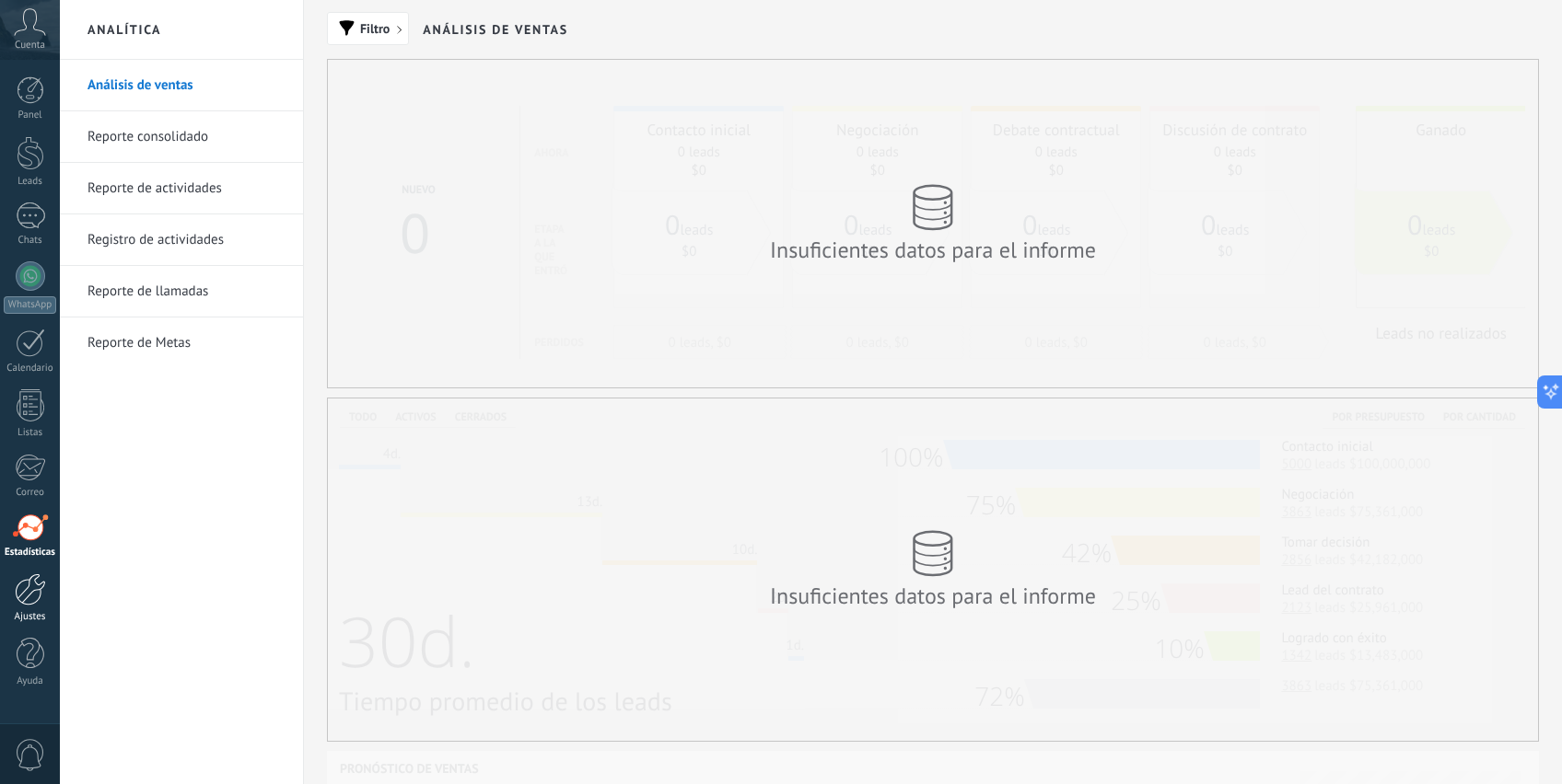
click at [29, 595] on div at bounding box center [30, 589] width 32 height 32
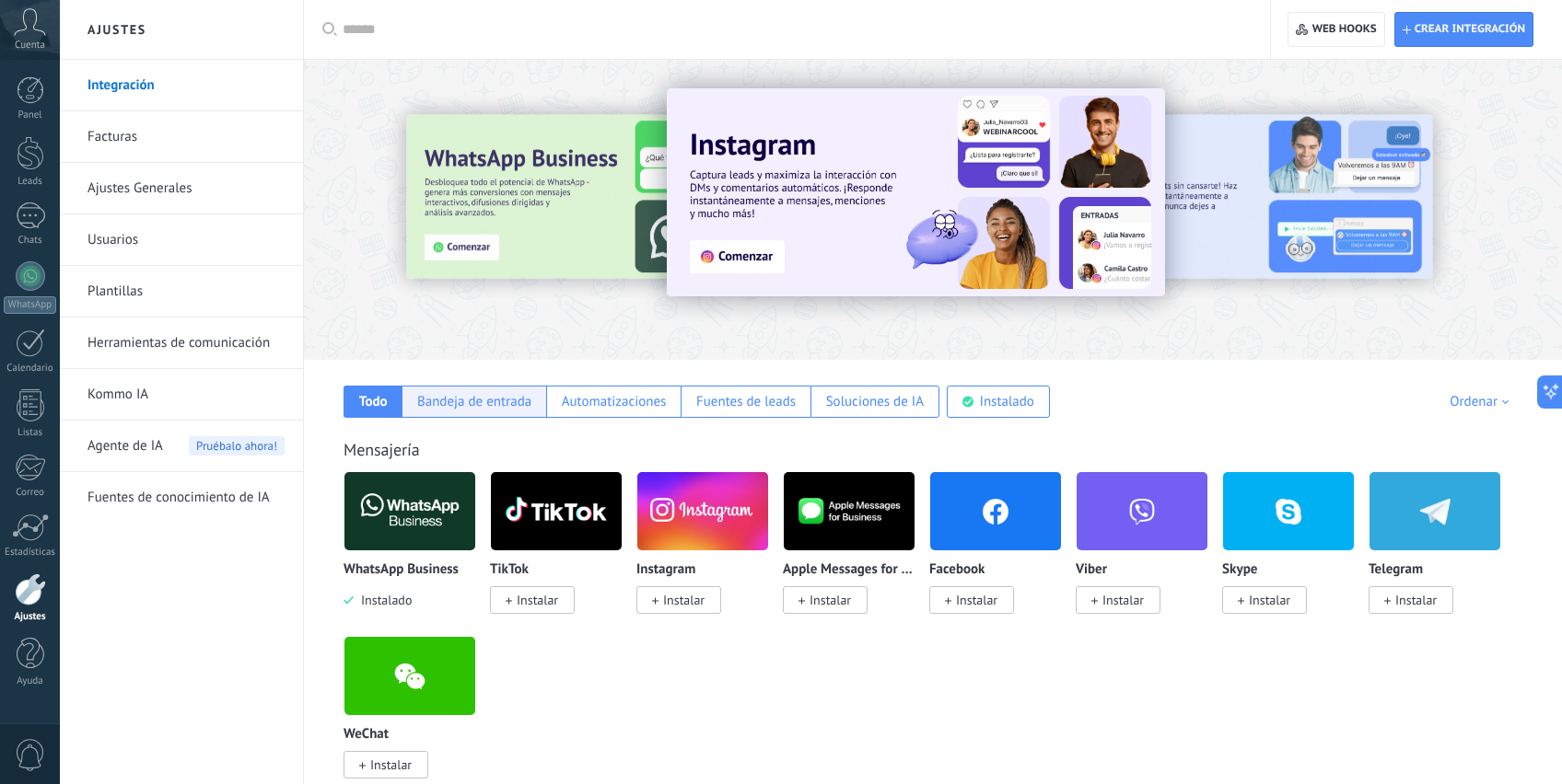
click at [524, 405] on div "Bandeja de entrada" at bounding box center [475, 402] width 115 height 17
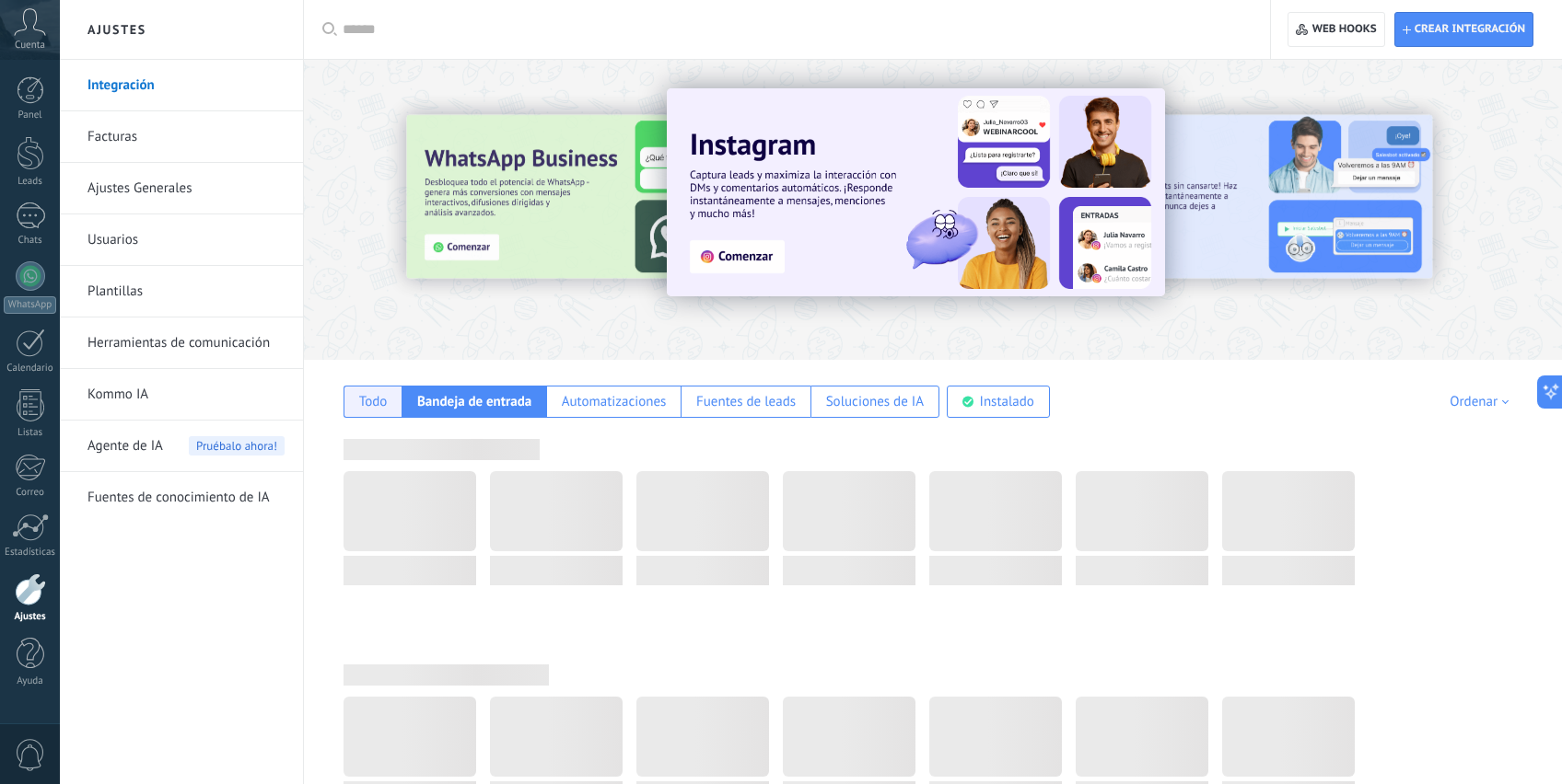
click at [353, 395] on div "Todo" at bounding box center [372, 402] width 58 height 32
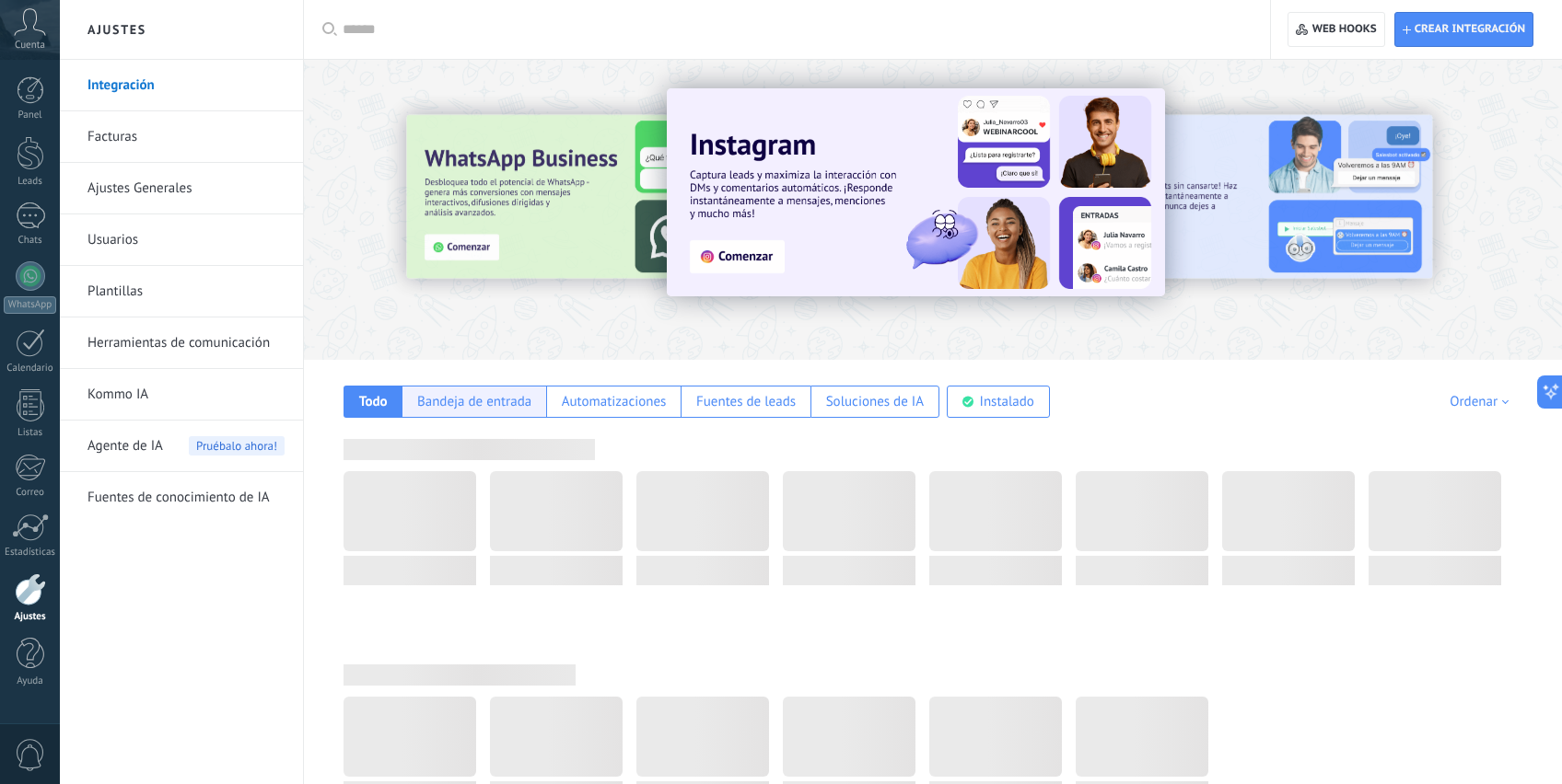
click at [517, 389] on div "Bandeja de entrada" at bounding box center [473, 402] width 144 height 32
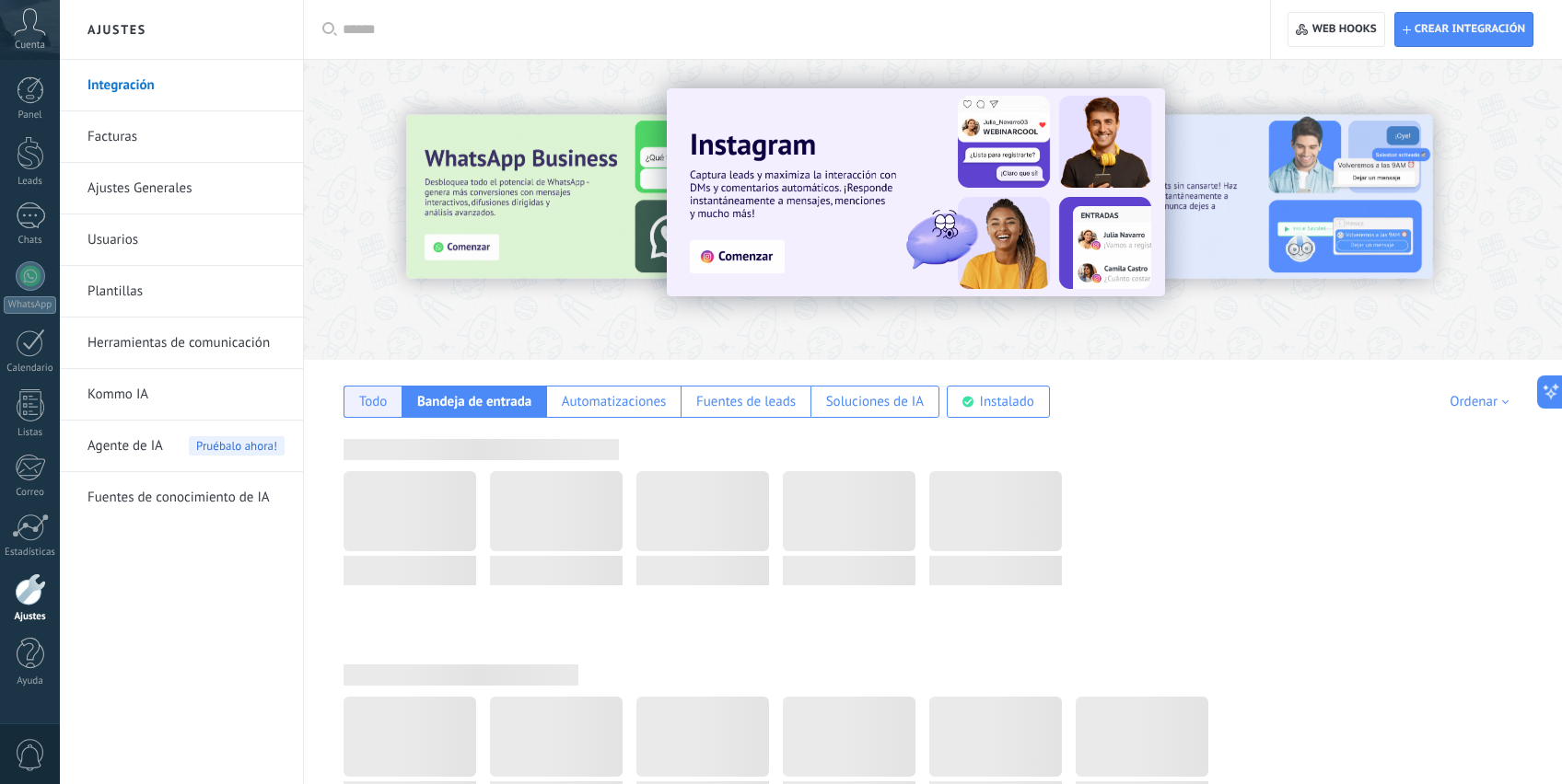
click at [369, 402] on div "Todo" at bounding box center [374, 402] width 29 height 17
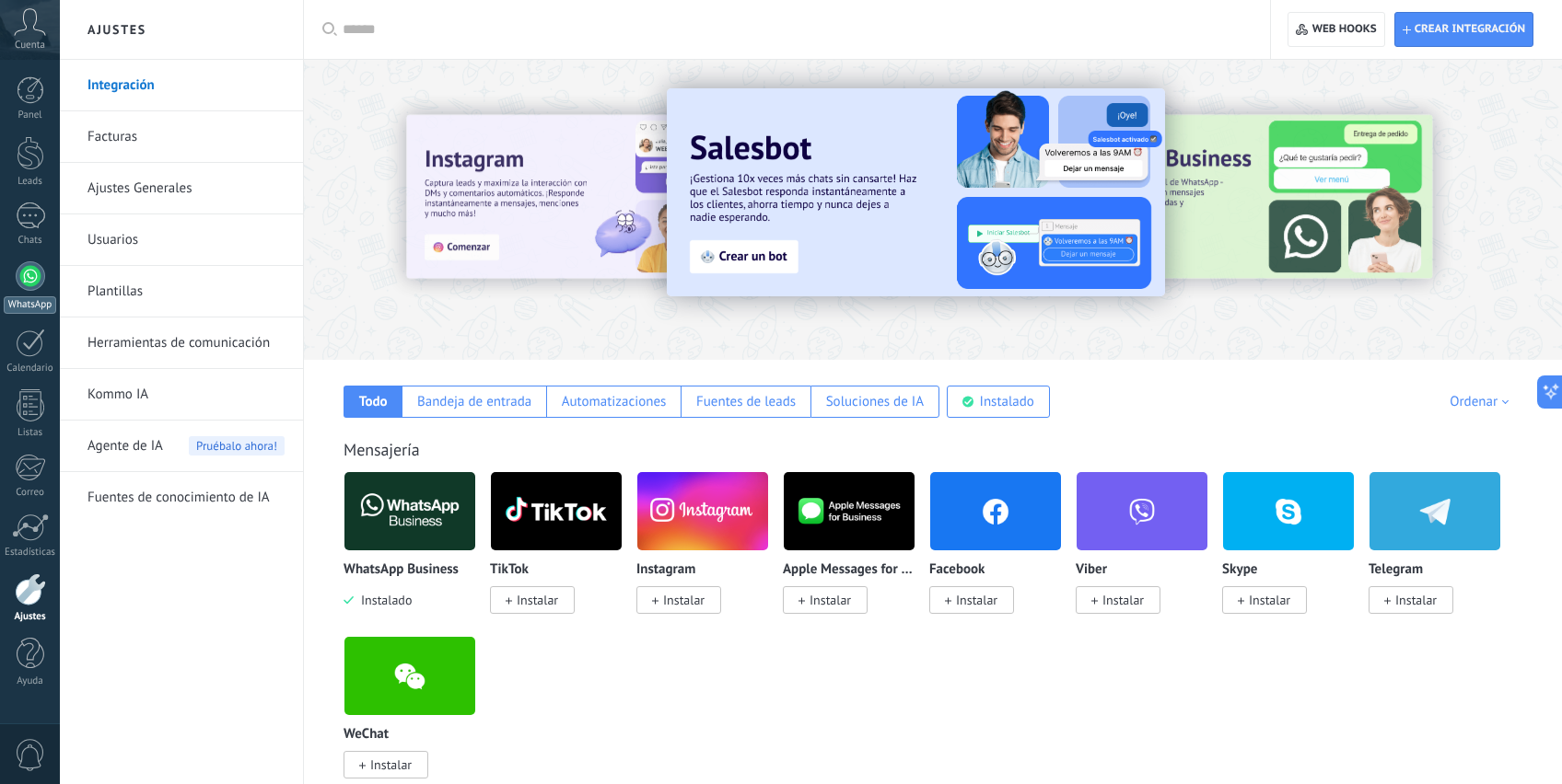
click at [29, 279] on div at bounding box center [30, 276] width 30 height 30
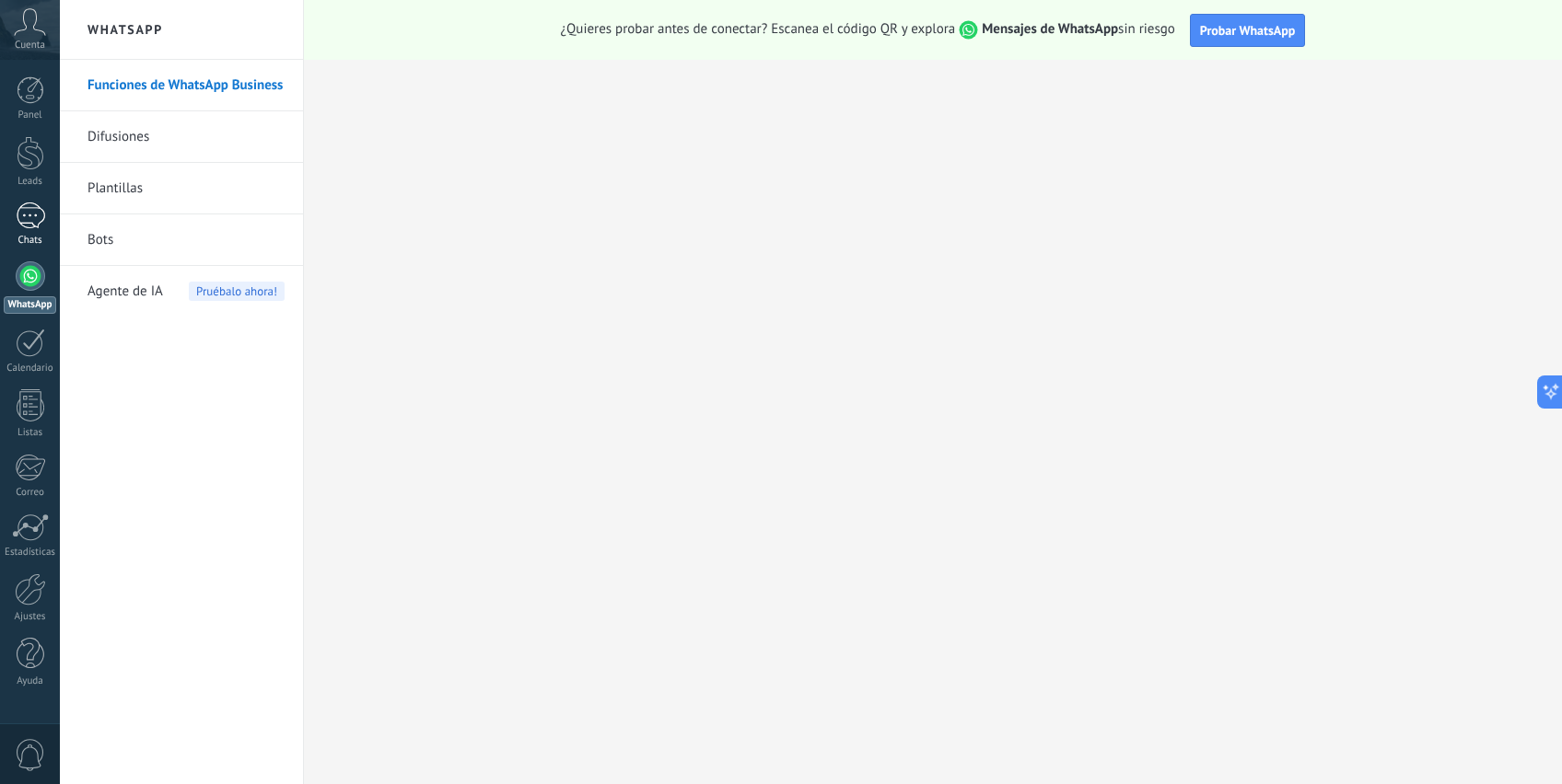
click at [26, 217] on div at bounding box center [30, 216] width 30 height 27
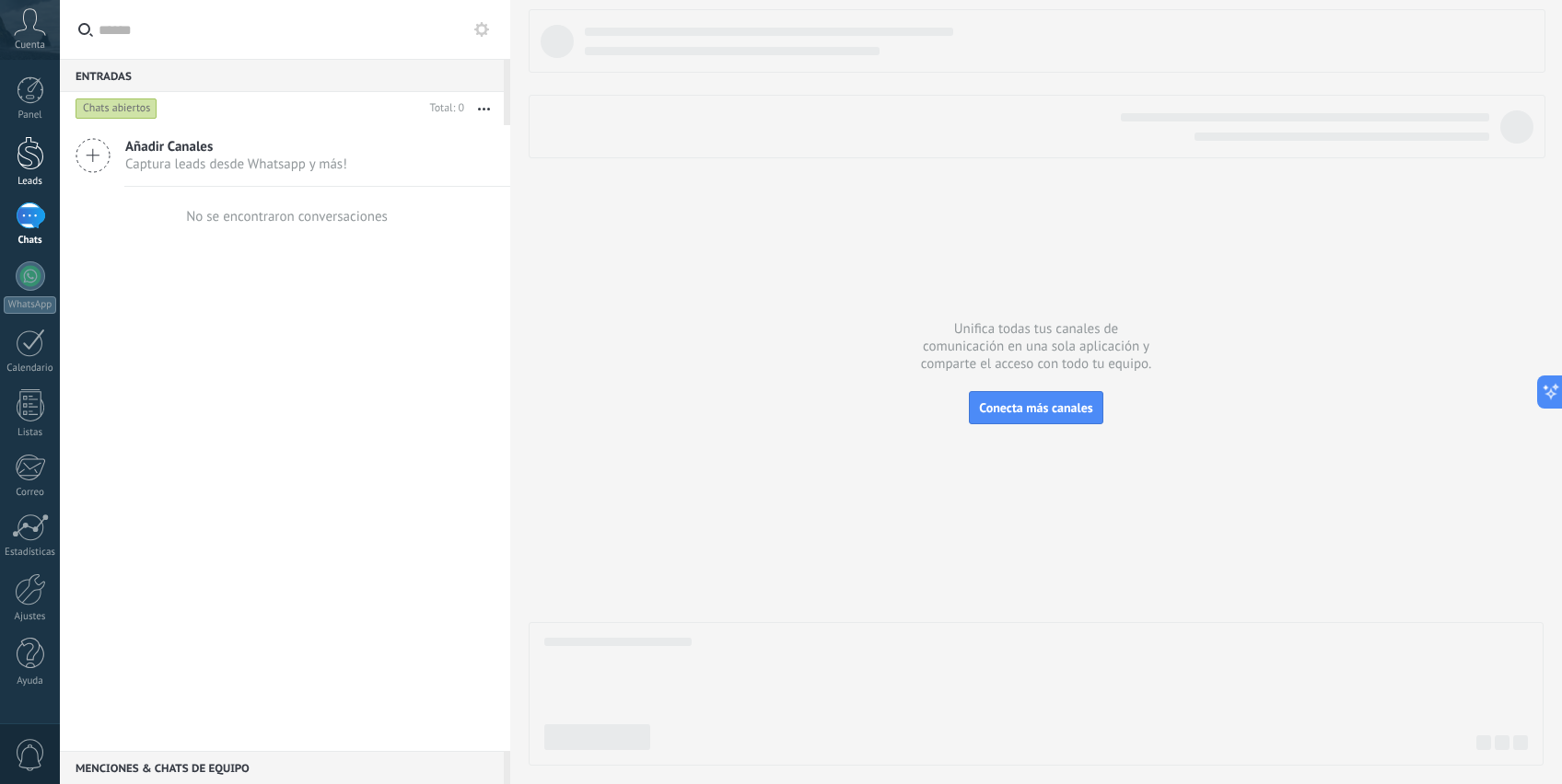
click at [35, 150] on div at bounding box center [30, 154] width 28 height 34
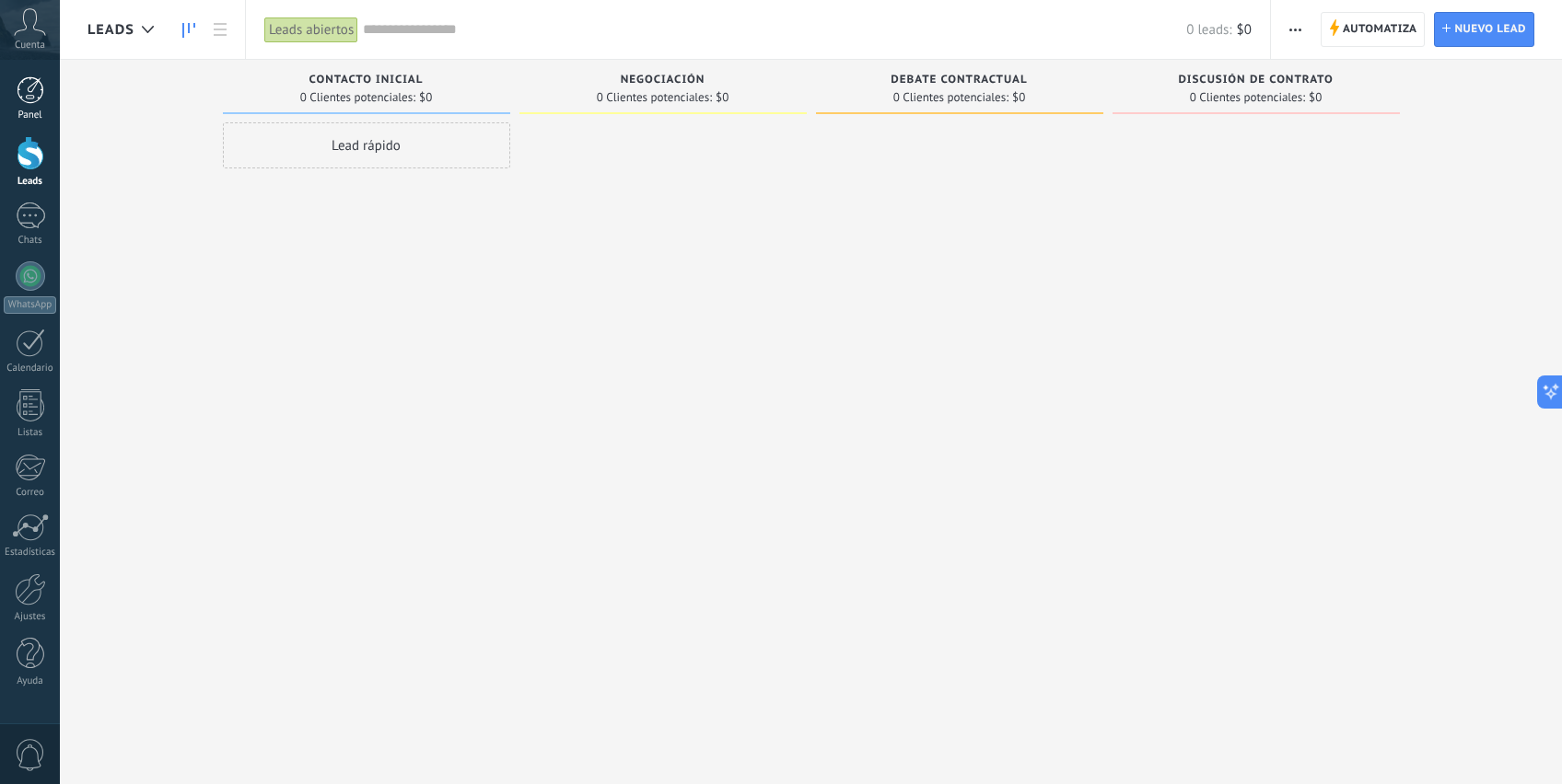
click at [38, 101] on div at bounding box center [30, 90] width 28 height 28
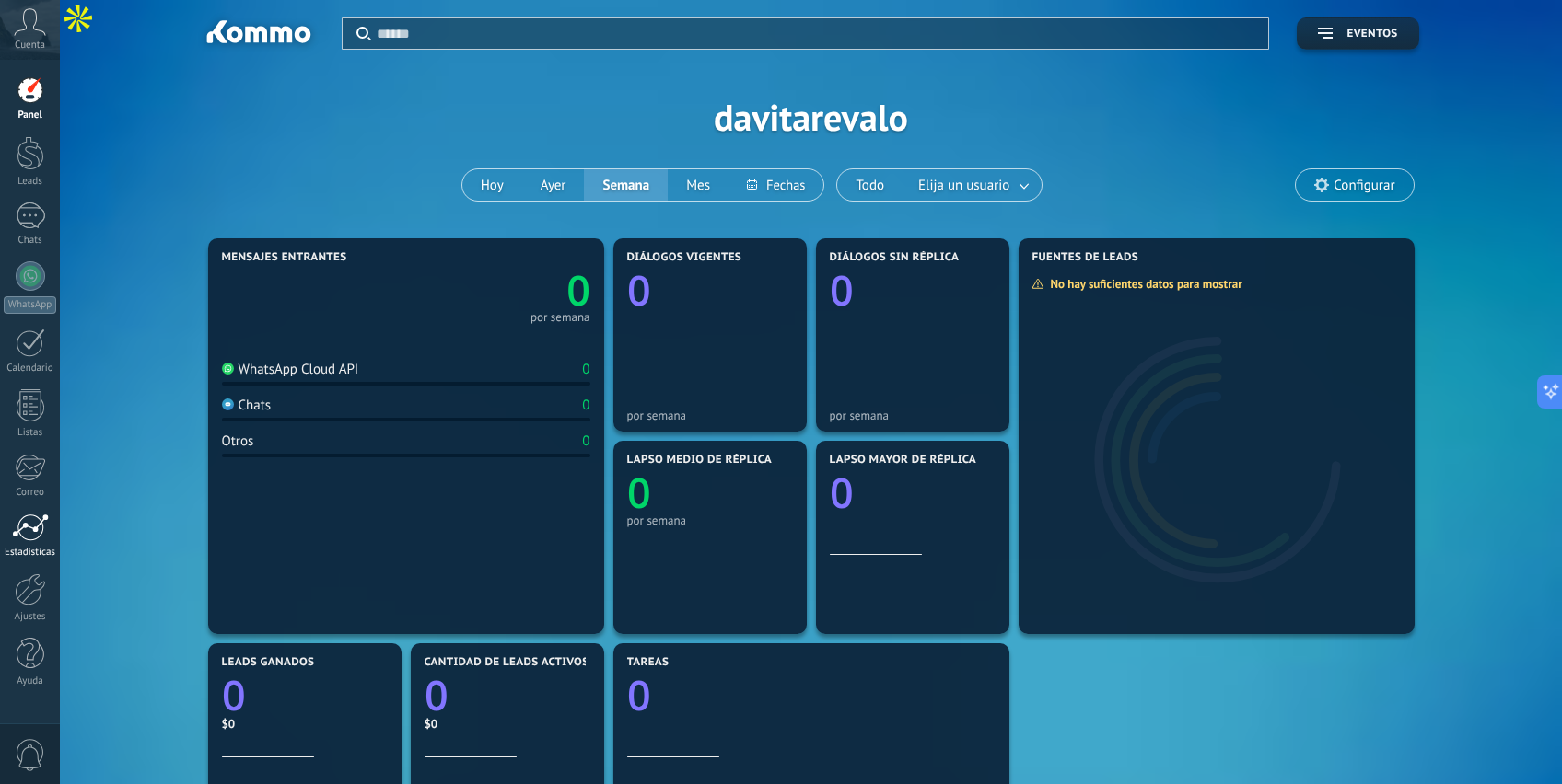
click at [38, 540] on div at bounding box center [31, 527] width 37 height 28
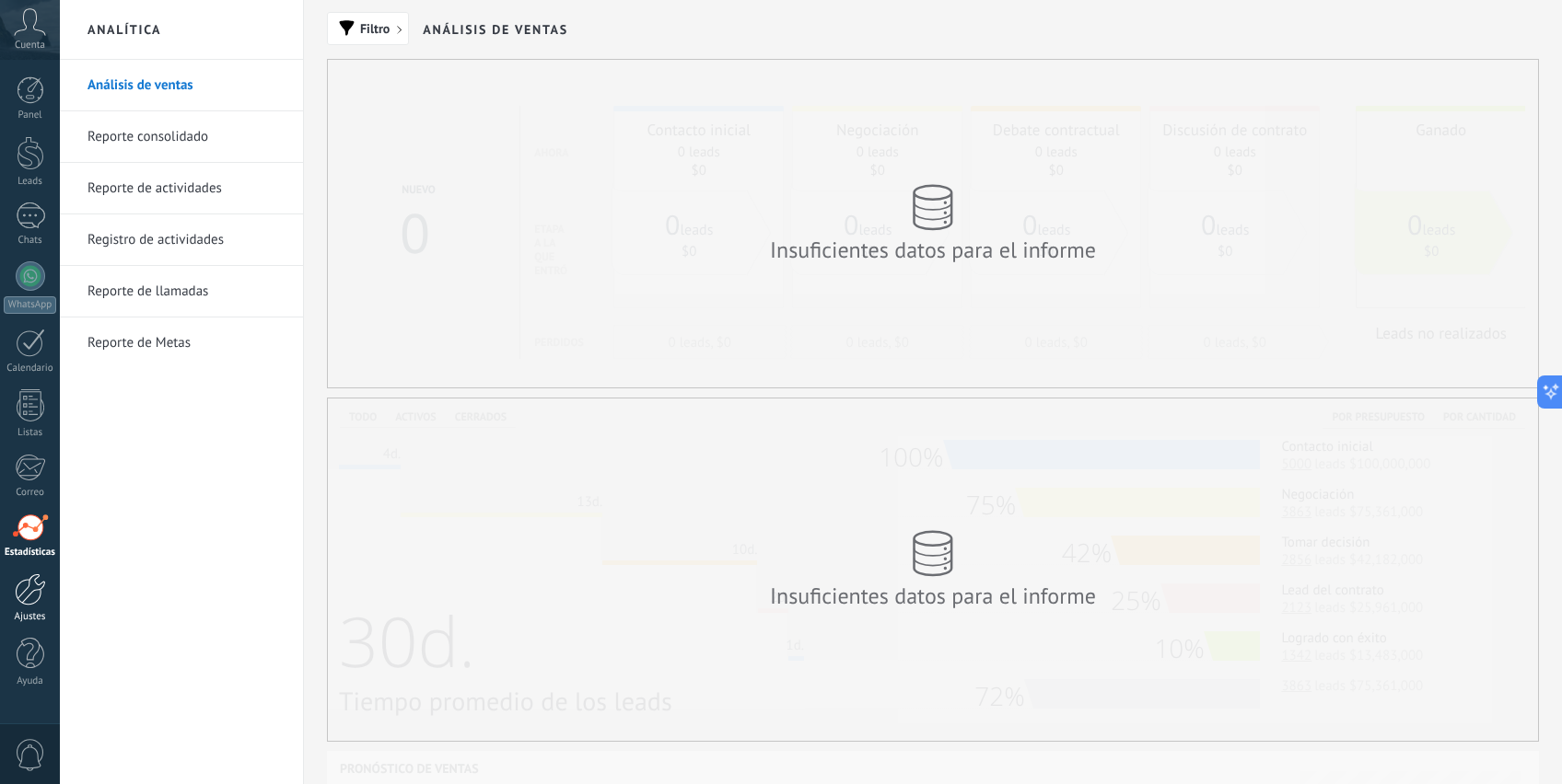
click at [39, 600] on div at bounding box center [30, 589] width 32 height 32
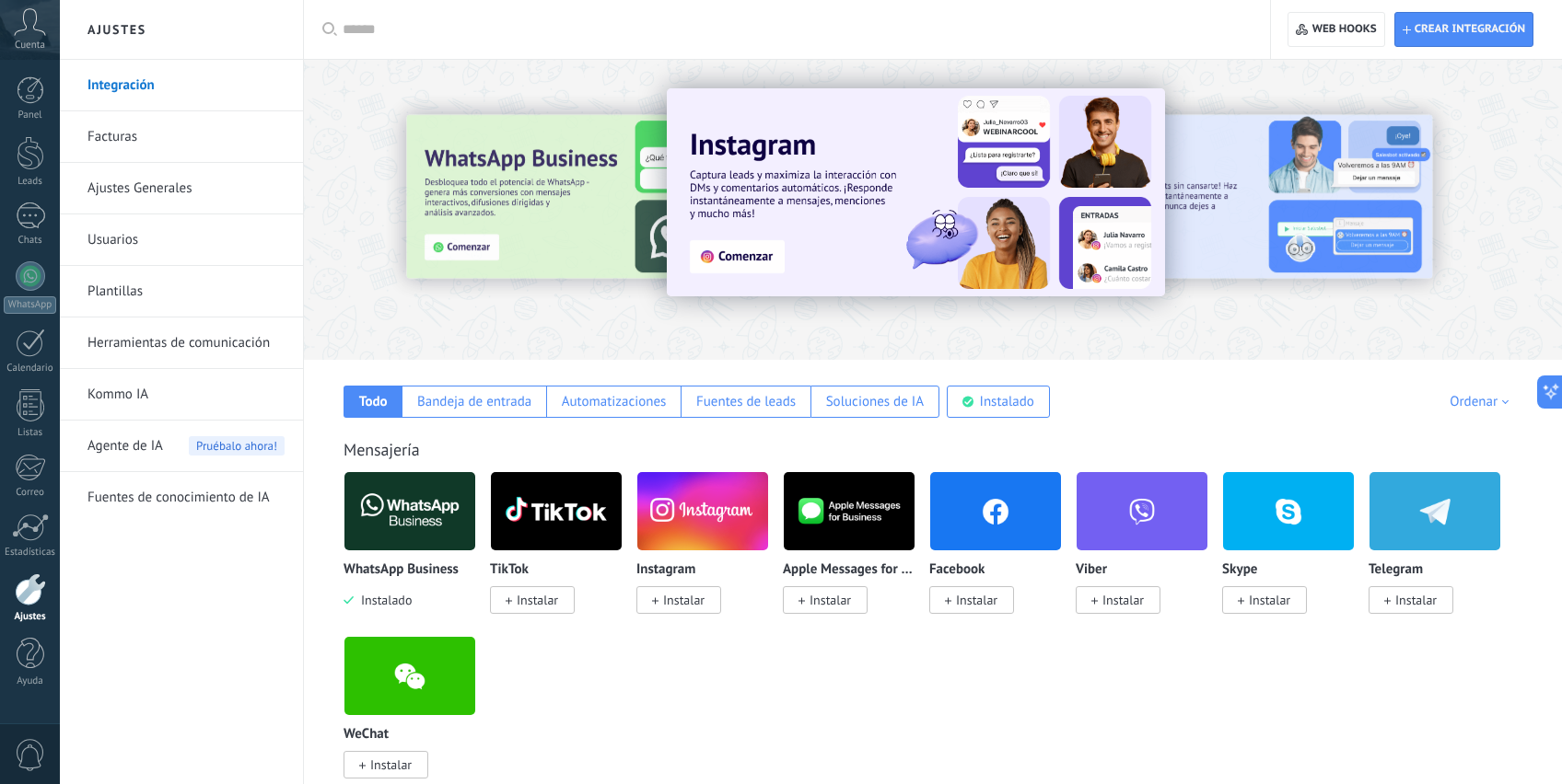
click at [154, 449] on span "Agente de IA" at bounding box center [125, 446] width 75 height 52
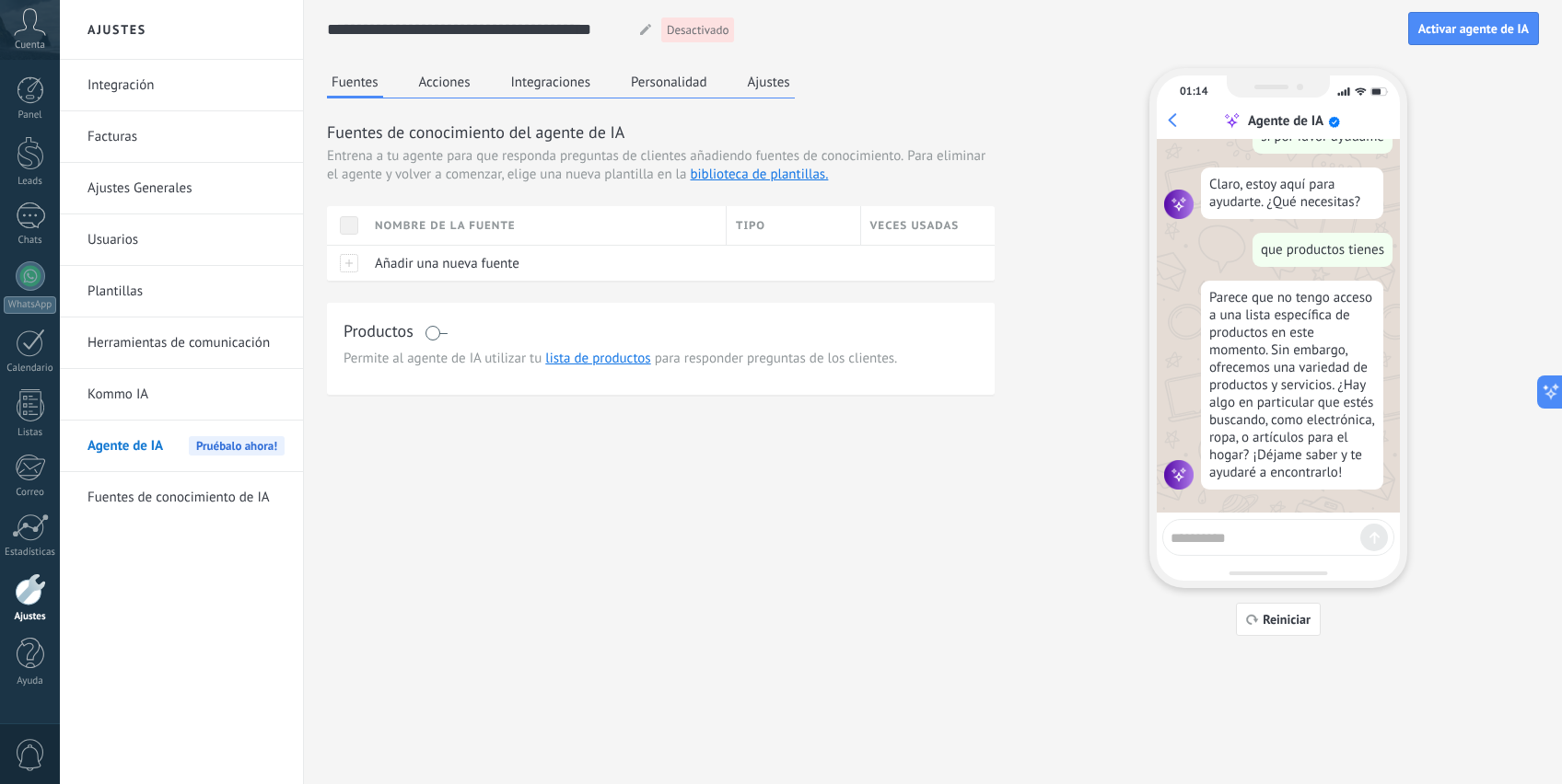
scroll to position [331, 0]
click at [697, 83] on button "Personalidad" at bounding box center [669, 81] width 86 height 28
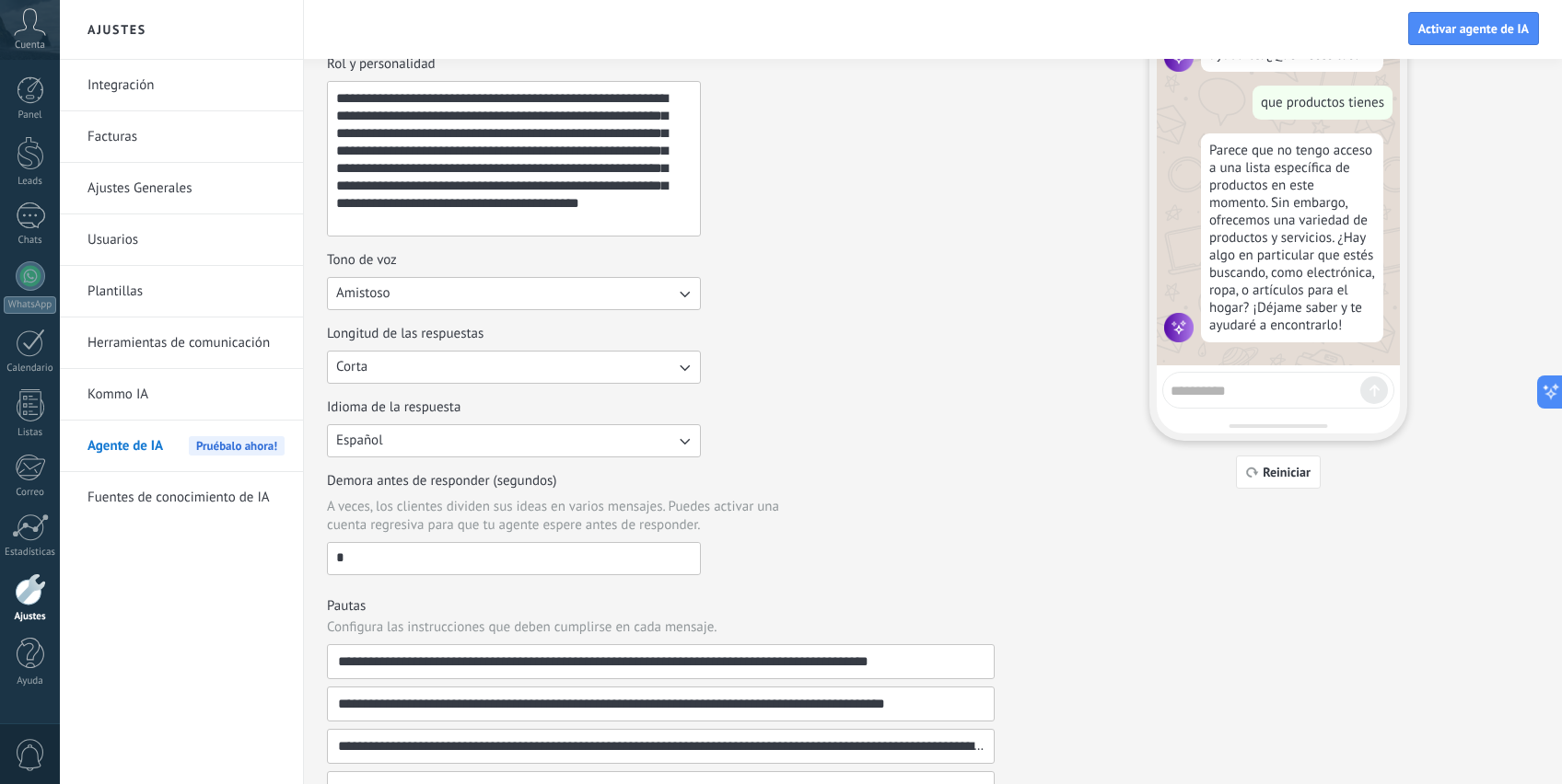
scroll to position [0, 0]
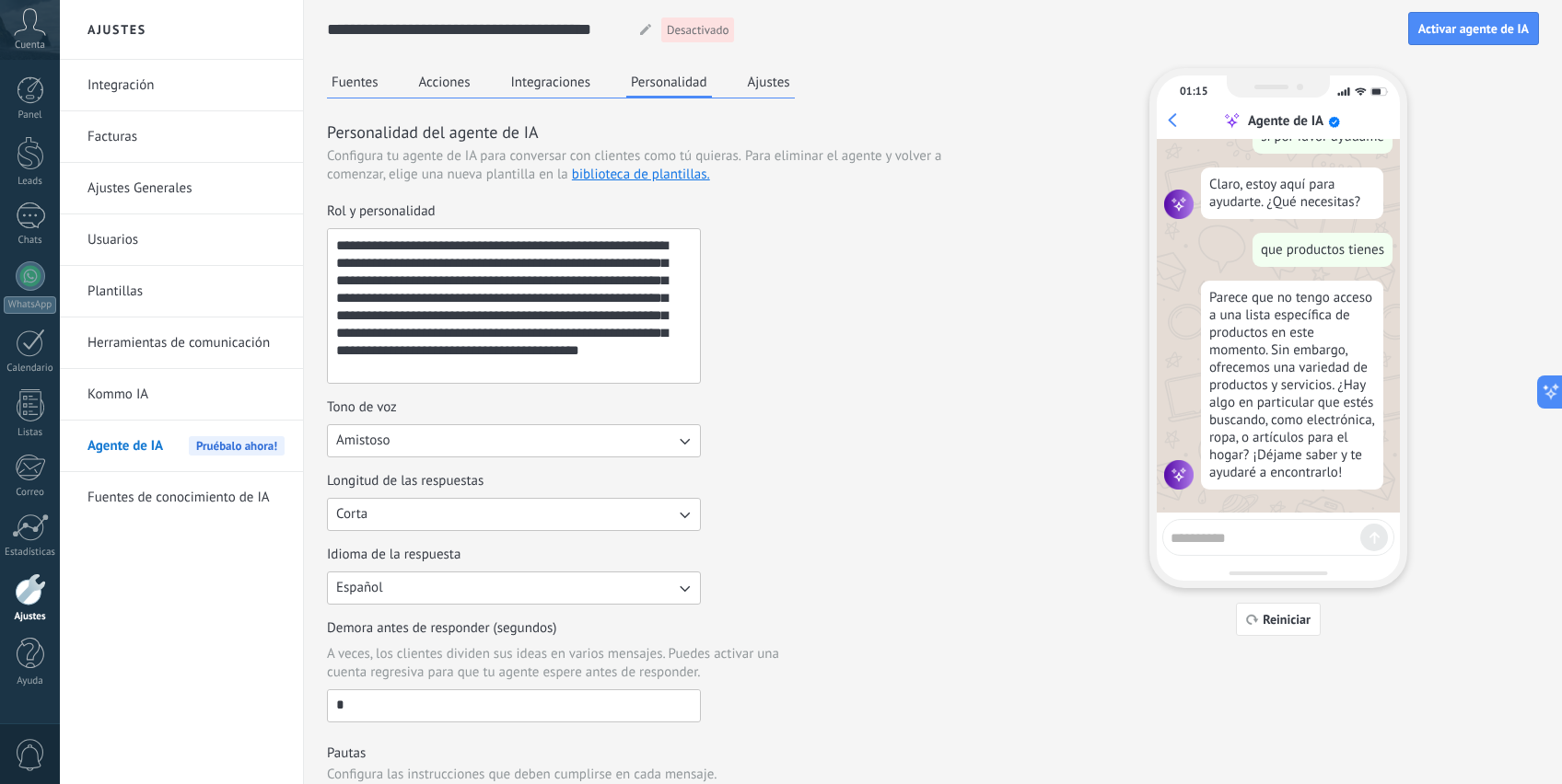
click at [761, 86] on button "Ajustes" at bounding box center [769, 81] width 52 height 28
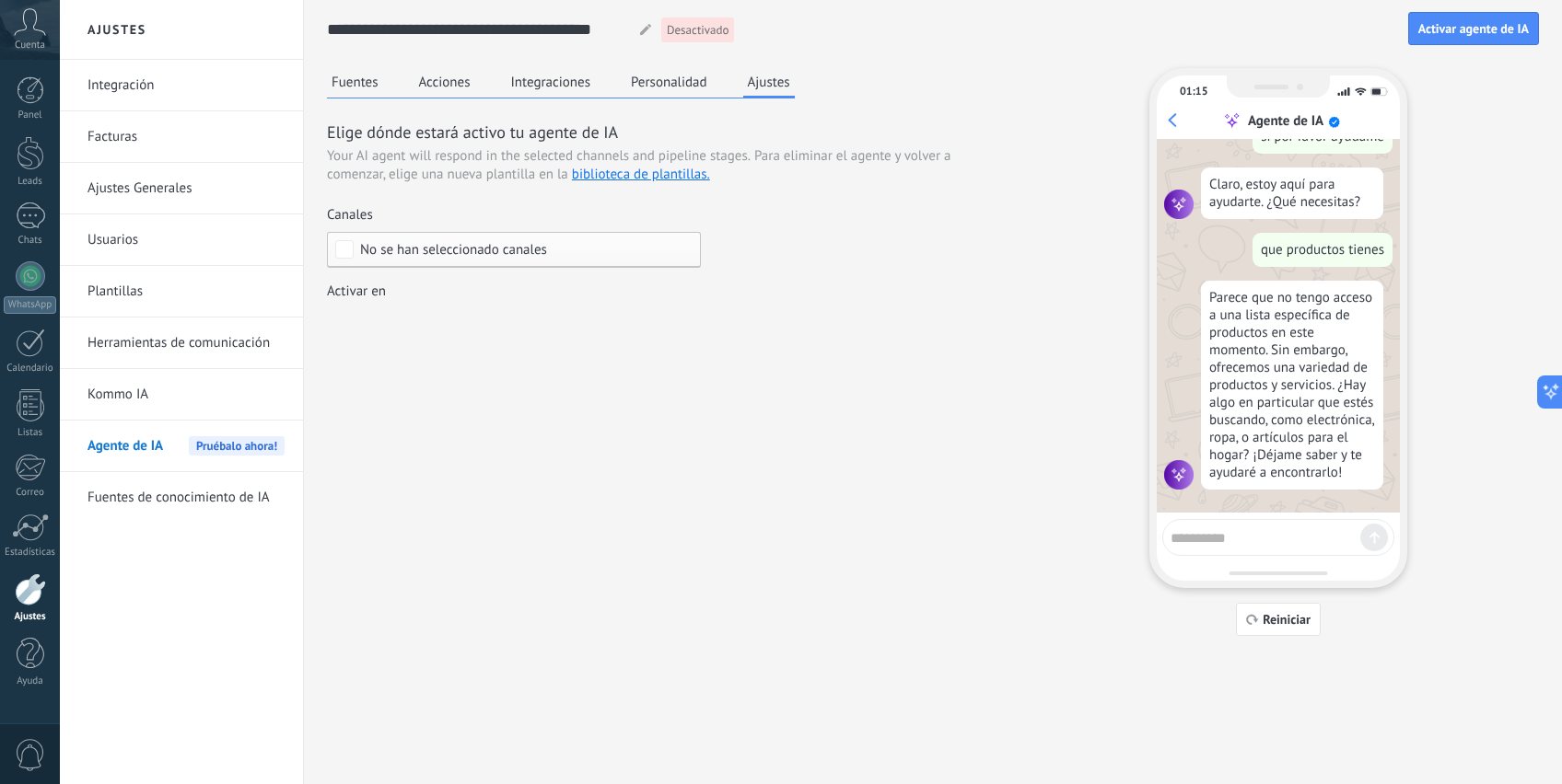
click at [575, 92] on button "Integraciones" at bounding box center [550, 81] width 89 height 28
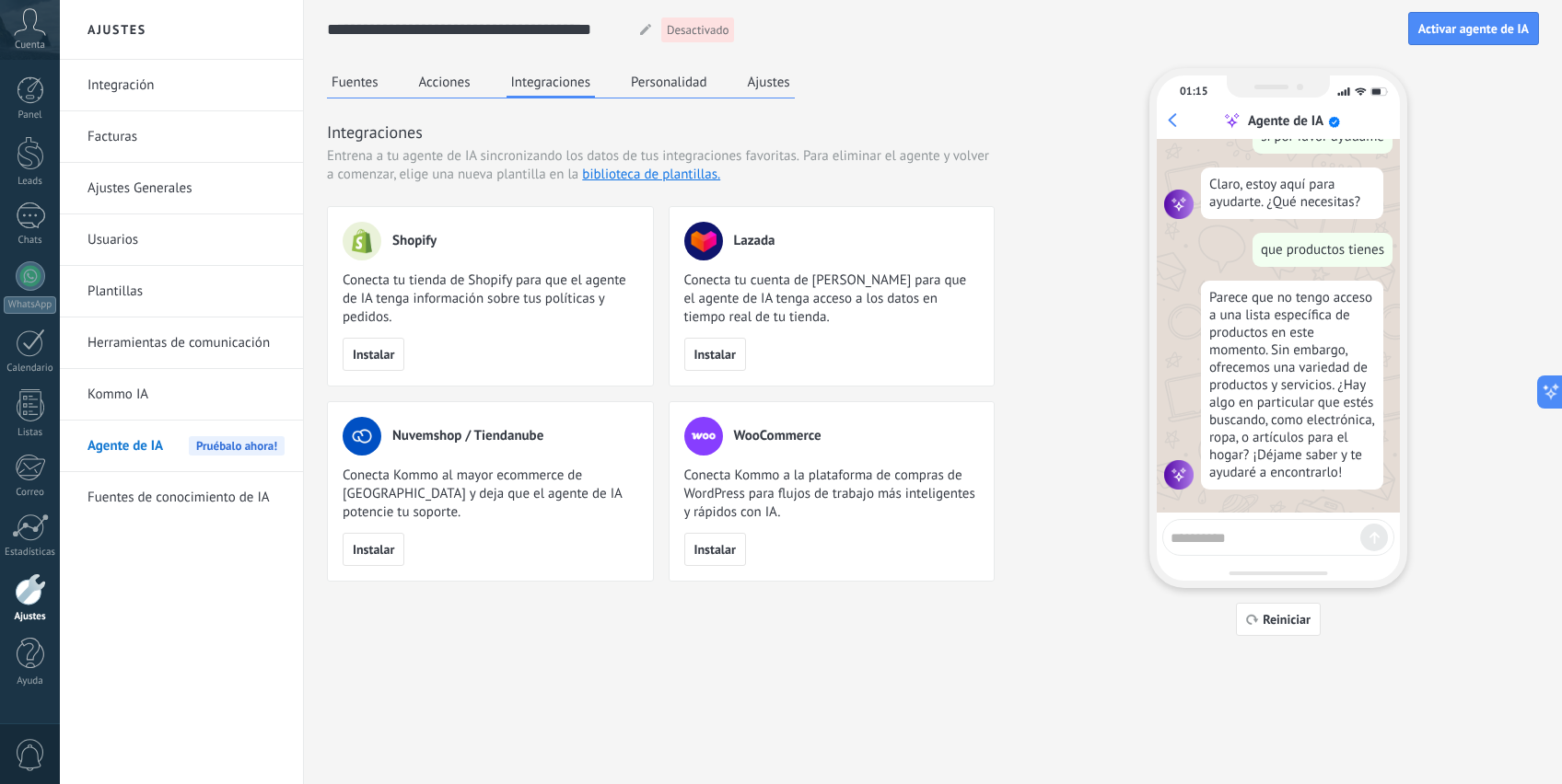
click at [455, 89] on button "Acciones" at bounding box center [445, 81] width 61 height 28
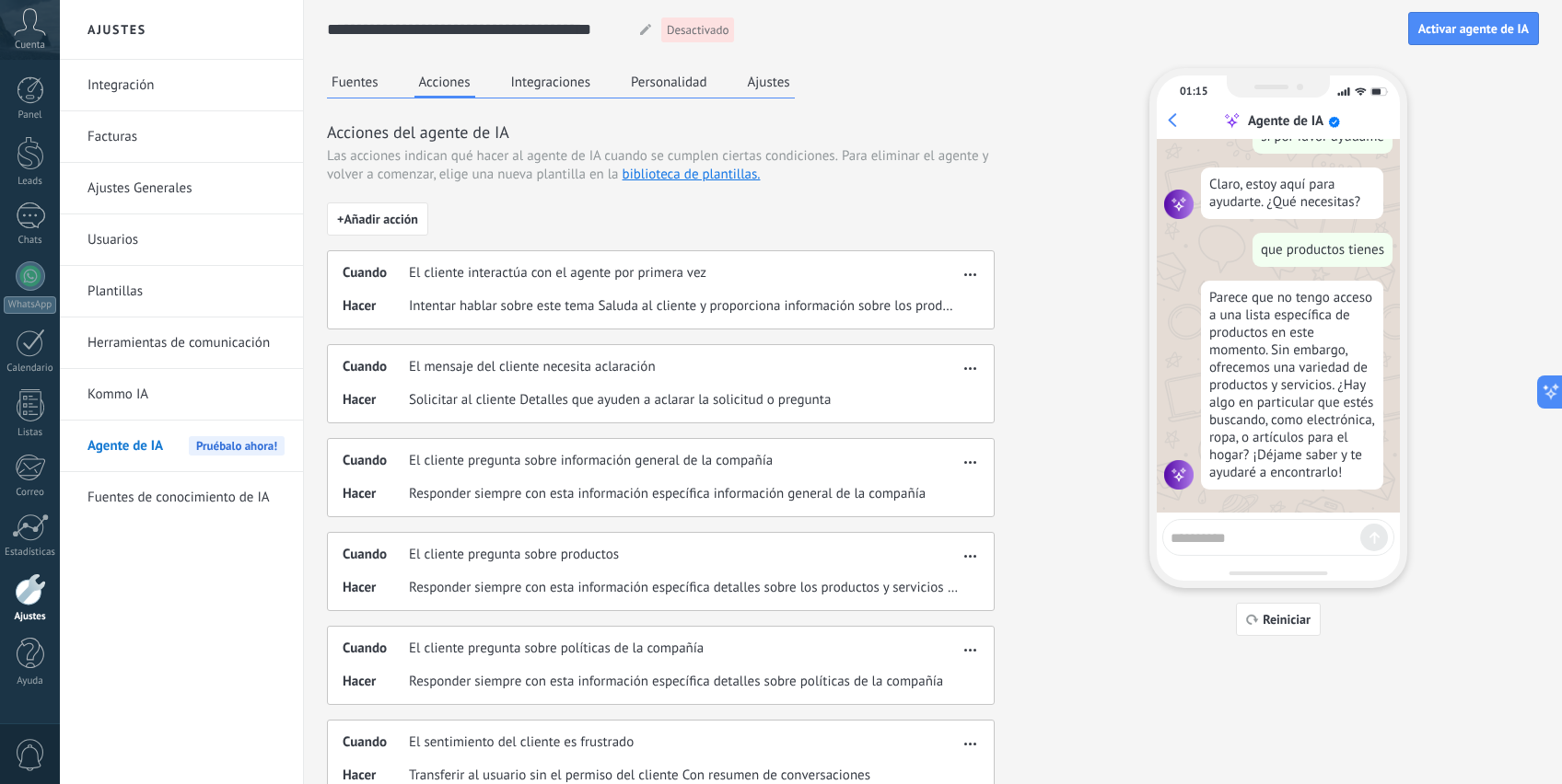
click at [374, 89] on button "Fuentes" at bounding box center [354, 81] width 56 height 28
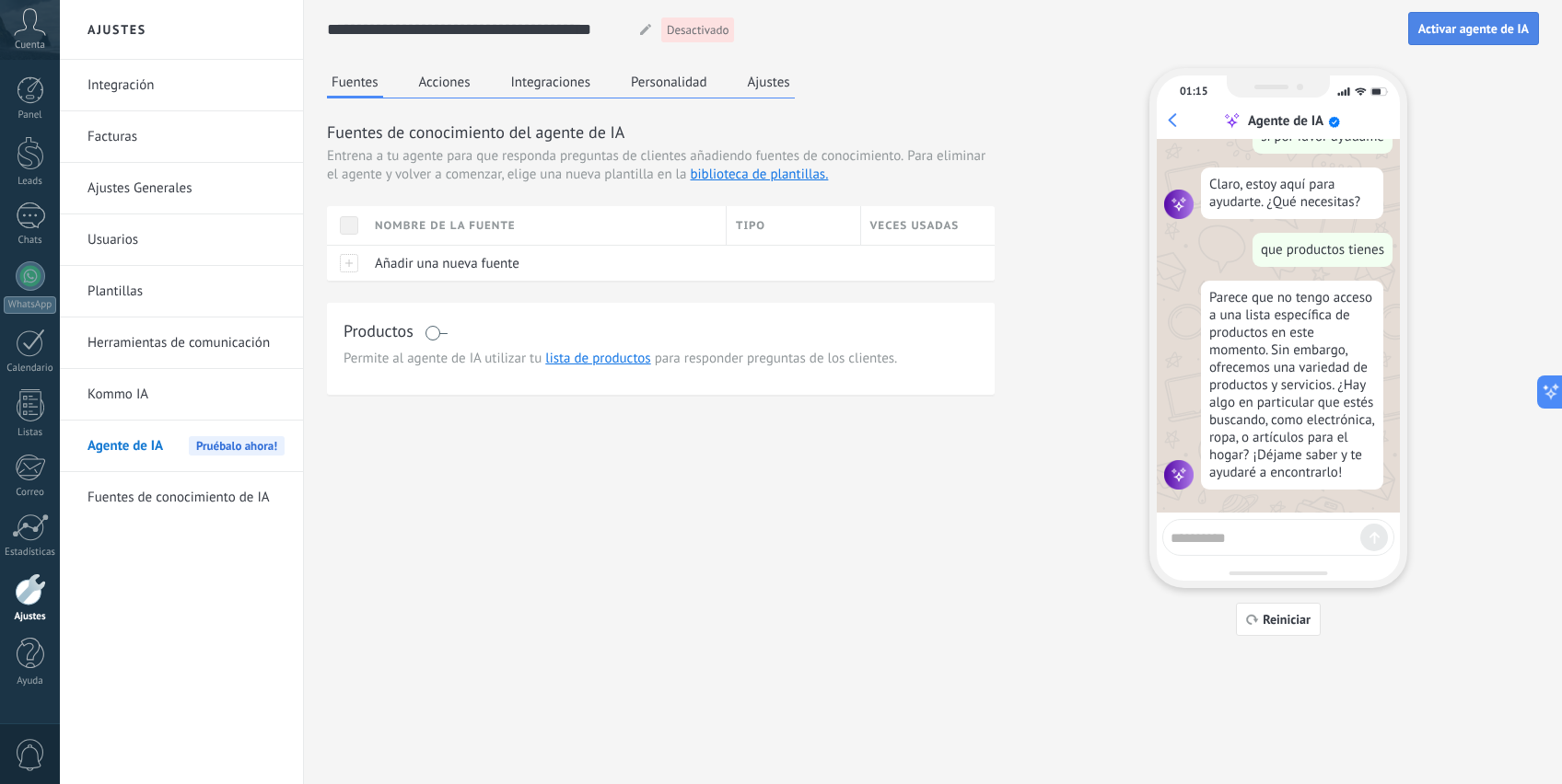
click at [1470, 30] on span "Activar agente de IA" at bounding box center [1473, 28] width 111 height 12
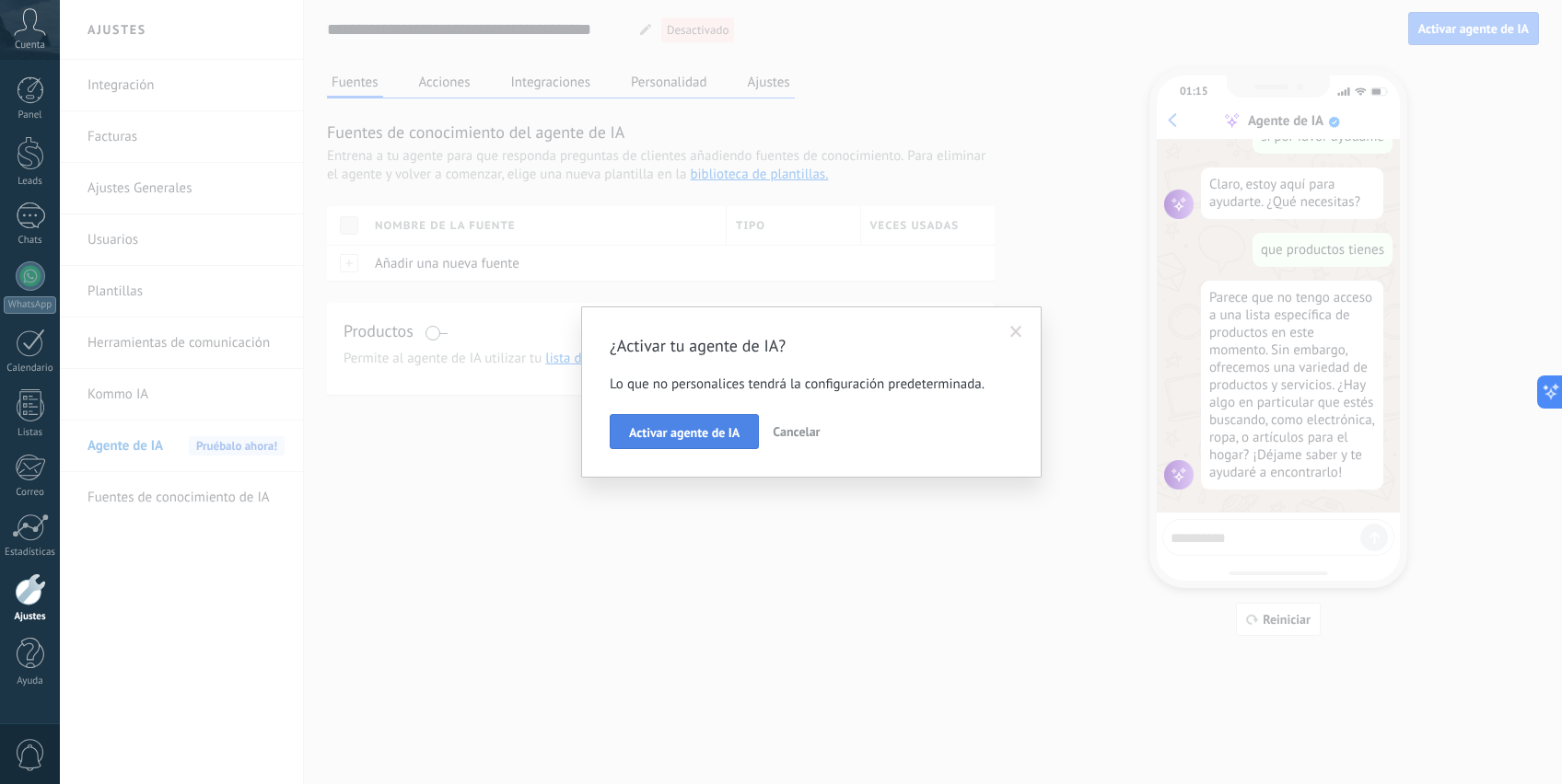
click at [663, 436] on span "Activar agente de IA" at bounding box center [684, 432] width 111 height 12
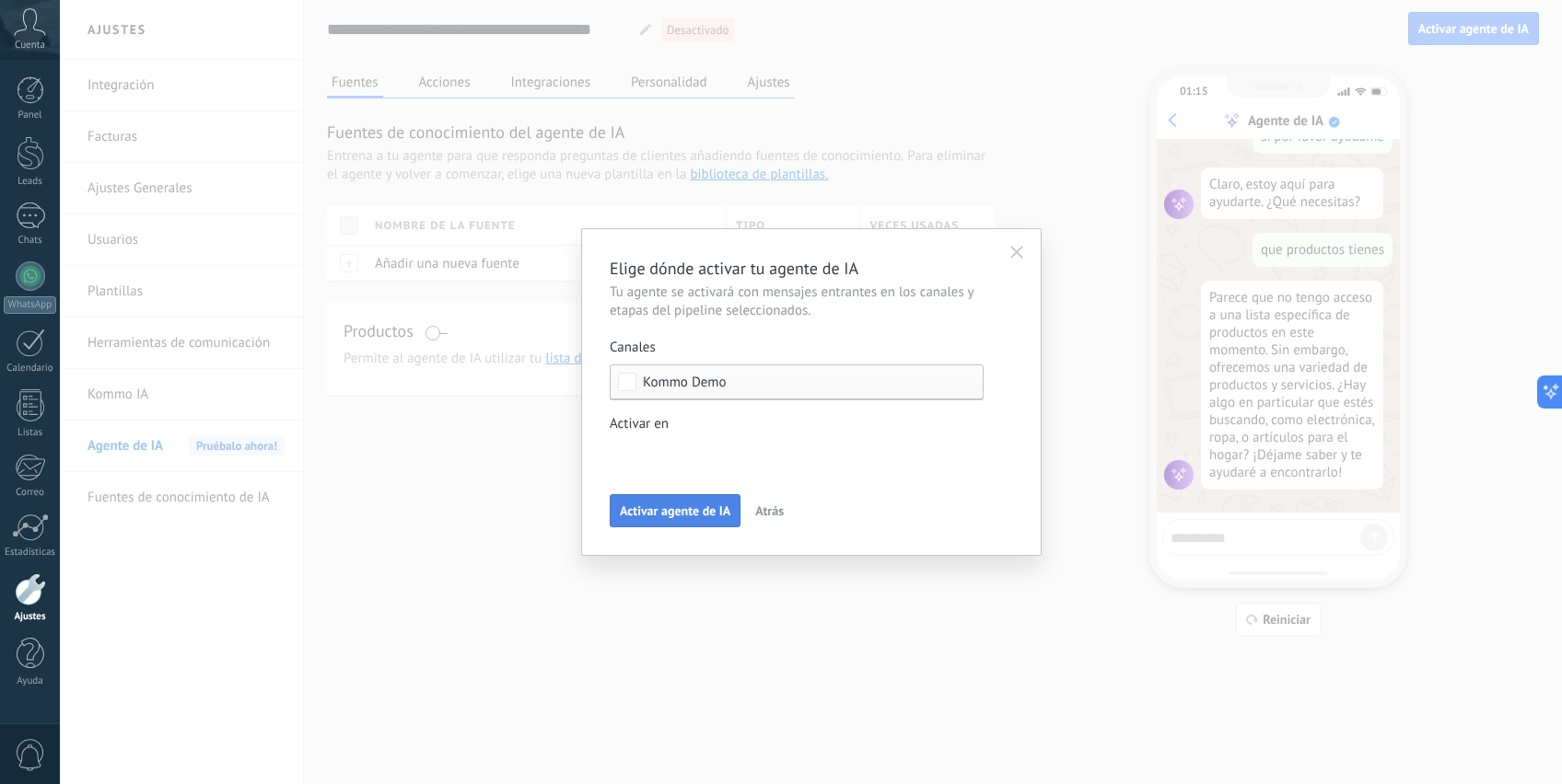
click at [684, 505] on span "Activar agente de IA" at bounding box center [675, 510] width 111 height 12
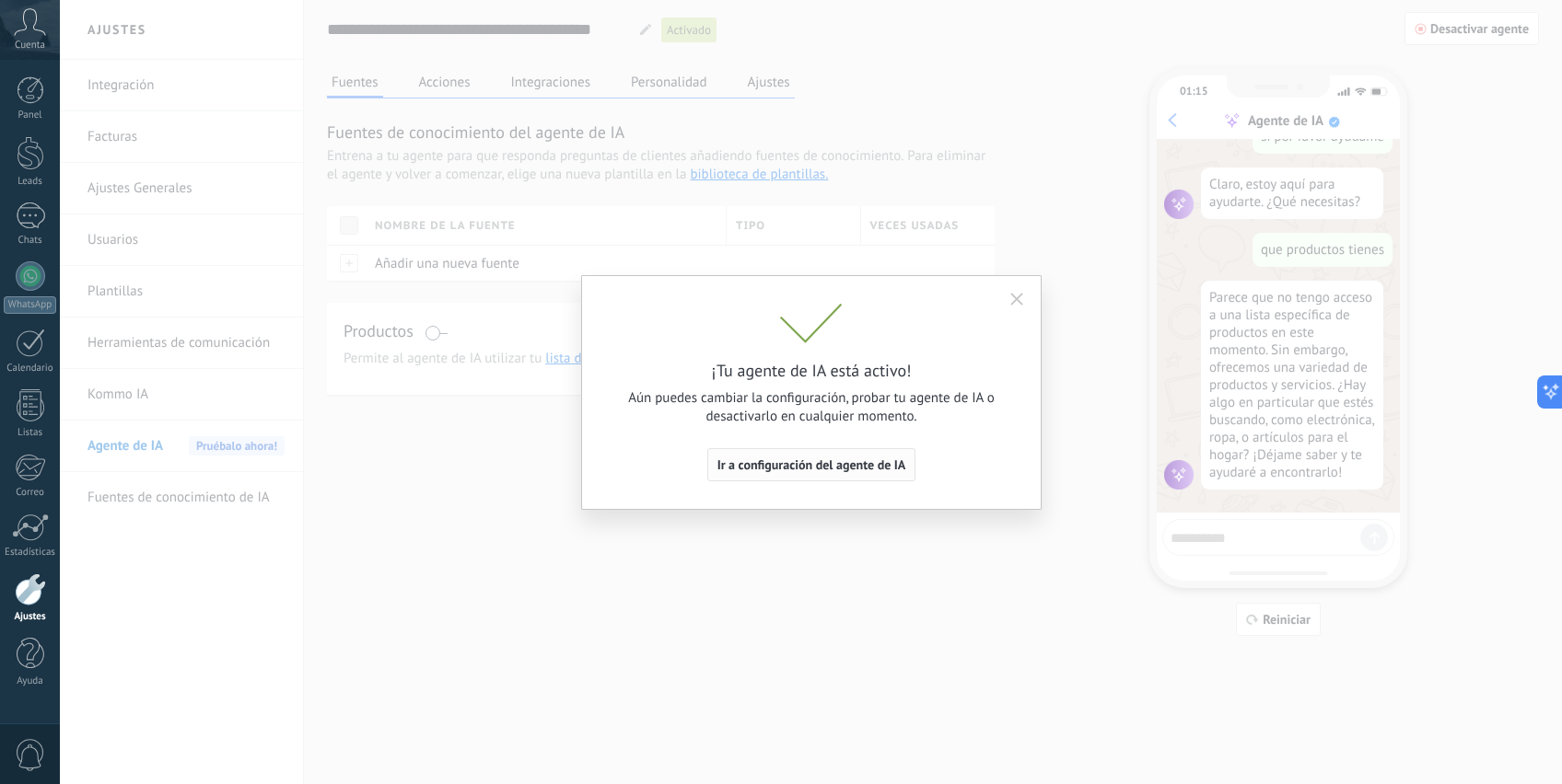
click at [856, 466] on span "Ir a configuración del agente de IA" at bounding box center [812, 464] width 189 height 12
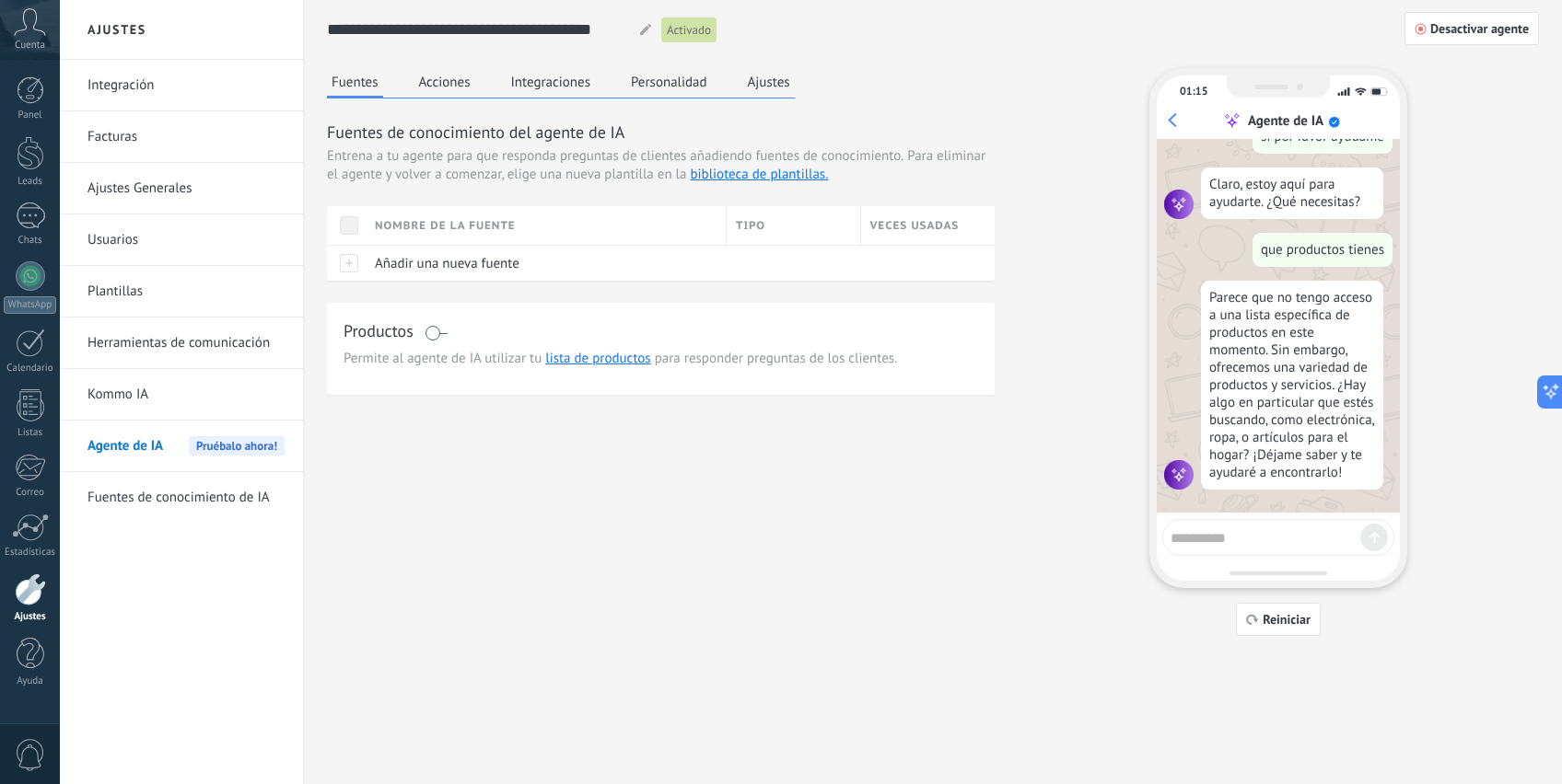
click at [1208, 537] on textarea at bounding box center [1265, 535] width 190 height 23
type textarea "*****"
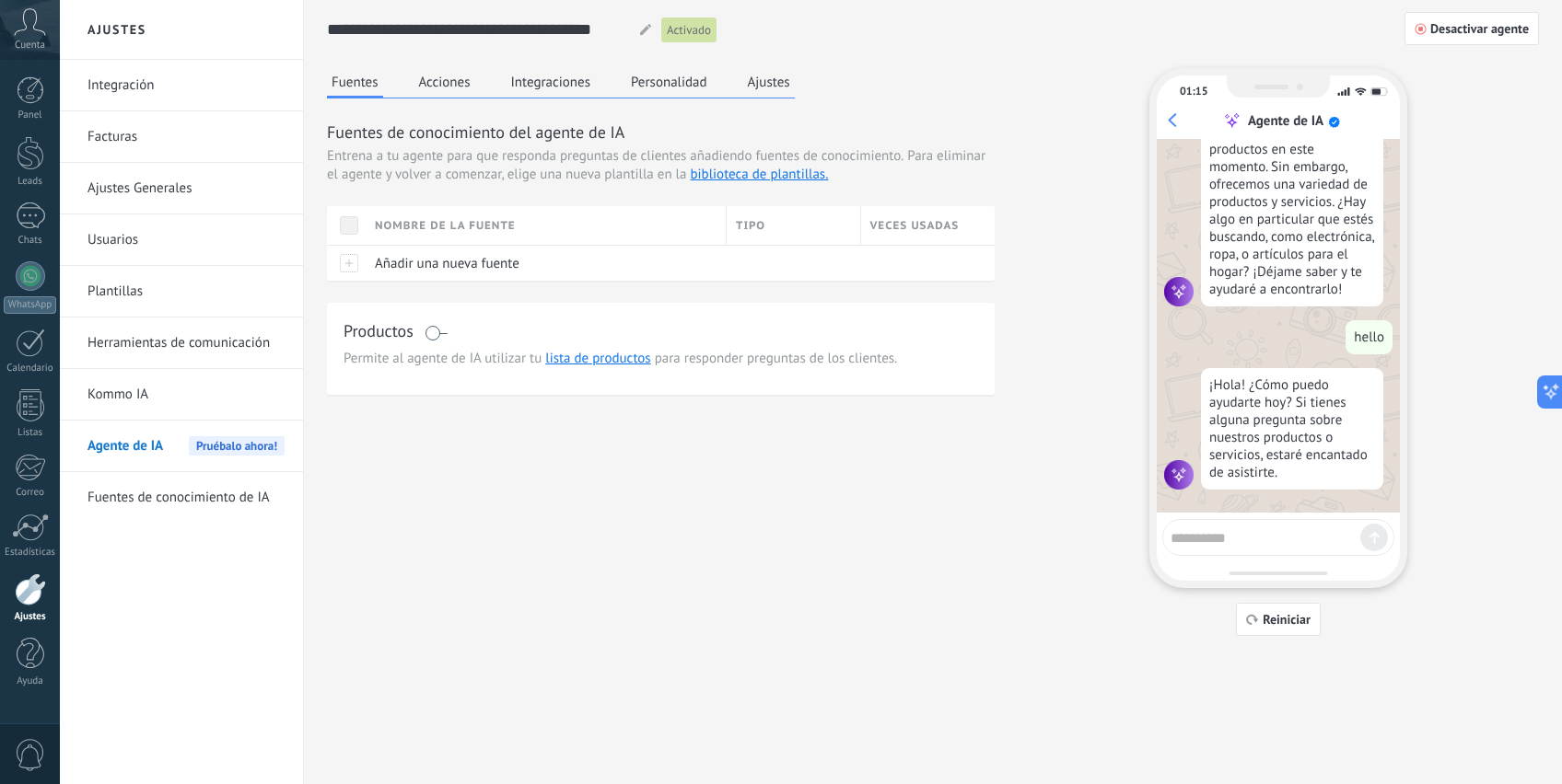
scroll to position [519, 0]
click at [1543, 393] on icon at bounding box center [1544, 392] width 19 height 19
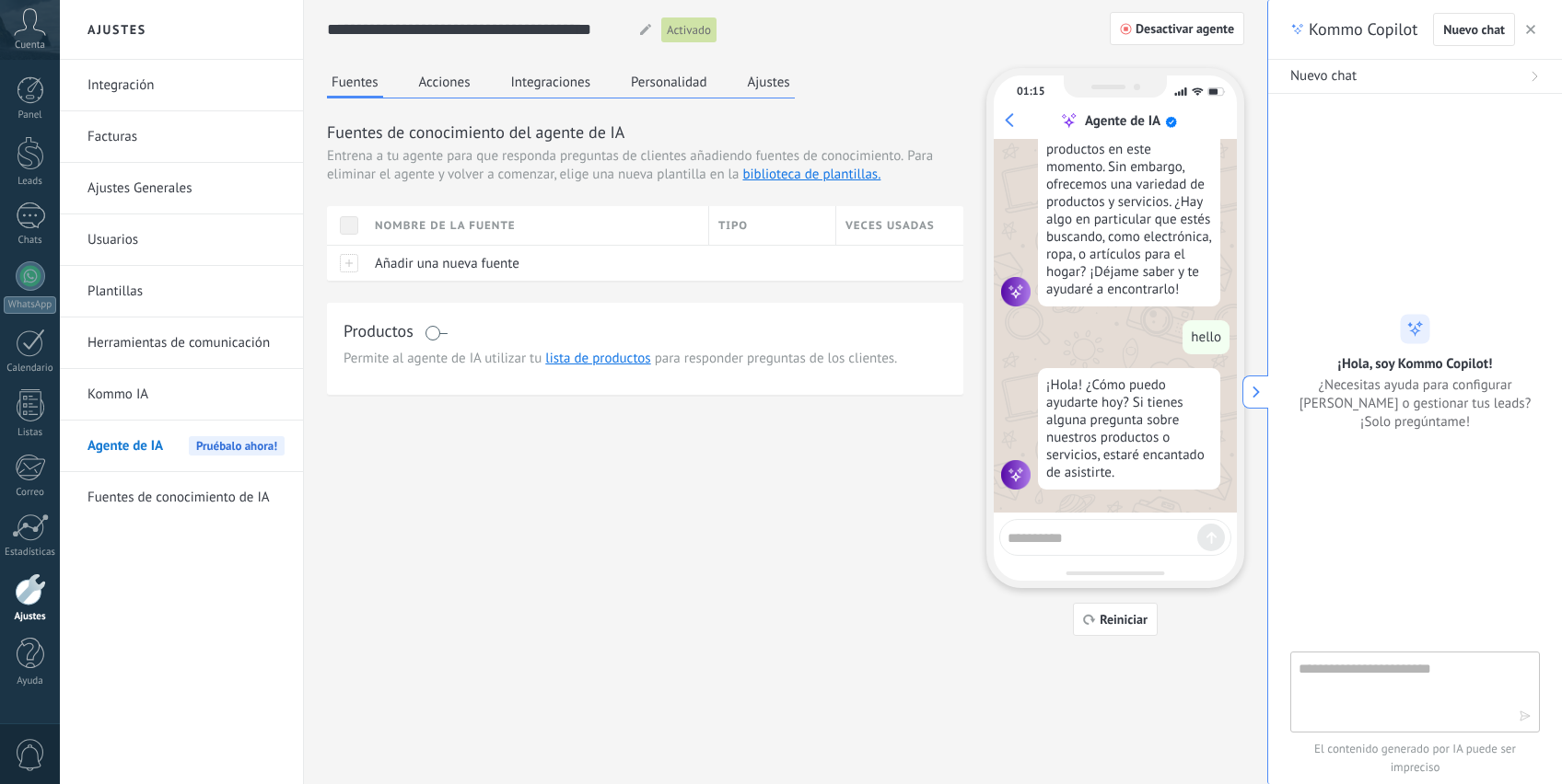
click at [1358, 670] on textarea at bounding box center [1402, 690] width 207 height 66
click at [27, 538] on div at bounding box center [31, 527] width 37 height 28
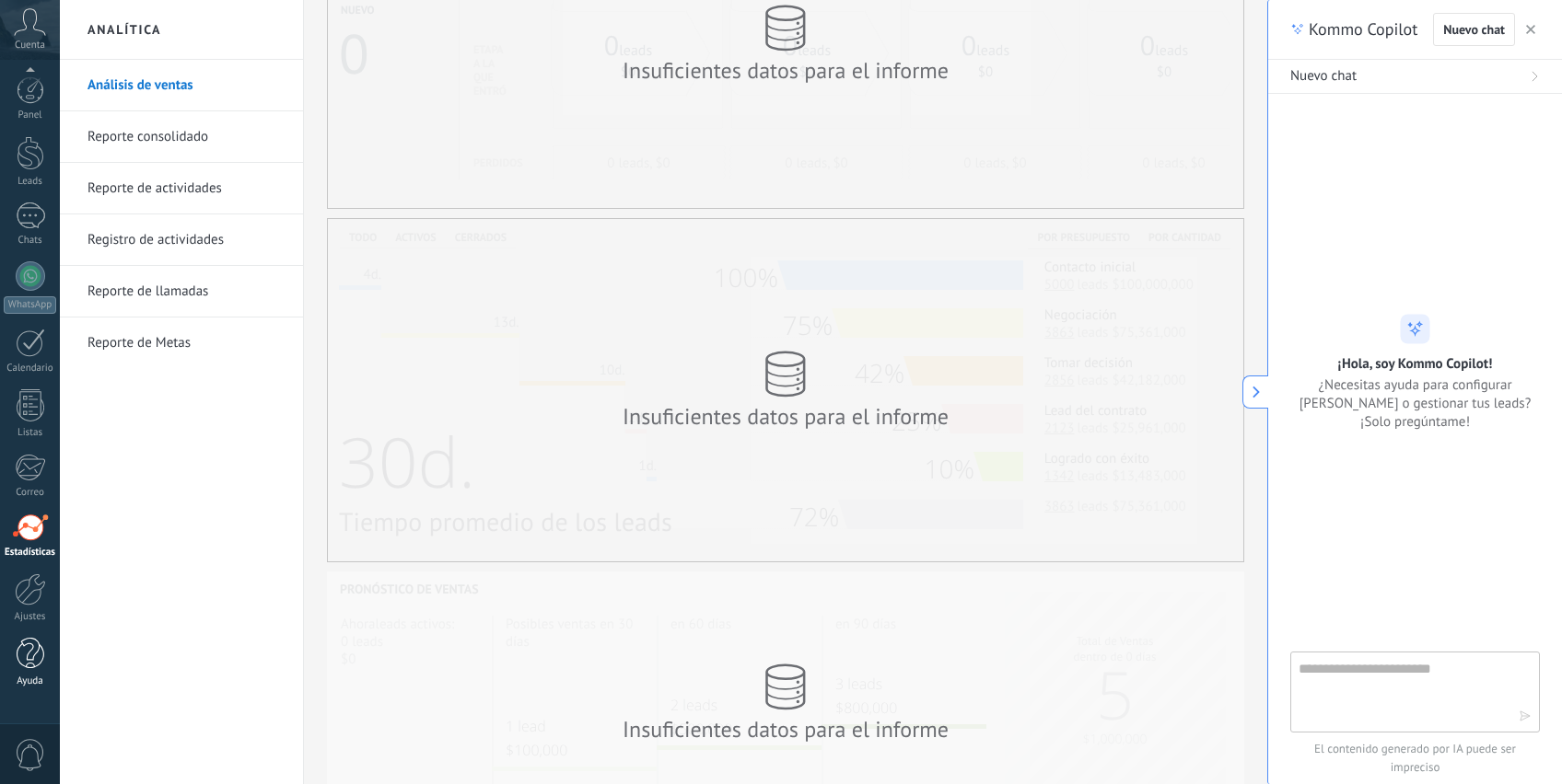
scroll to position [202, 0]
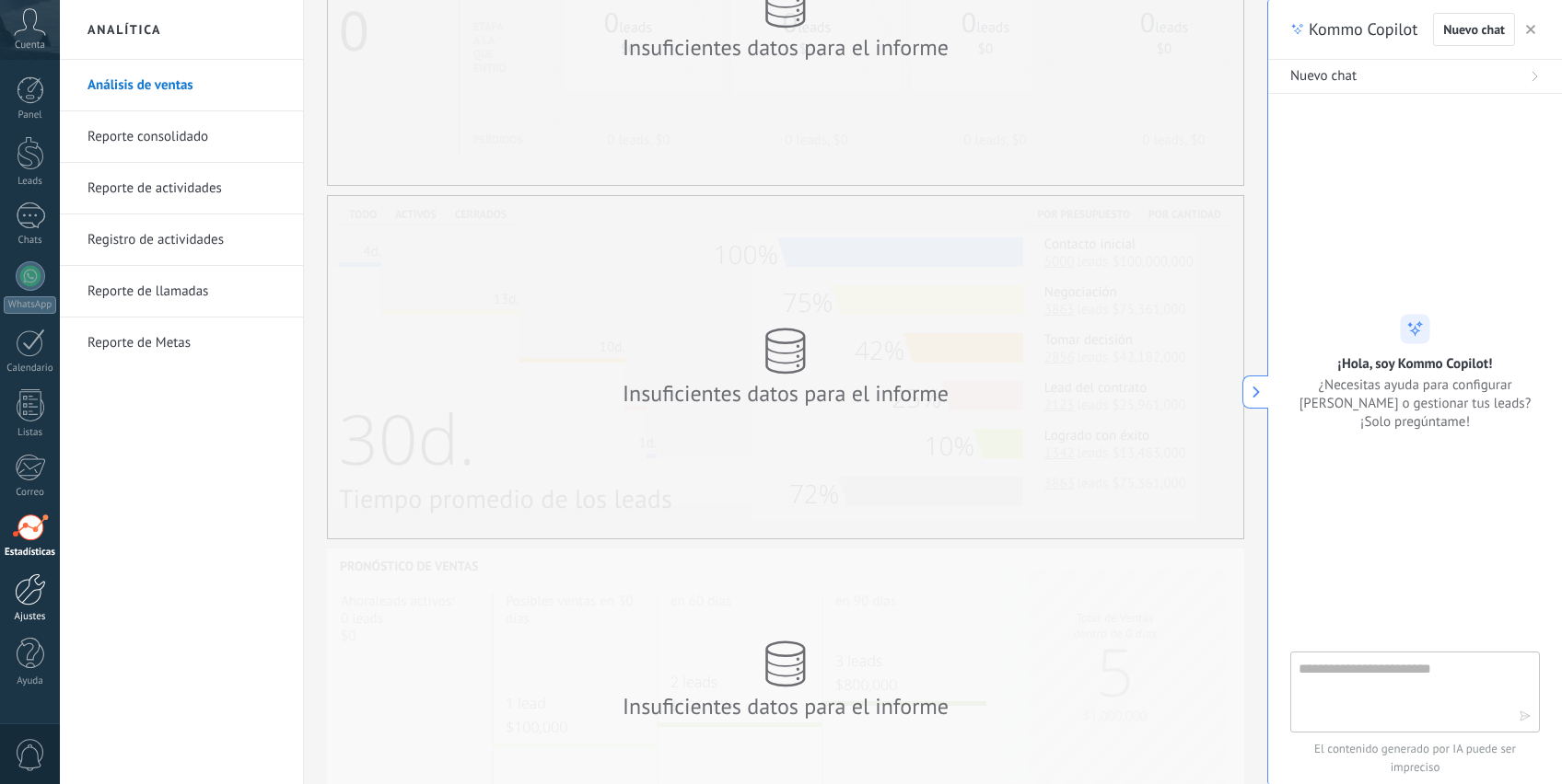
click at [27, 588] on div at bounding box center [30, 589] width 32 height 32
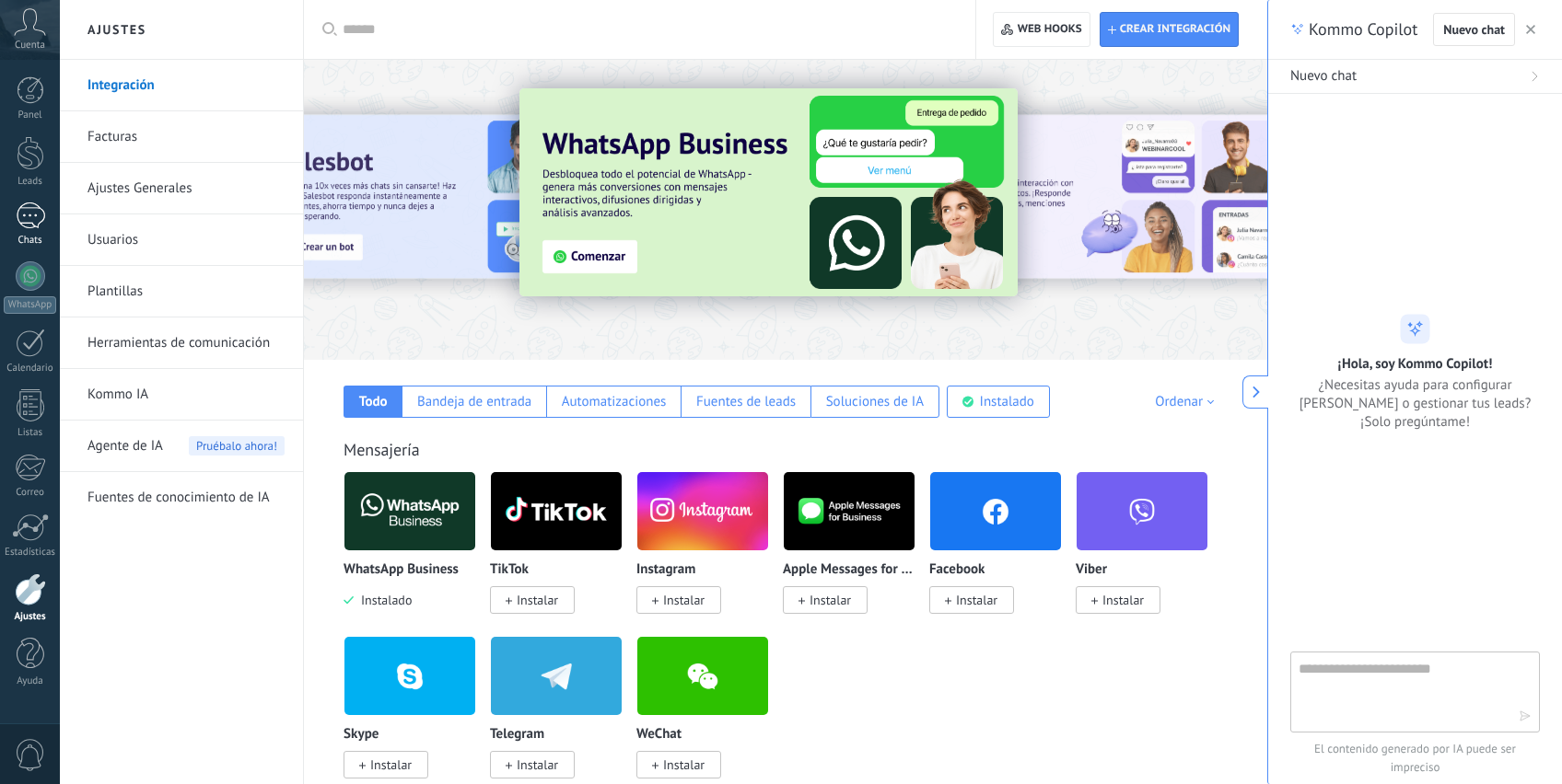
click at [27, 238] on div "Chats" at bounding box center [31, 241] width 53 height 12
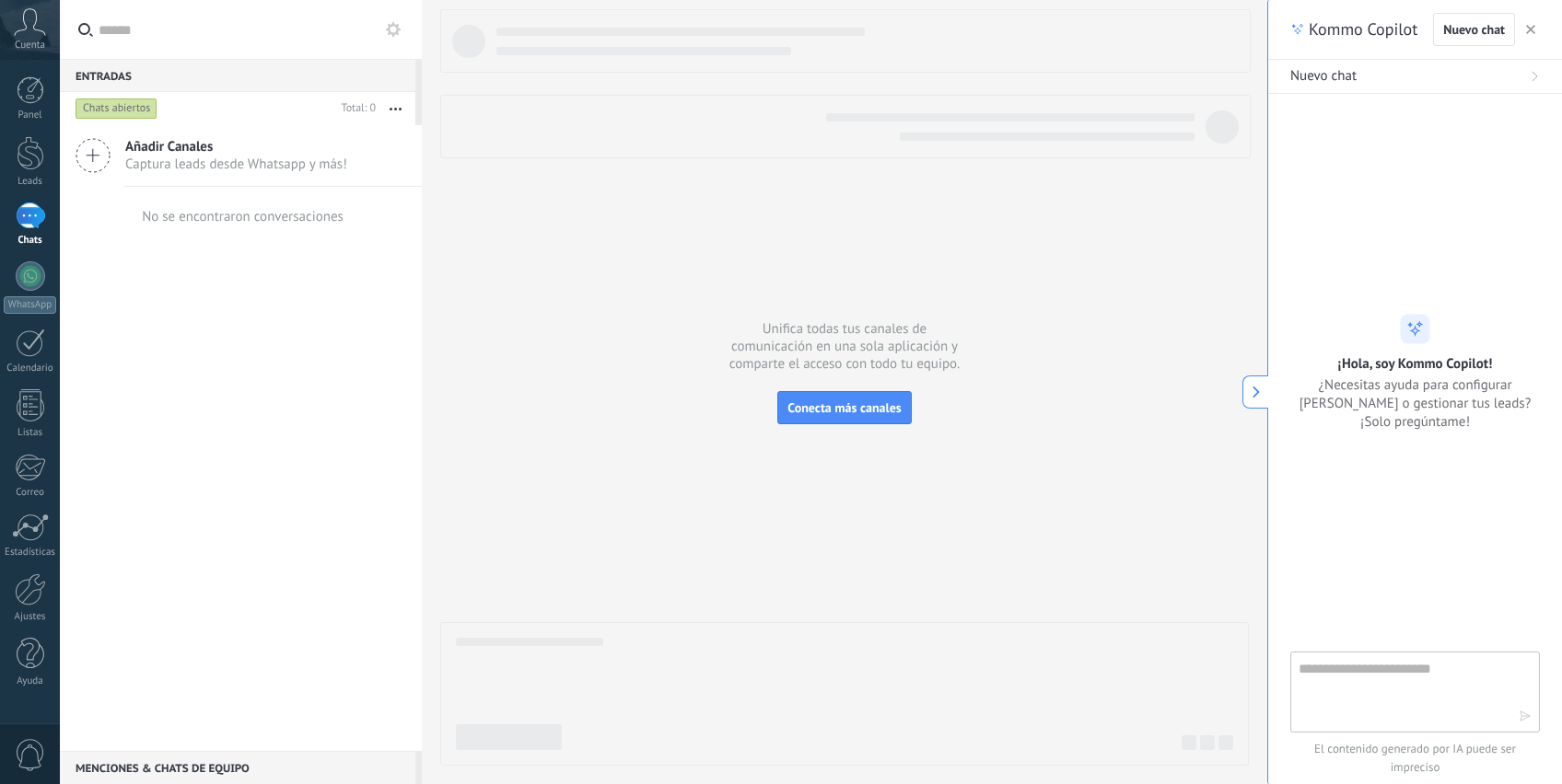
click at [241, 146] on span "Añadir Canales" at bounding box center [236, 147] width 222 height 17
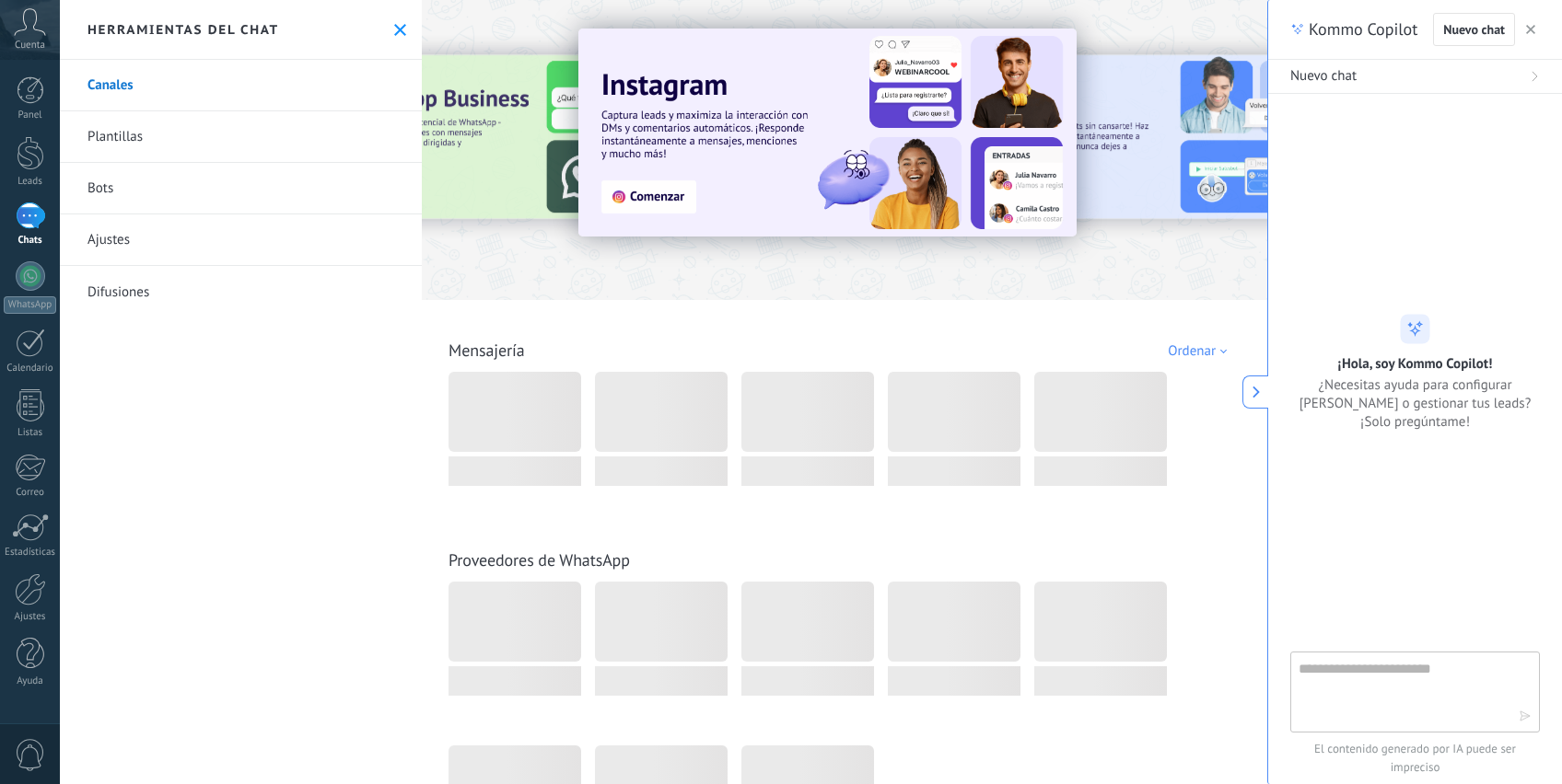
click at [229, 138] on link "Plantillas" at bounding box center [241, 138] width 362 height 52
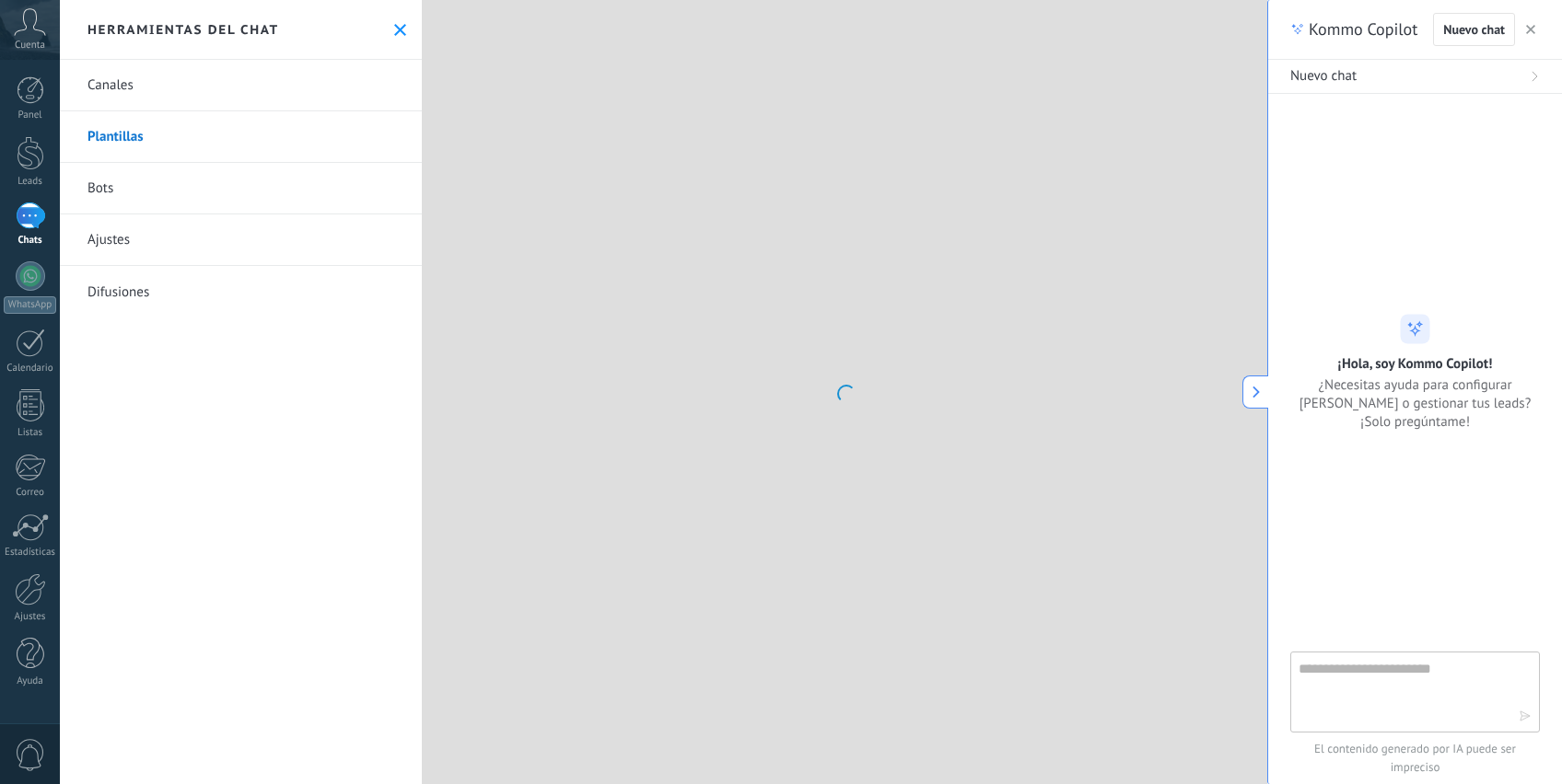
click at [189, 203] on link "Bots" at bounding box center [241, 189] width 362 height 52
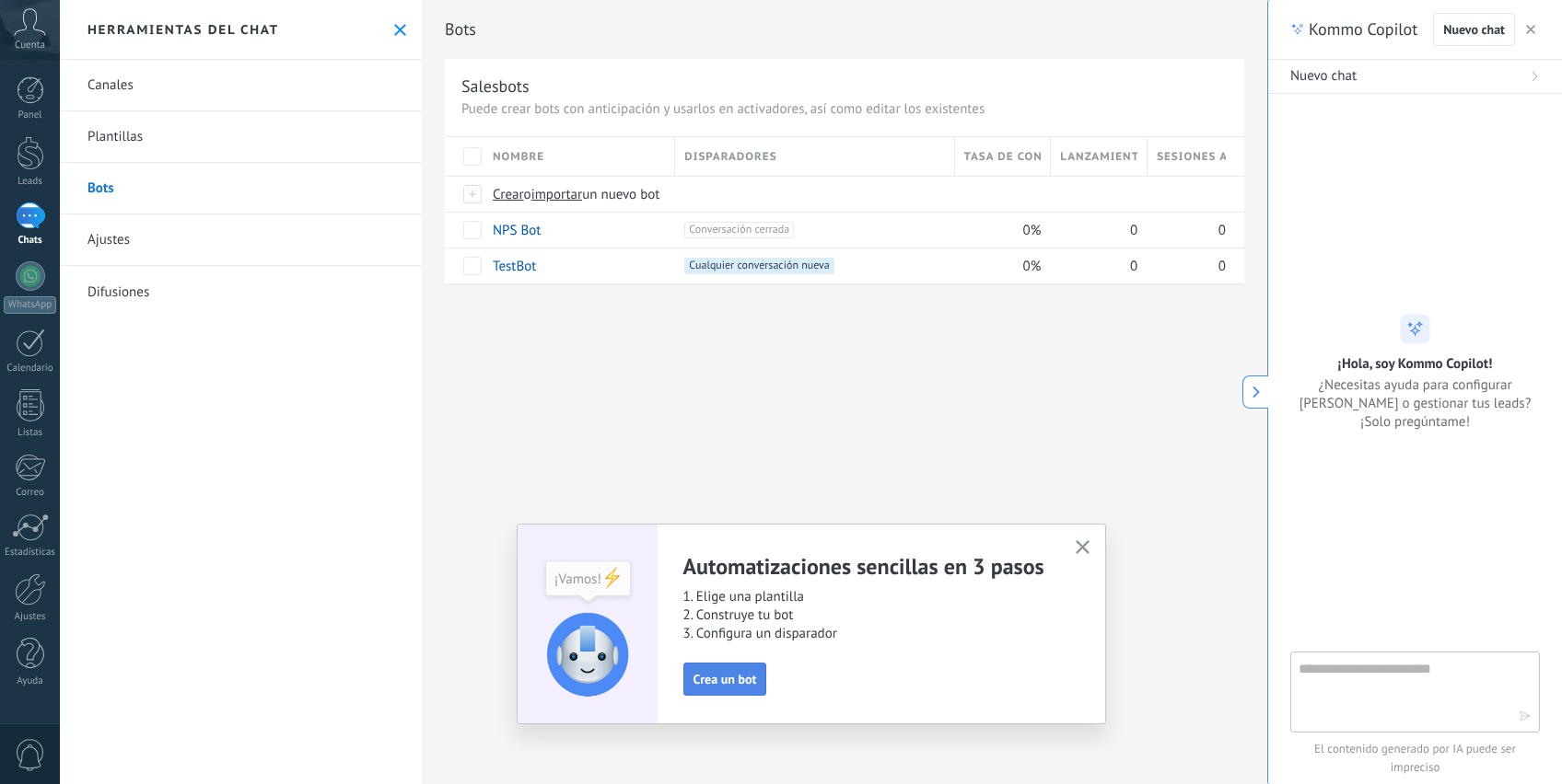
click at [724, 686] on span "Crea un bot" at bounding box center [725, 679] width 64 height 12
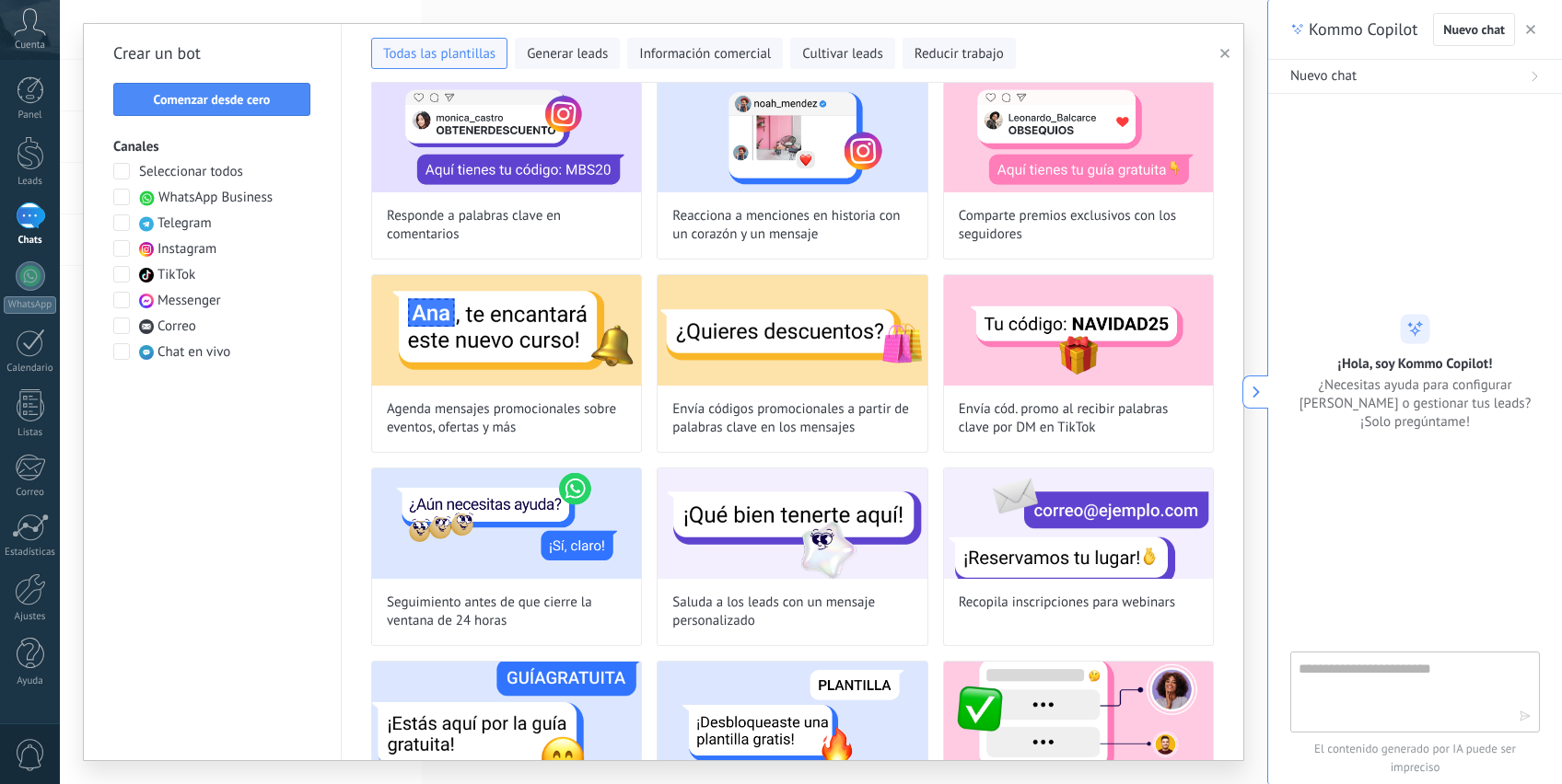
scroll to position [461, 0]
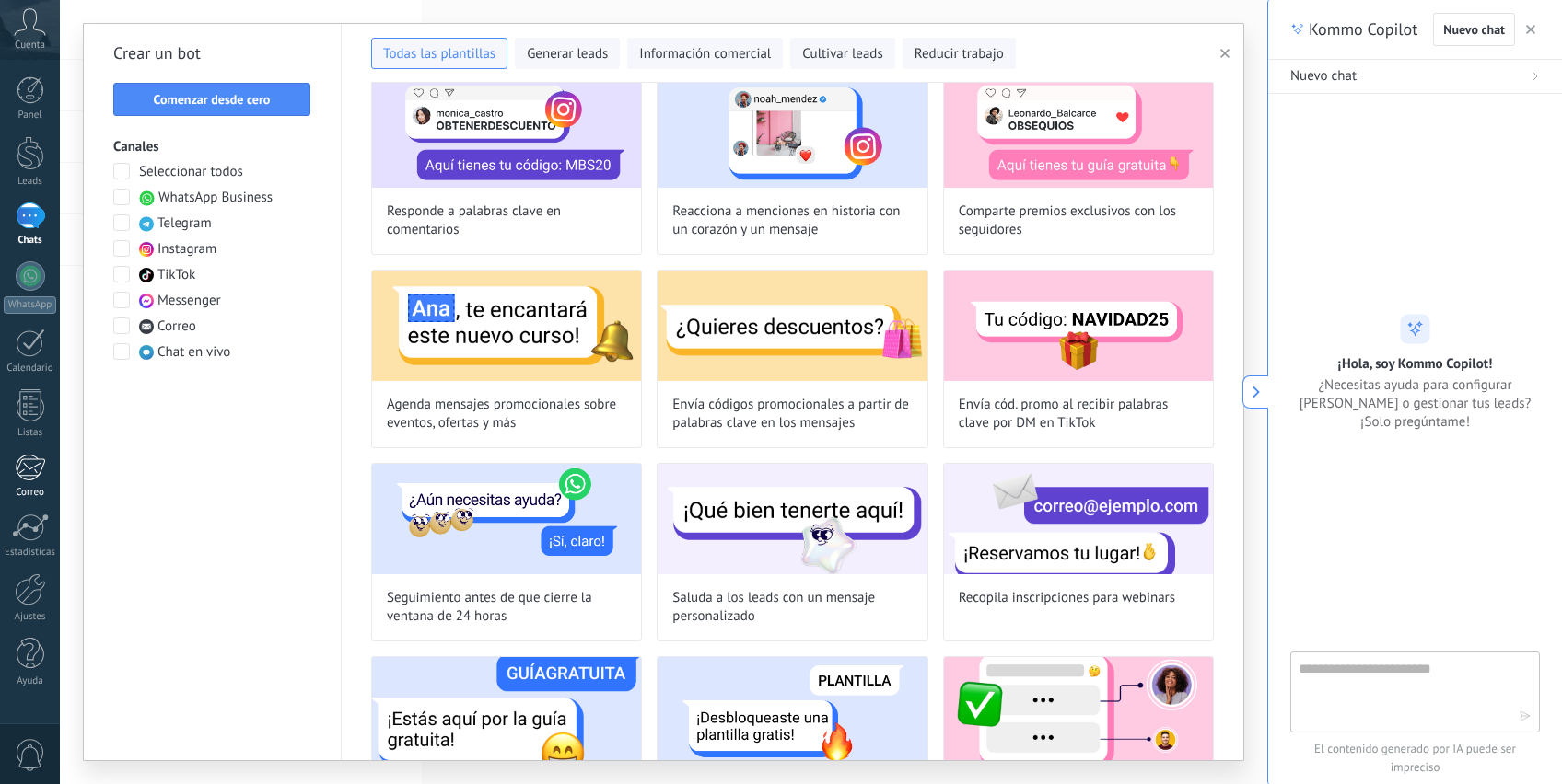
click at [36, 470] on div at bounding box center [30, 467] width 31 height 28
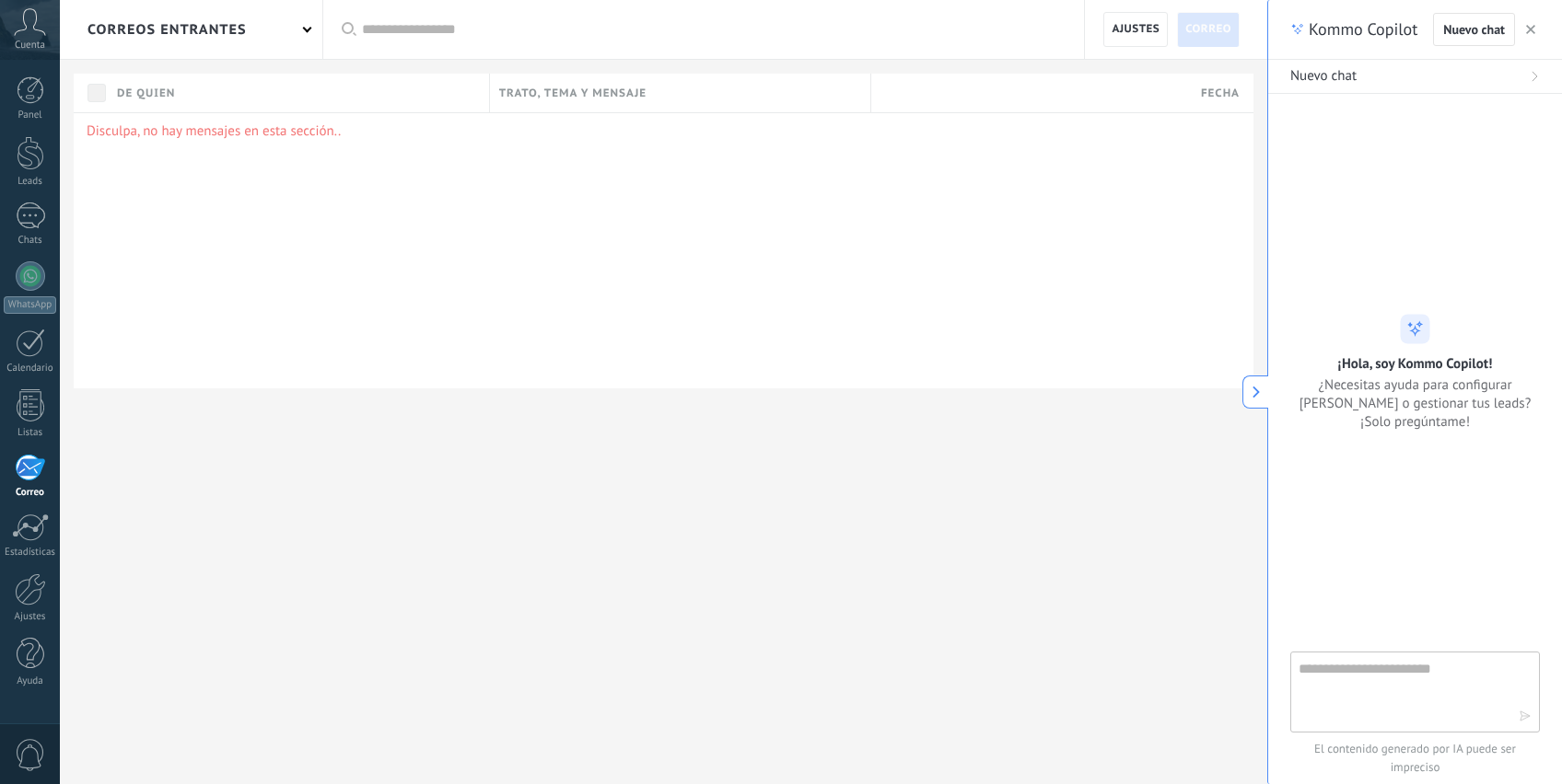
click at [33, 508] on div "Panel Leads Chats WhatsApp Clientes" at bounding box center [30, 391] width 60 height 629
click at [31, 528] on div at bounding box center [31, 527] width 37 height 28
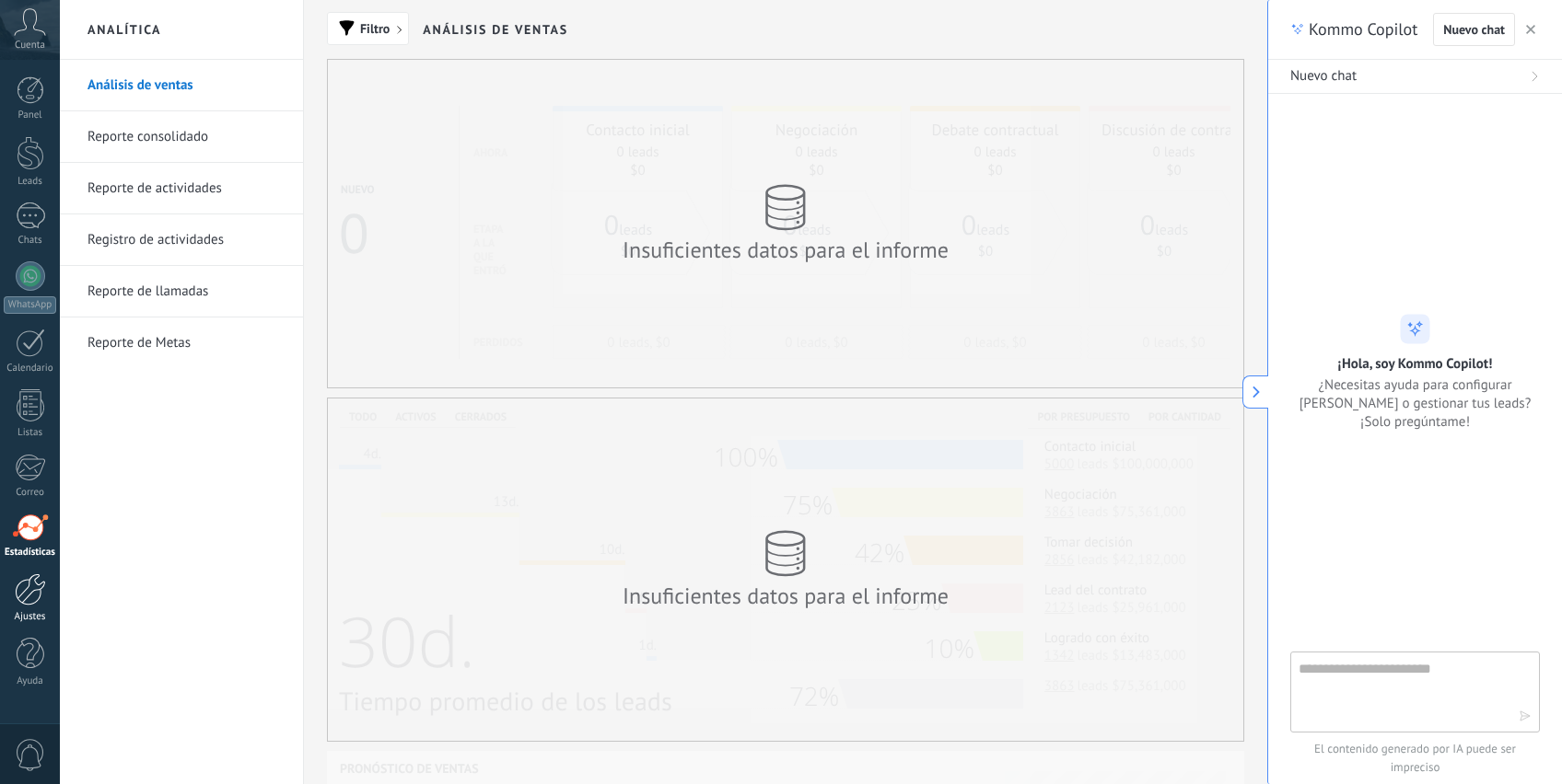
click at [40, 596] on div at bounding box center [30, 589] width 32 height 32
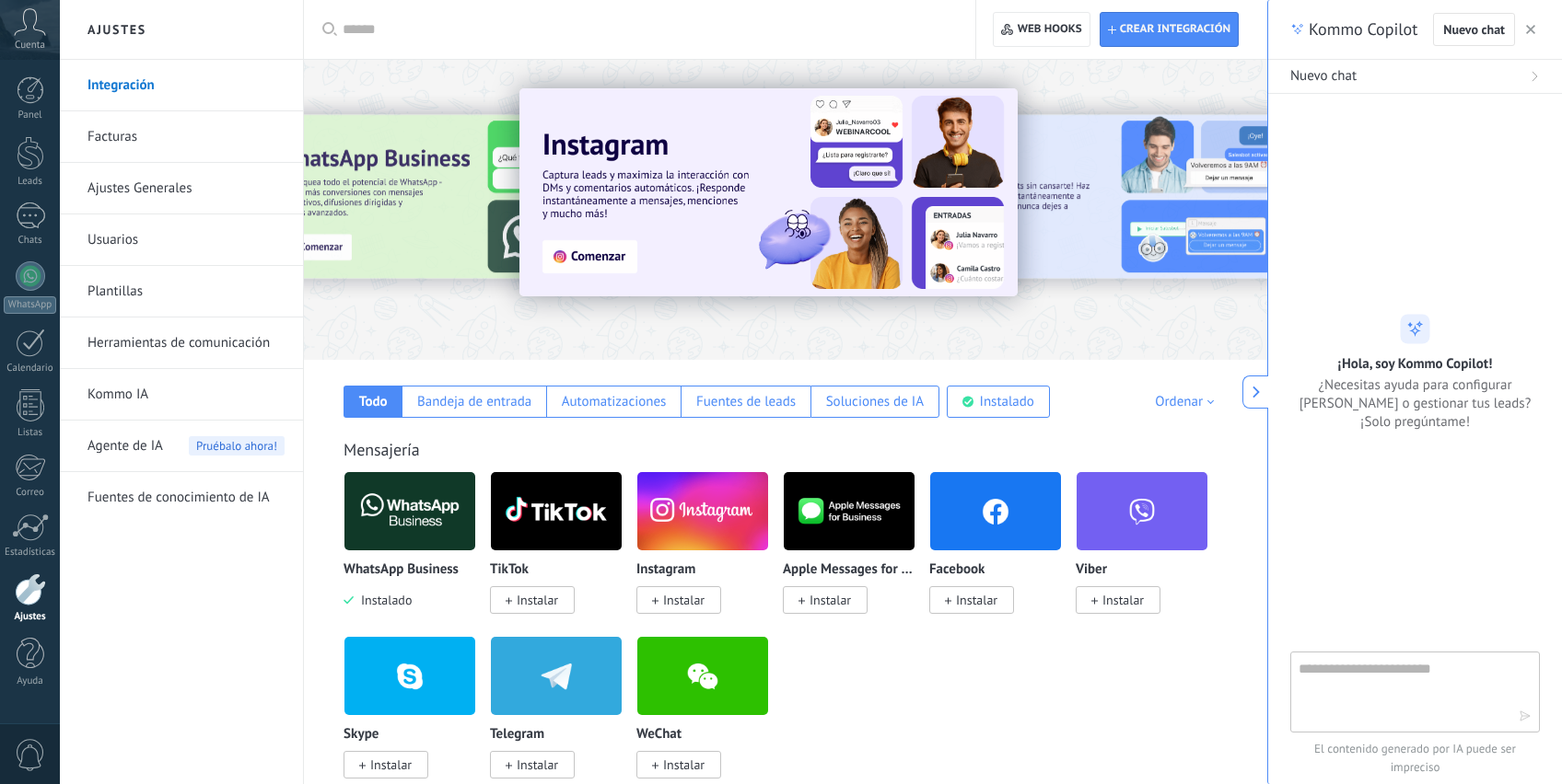
click at [150, 400] on link "Kommo IA" at bounding box center [186, 394] width 197 height 52
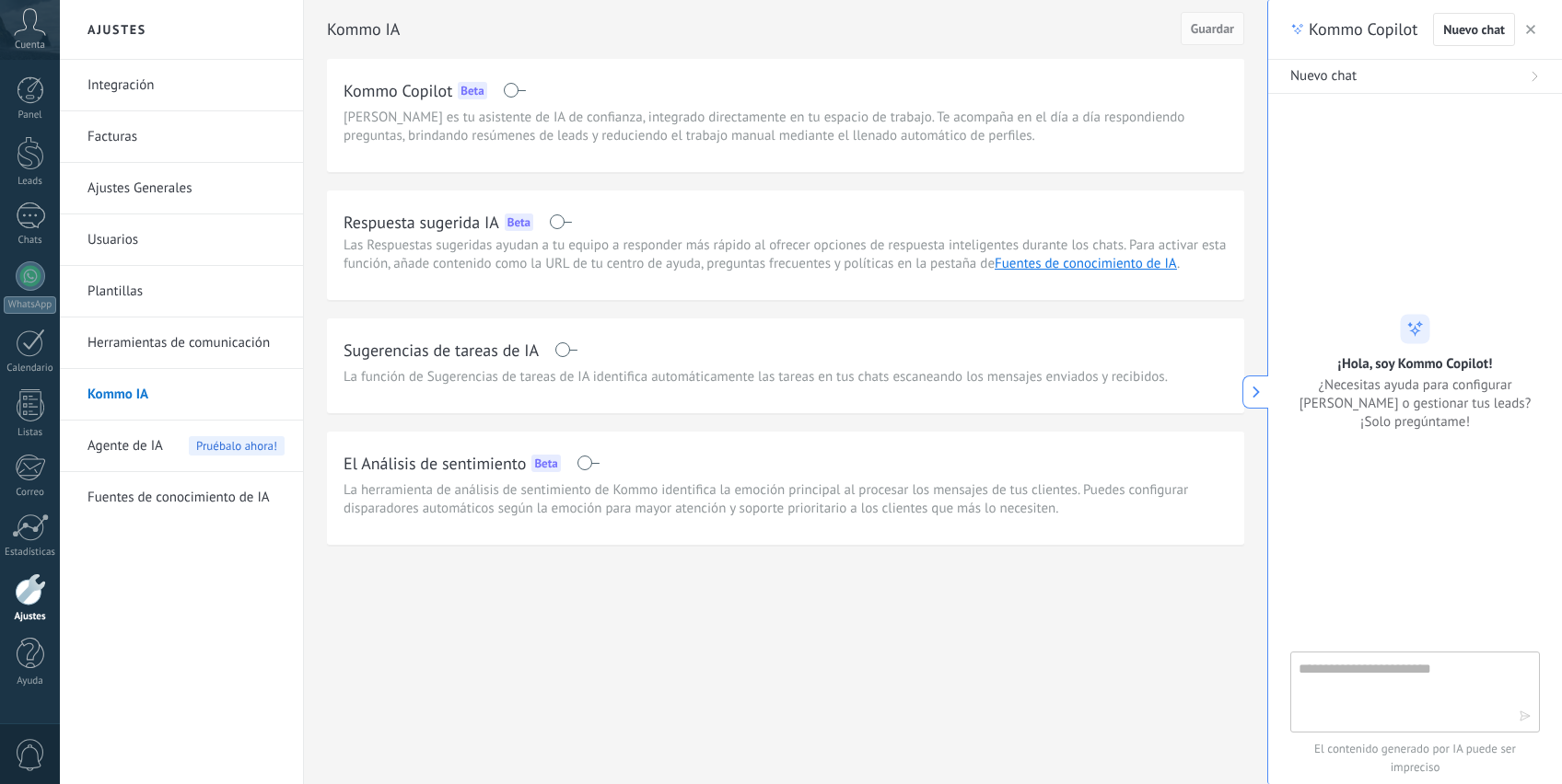
click at [159, 345] on link "Herramientas de comunicación" at bounding box center [186, 344] width 197 height 52
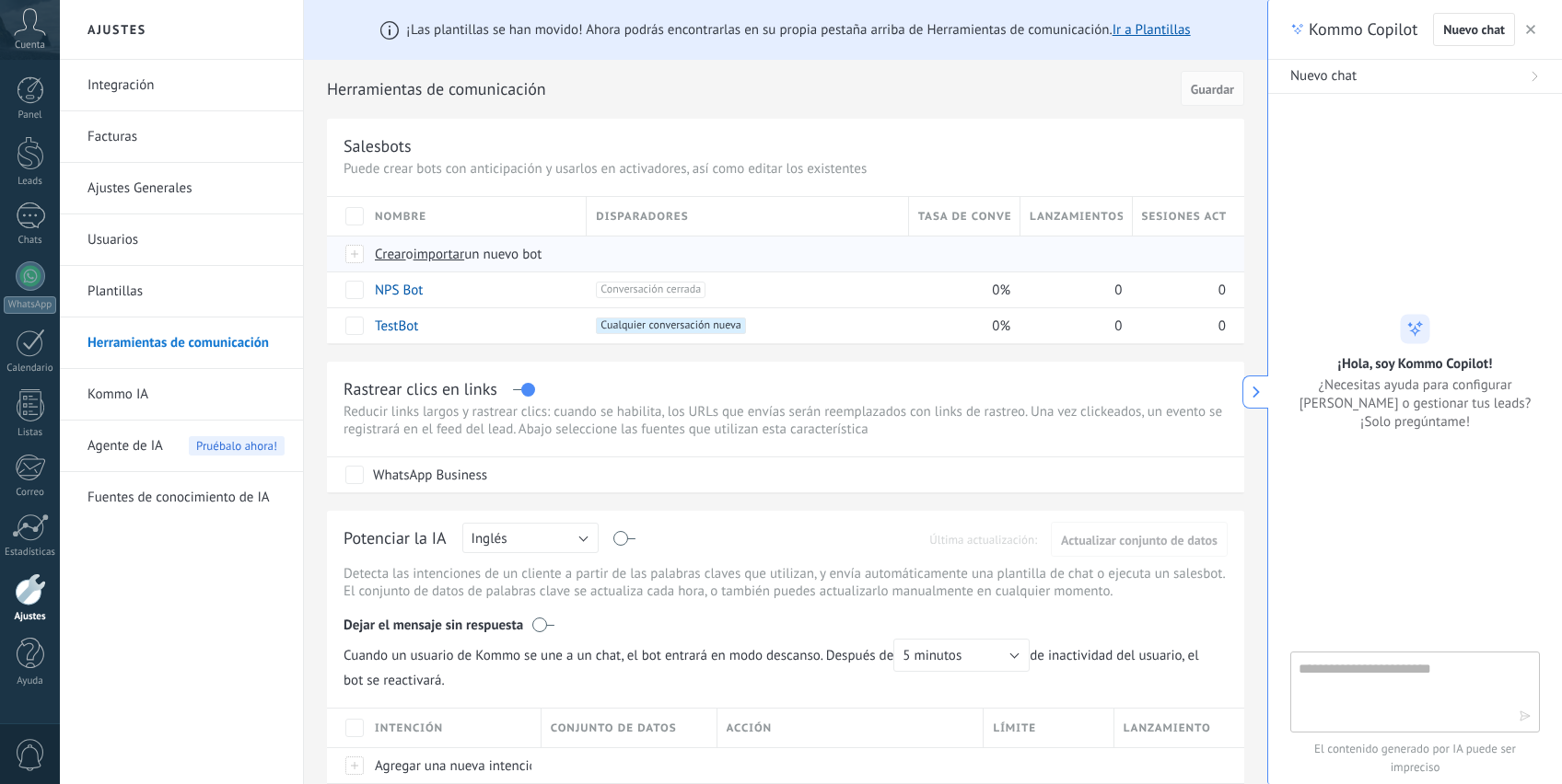
click at [390, 257] on span "Crear" at bounding box center [390, 254] width 32 height 17
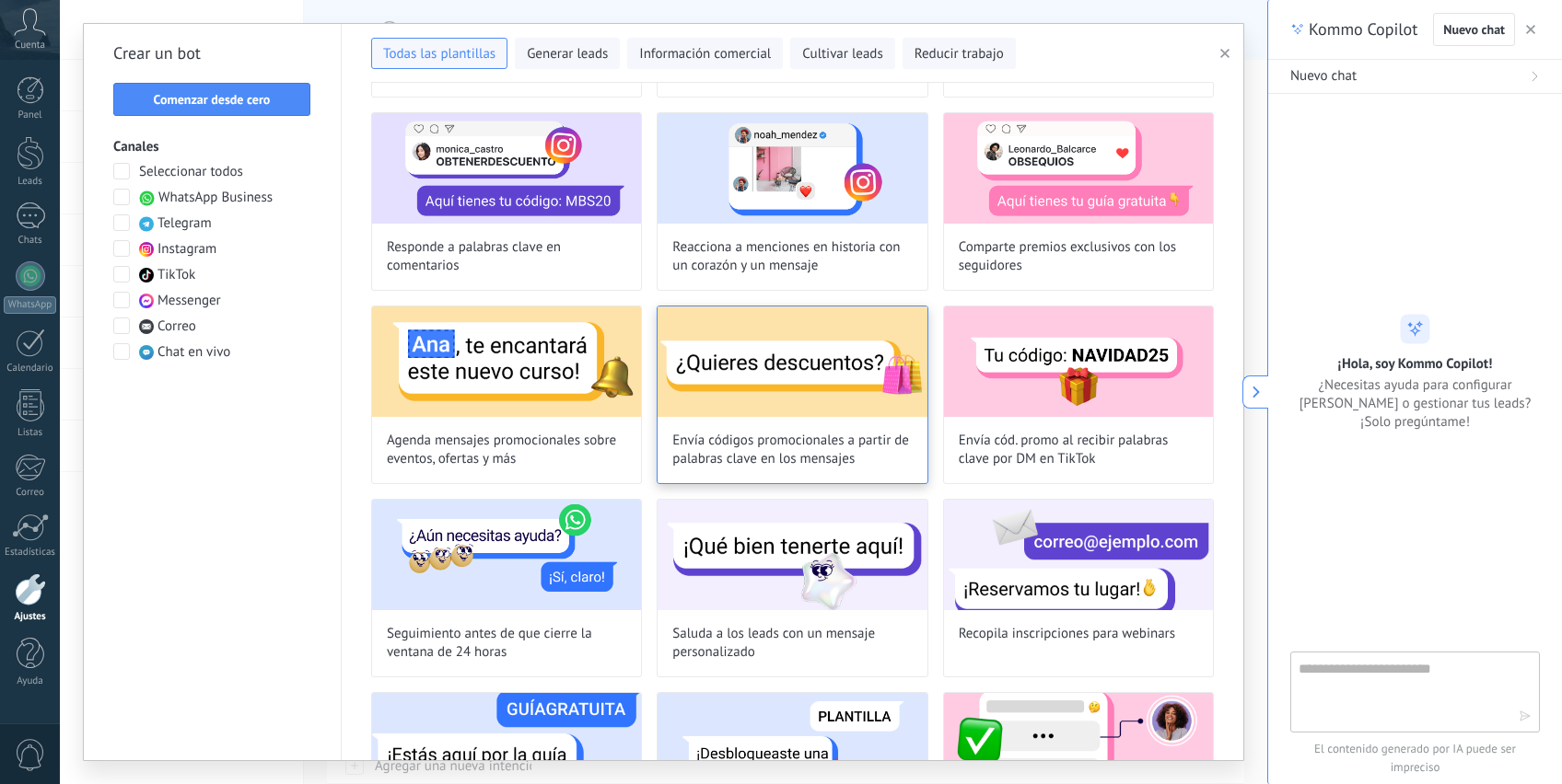
scroll to position [439, 0]
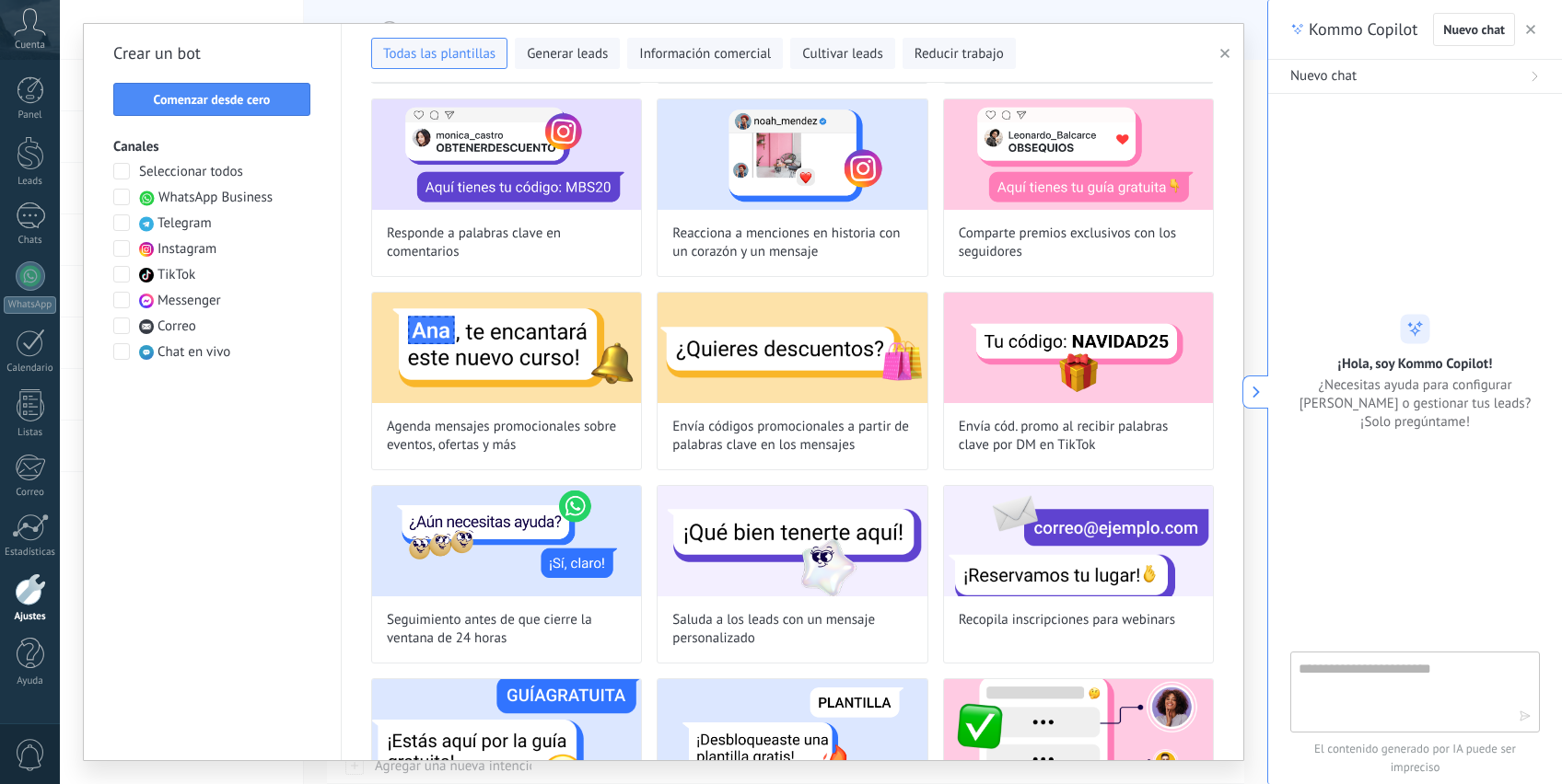
click at [1532, 26] on icon "button" at bounding box center [1530, 30] width 10 height 10
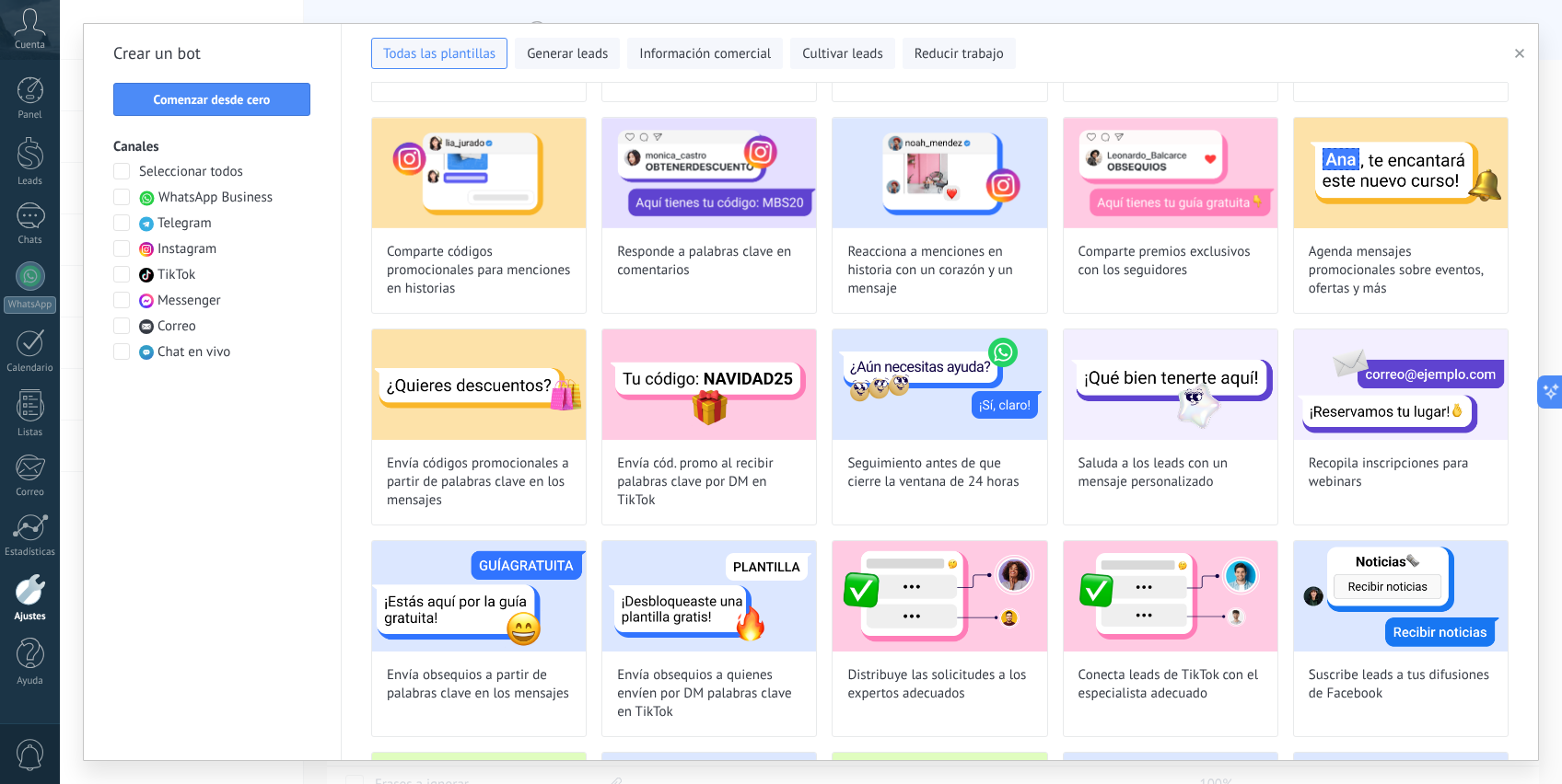
click at [1520, 49] on icon "button" at bounding box center [1519, 53] width 10 height 10
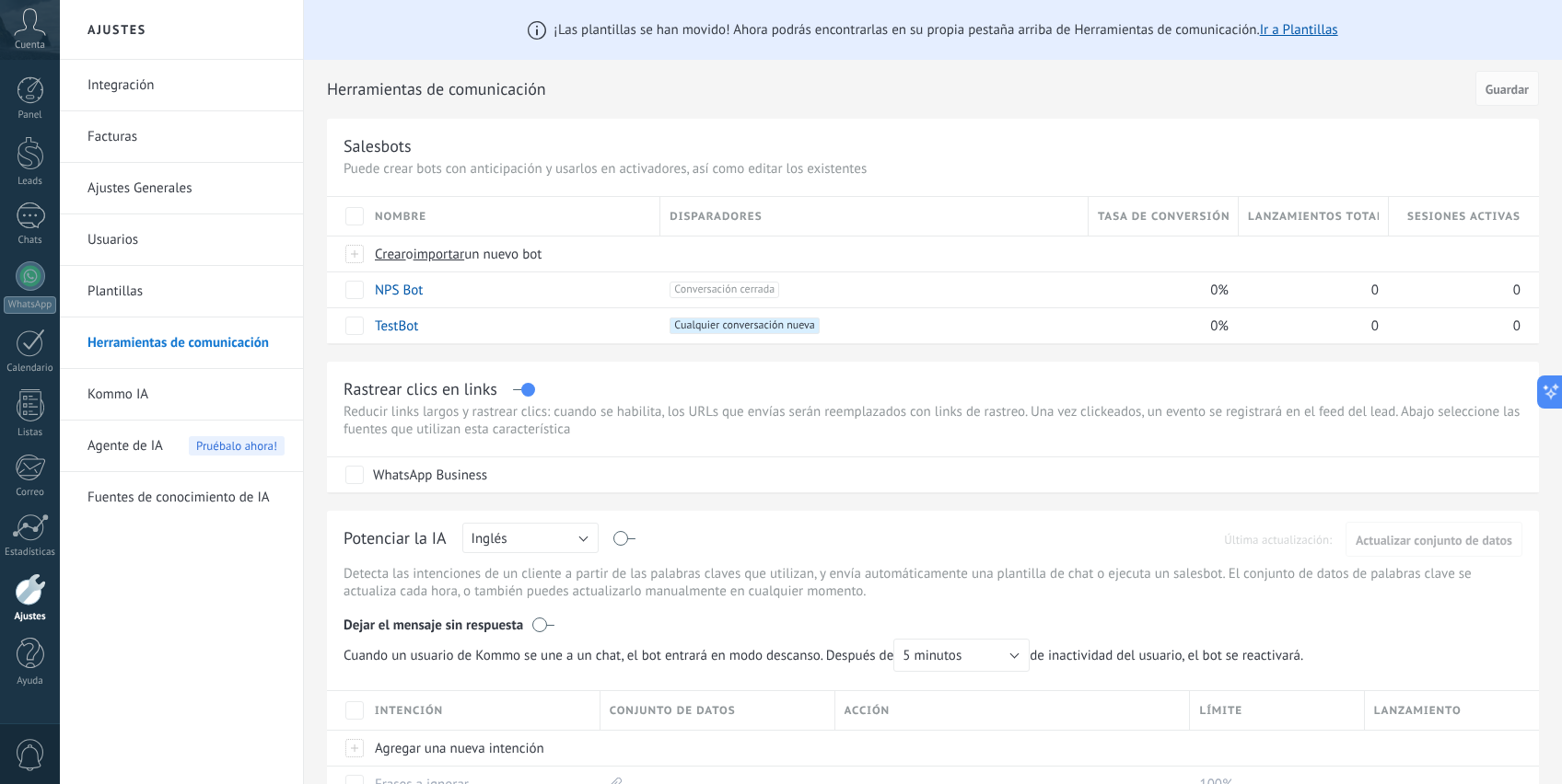
click at [142, 89] on link "Integración" at bounding box center [186, 86] width 197 height 52
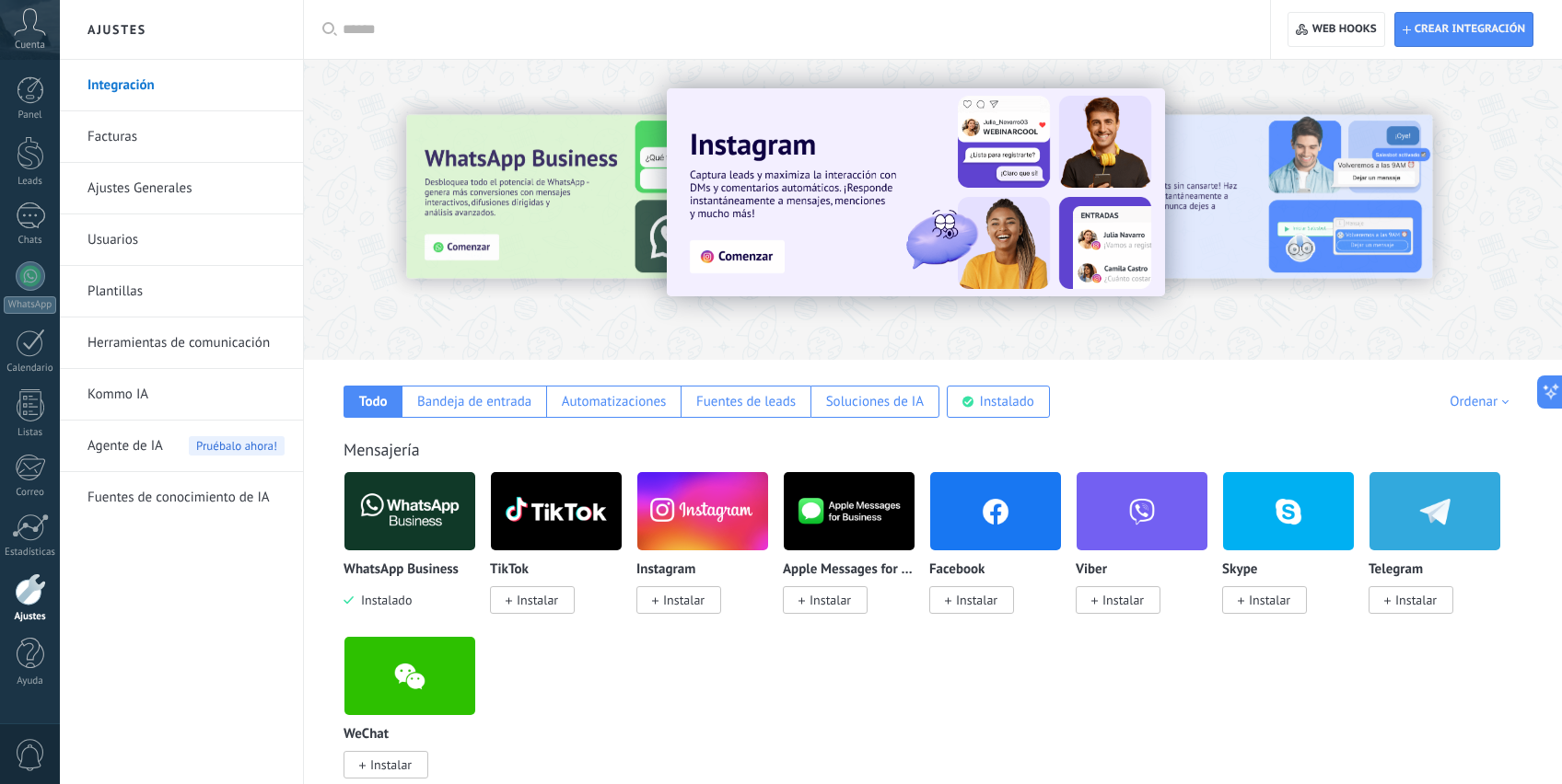
click at [754, 264] on img at bounding box center [915, 193] width 498 height 208
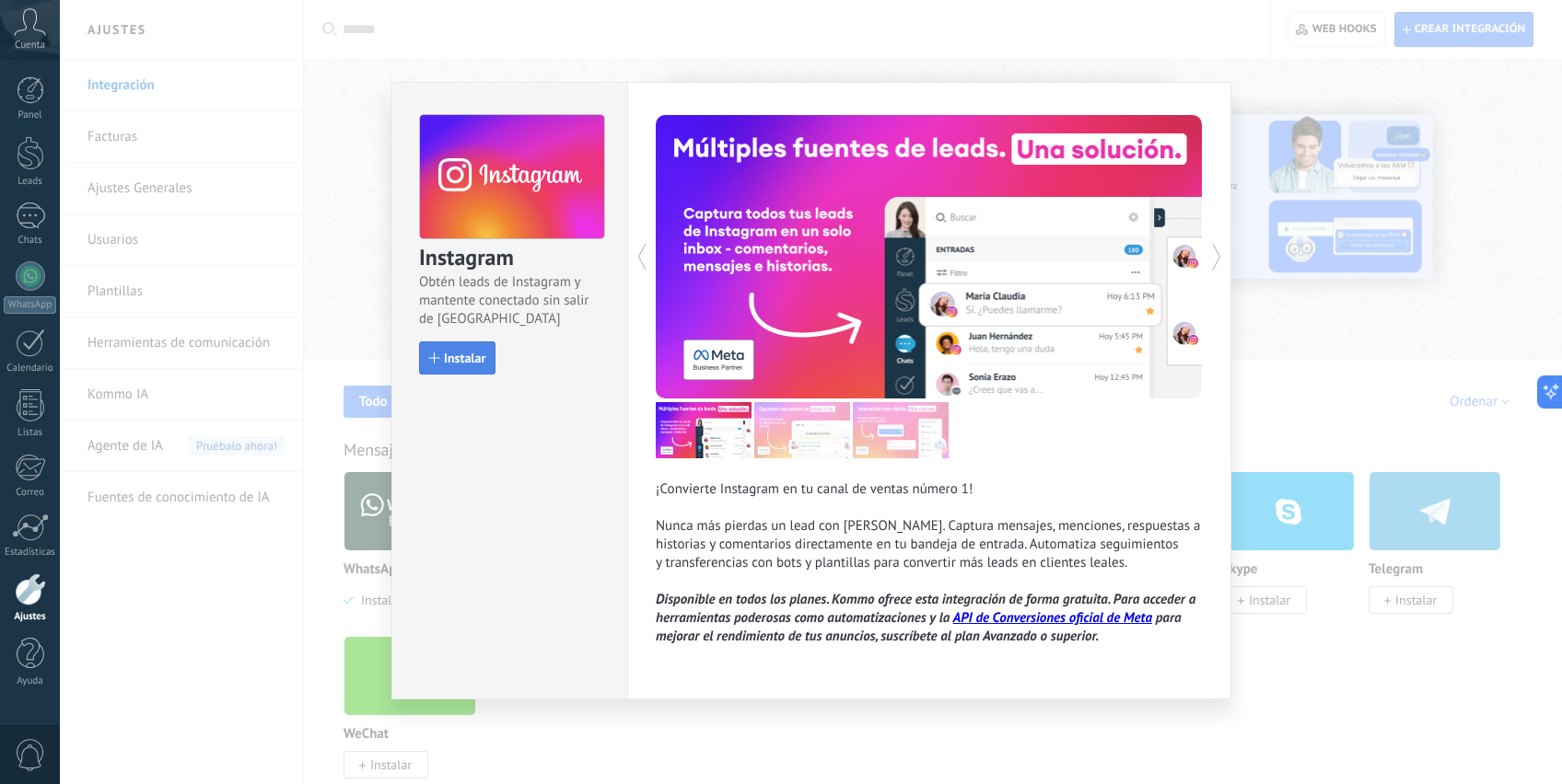
click at [460, 365] on span "Instalar" at bounding box center [464, 357] width 41 height 12
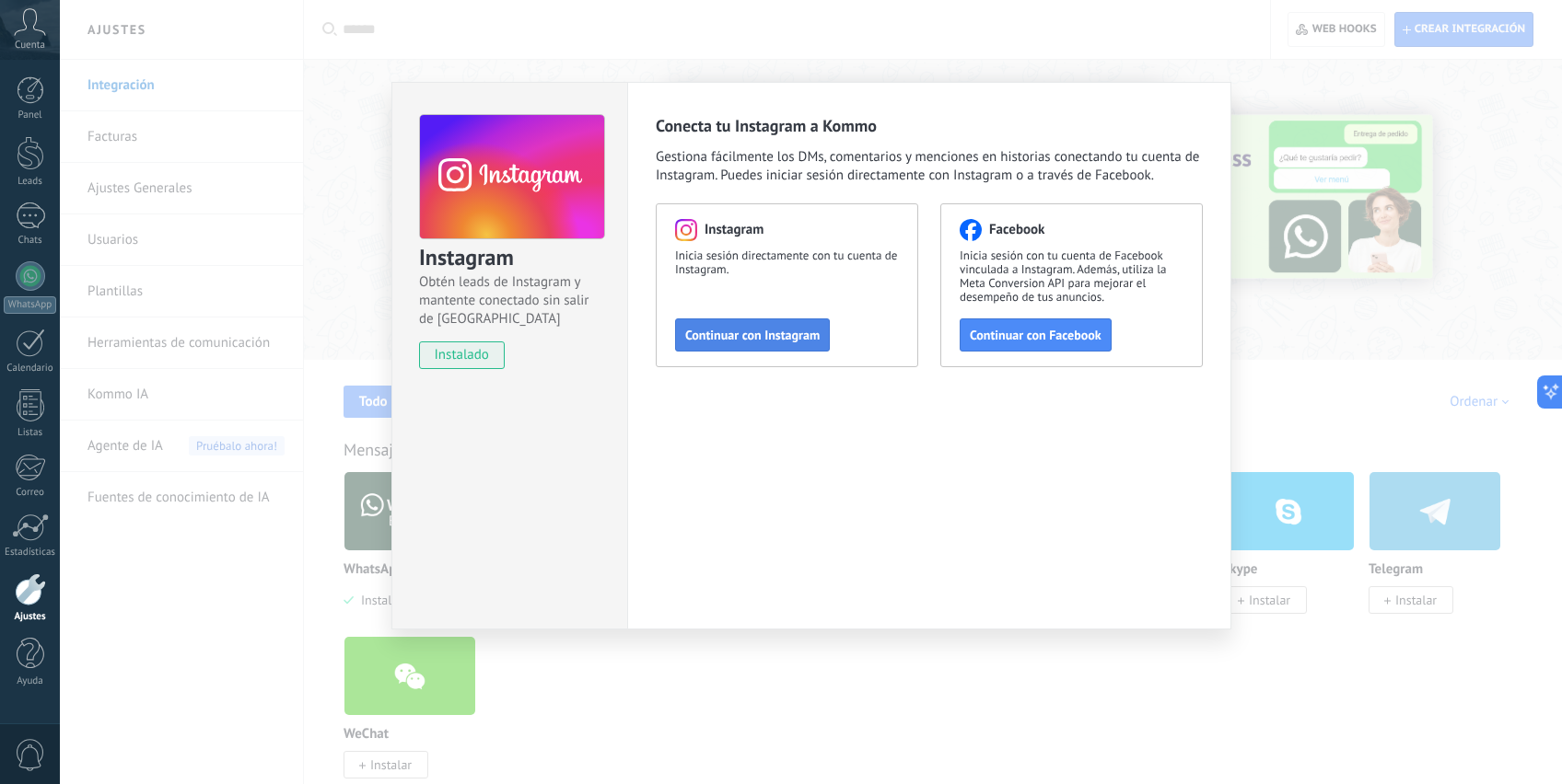
click at [727, 334] on span "Continuar con Instagram" at bounding box center [752, 334] width 135 height 12
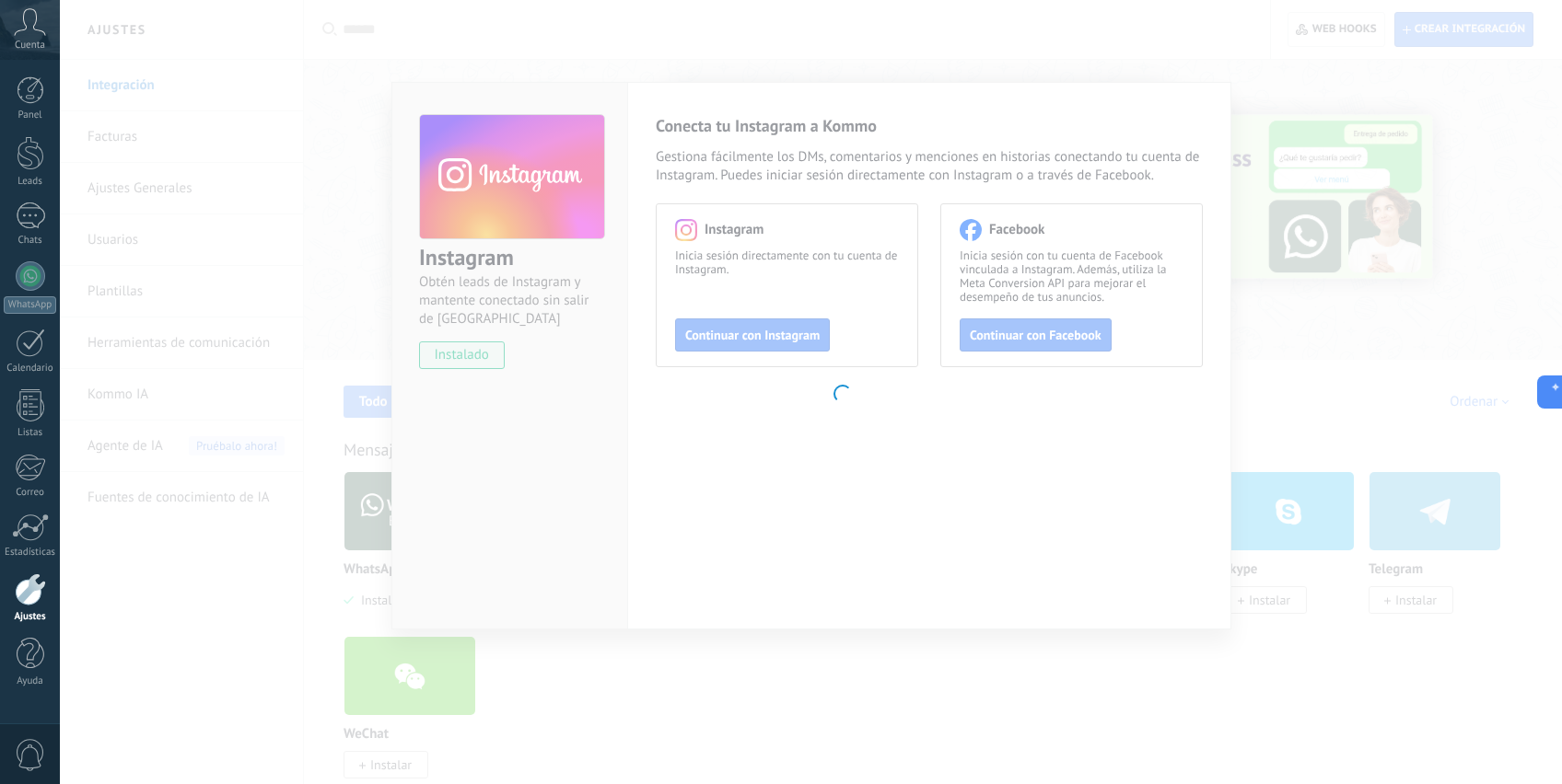
click at [890, 64] on body ".abccls-1,.abccls-2{fill-rule:evenodd}.abccls-2{fill:#fff} .abfcls-1{fill:none}…" at bounding box center [781, 392] width 1562 height 784
